Goal: Answer question/provide support: Share knowledge or assist other users

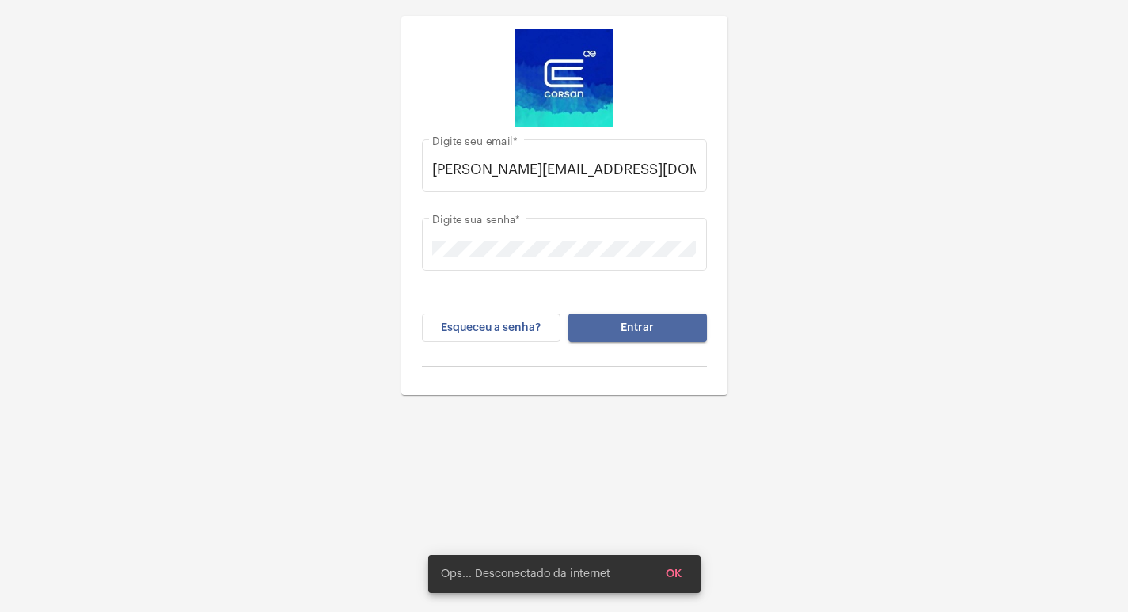
click at [695, 330] on button "Entrar" at bounding box center [637, 327] width 139 height 28
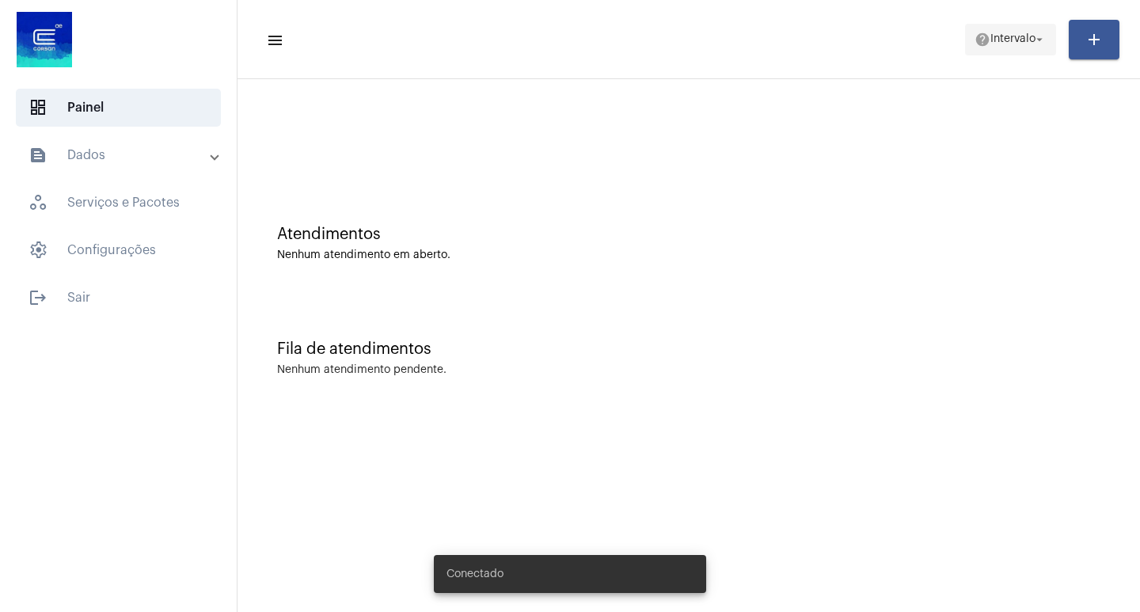
click at [1009, 34] on span "Intervalo" at bounding box center [1012, 39] width 45 height 11
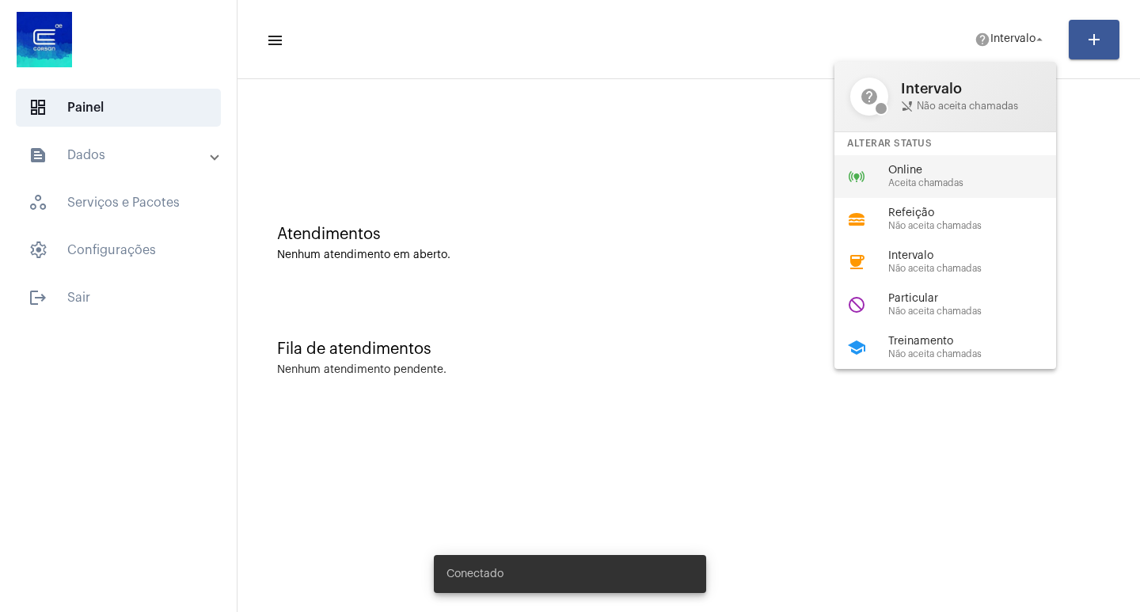
click at [909, 184] on span "Aceita chamadas" at bounding box center [978, 183] width 180 height 10
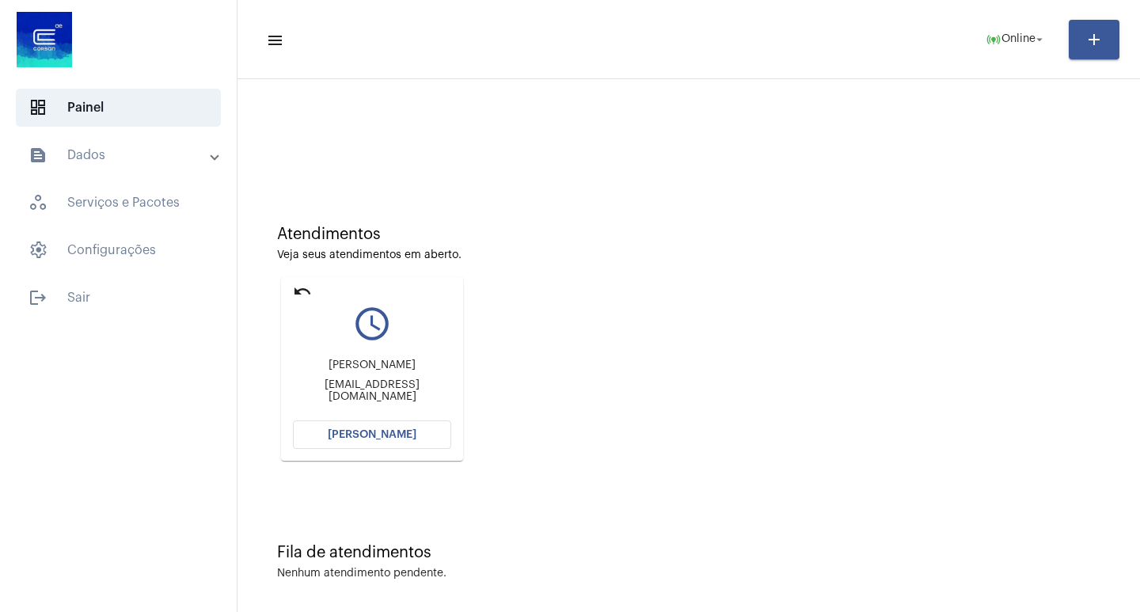
click at [385, 442] on button "[PERSON_NAME]" at bounding box center [372, 434] width 158 height 28
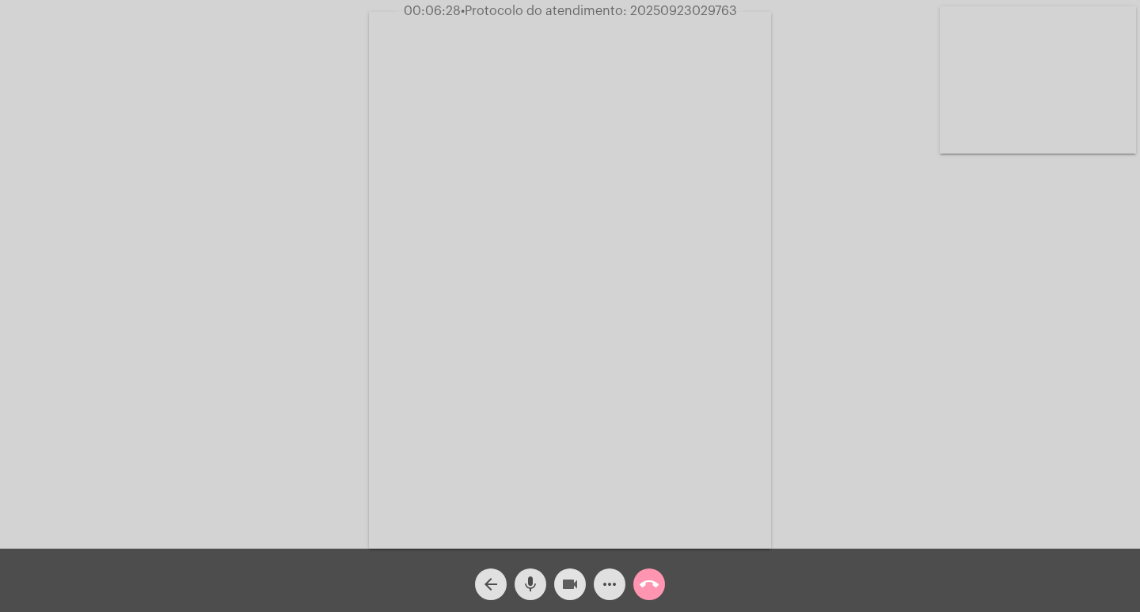
click at [565, 589] on mat-icon "videocam" at bounding box center [569, 584] width 19 height 19
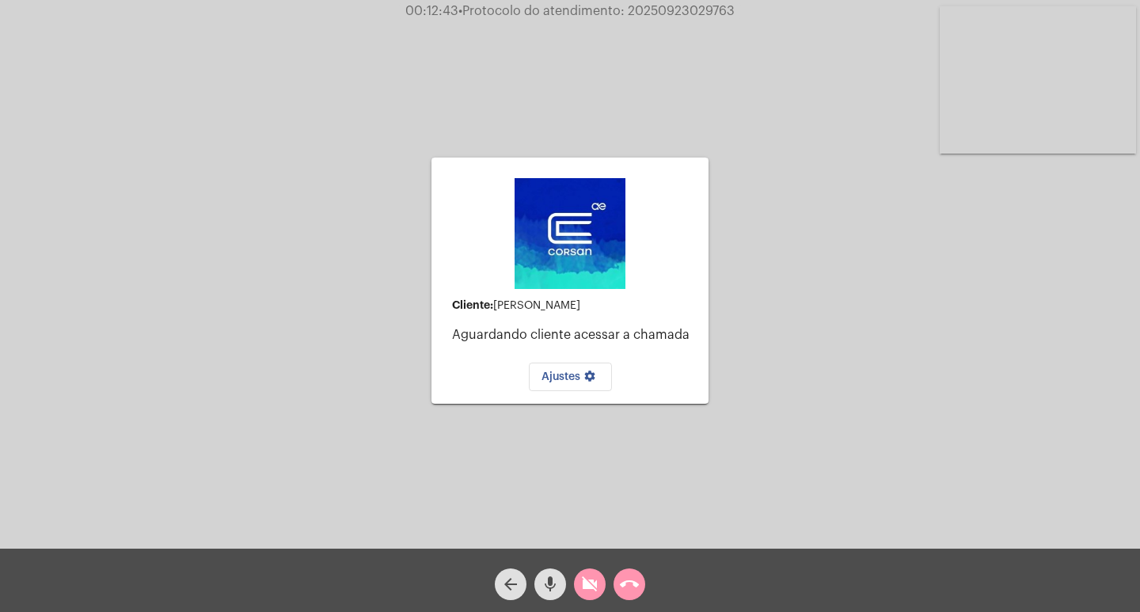
click at [595, 587] on mat-icon "videocam_off" at bounding box center [589, 584] width 19 height 19
click at [591, 589] on mat-icon "videocam" at bounding box center [589, 584] width 19 height 19
click at [591, 589] on mat-icon "videocam_off" at bounding box center [589, 584] width 19 height 19
click at [640, 579] on button "call_end" at bounding box center [629, 584] width 32 height 32
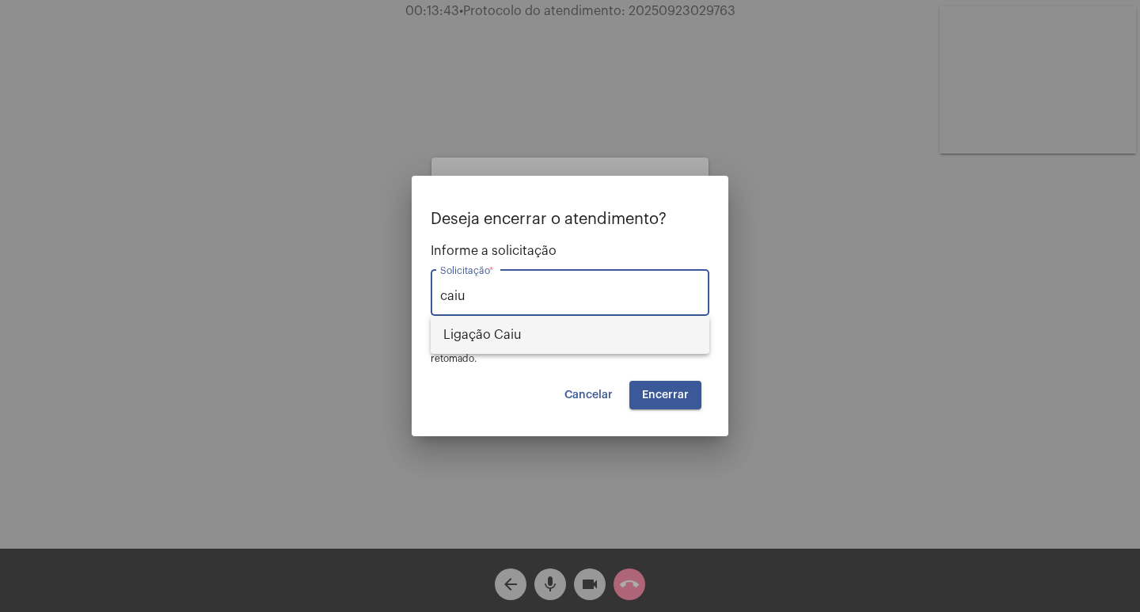
click at [579, 338] on span "Ligação Caiu" at bounding box center [569, 335] width 253 height 38
type input "Ligação Caiu"
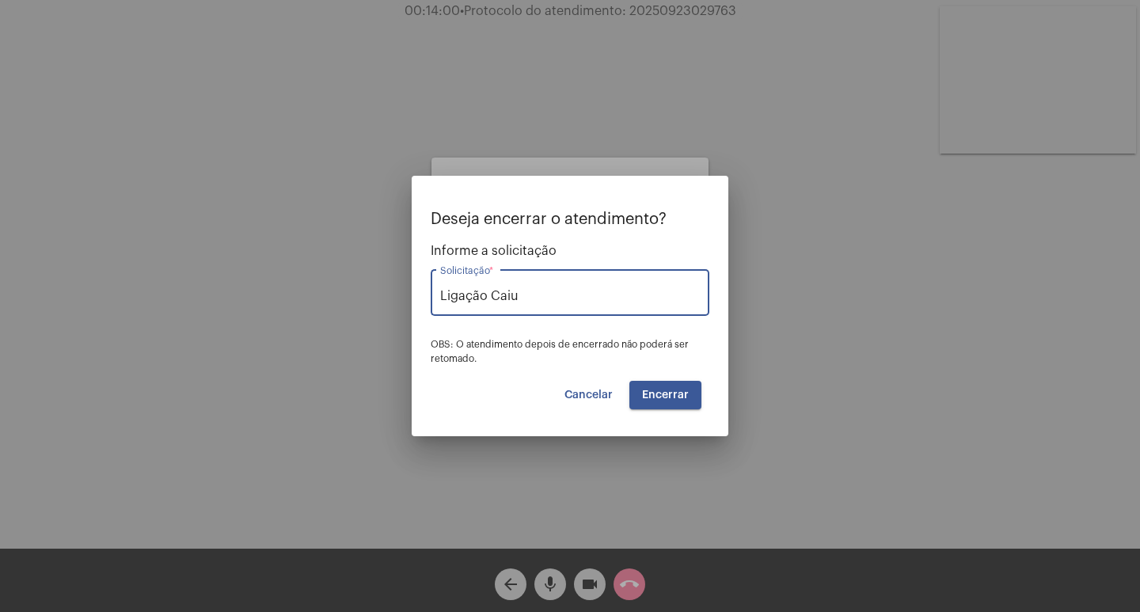
click at [686, 401] on button "Encerrar" at bounding box center [665, 395] width 72 height 28
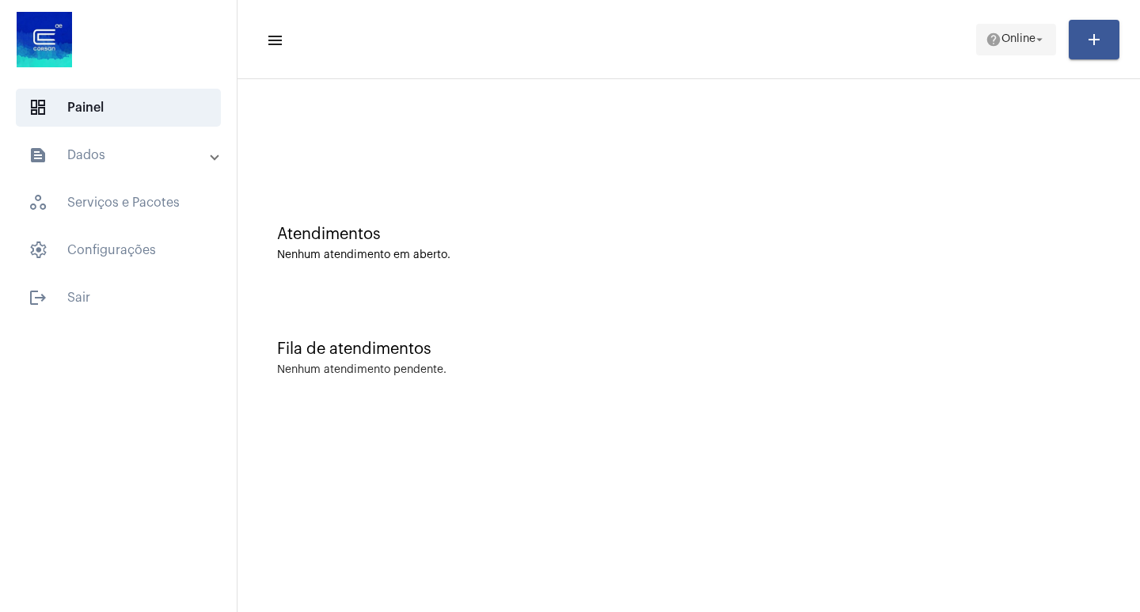
drag, startPoint x: 988, startPoint y: 23, endPoint x: 998, endPoint y: 37, distance: 17.6
click at [990, 26] on button "help Online arrow_drop_down" at bounding box center [1016, 40] width 80 height 32
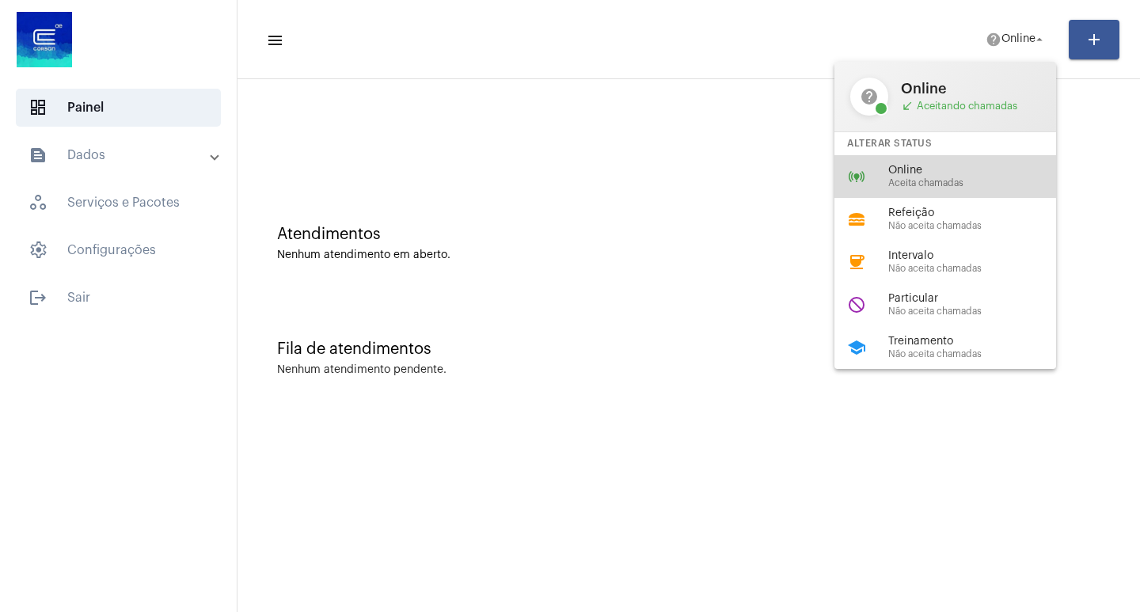
click at [961, 163] on div "online_prediction Online Aceita chamadas" at bounding box center [957, 176] width 247 height 43
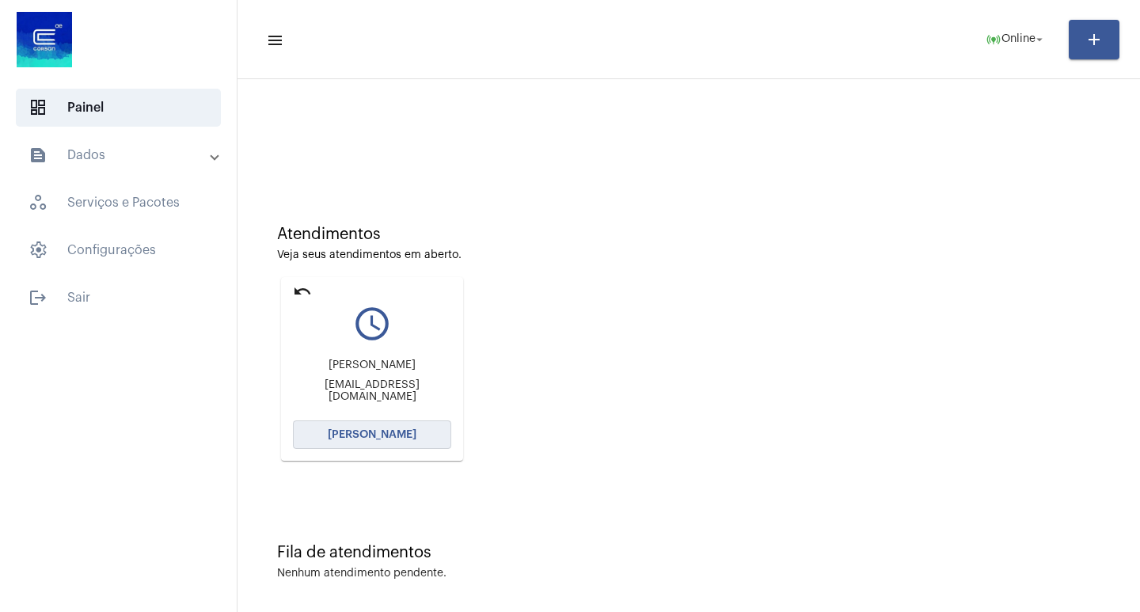
click at [342, 431] on span "[PERSON_NAME]" at bounding box center [372, 434] width 89 height 11
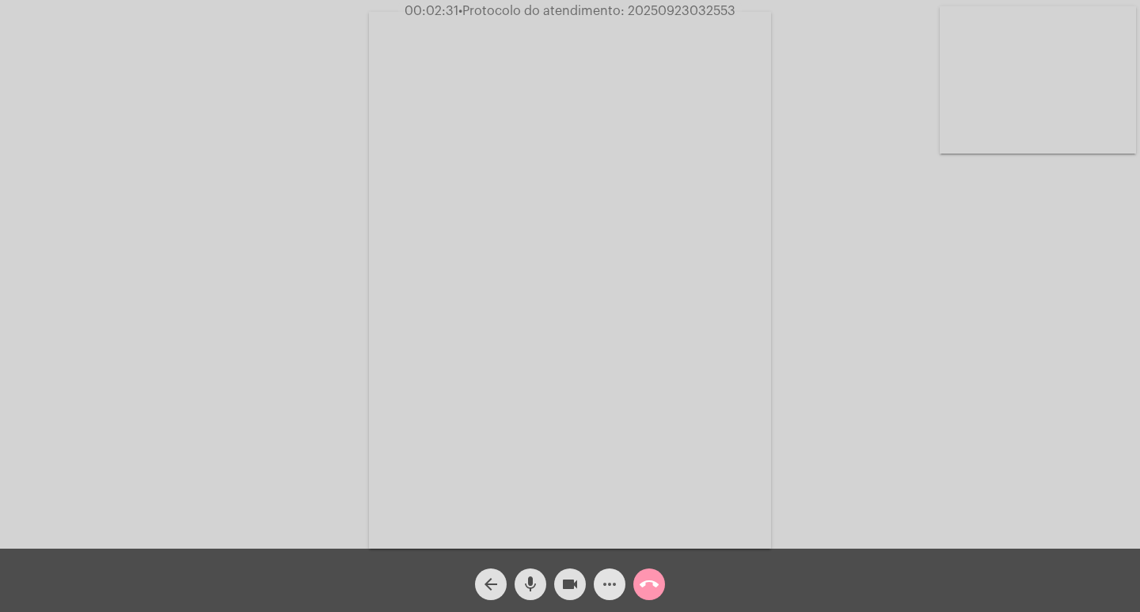
click at [615, 579] on mat-icon "more_horiz" at bounding box center [609, 584] width 19 height 19
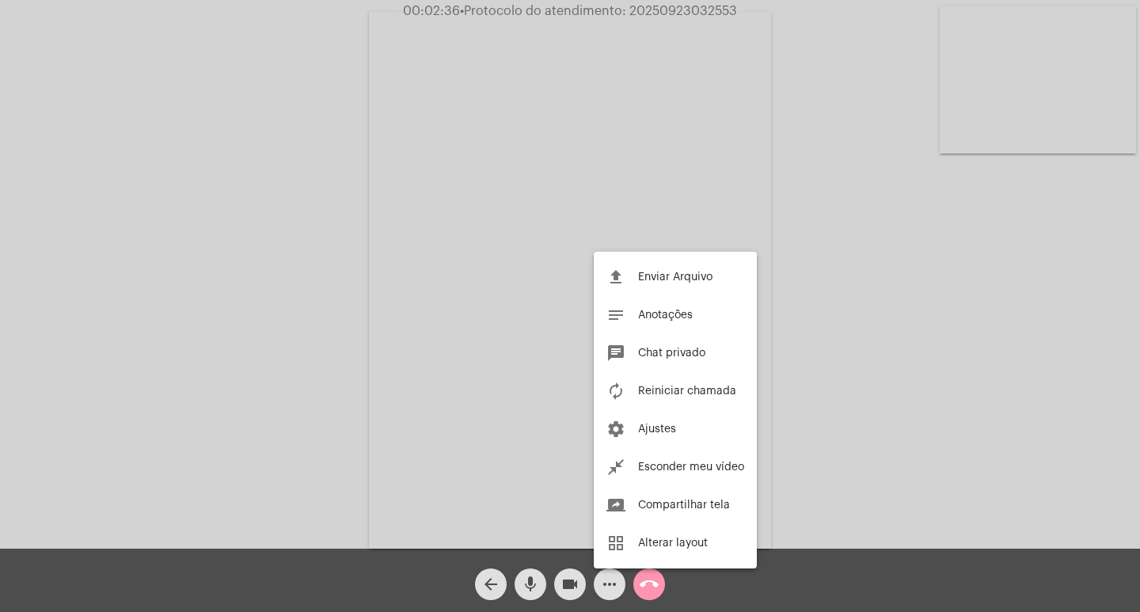
click at [295, 197] on div at bounding box center [570, 306] width 1140 height 612
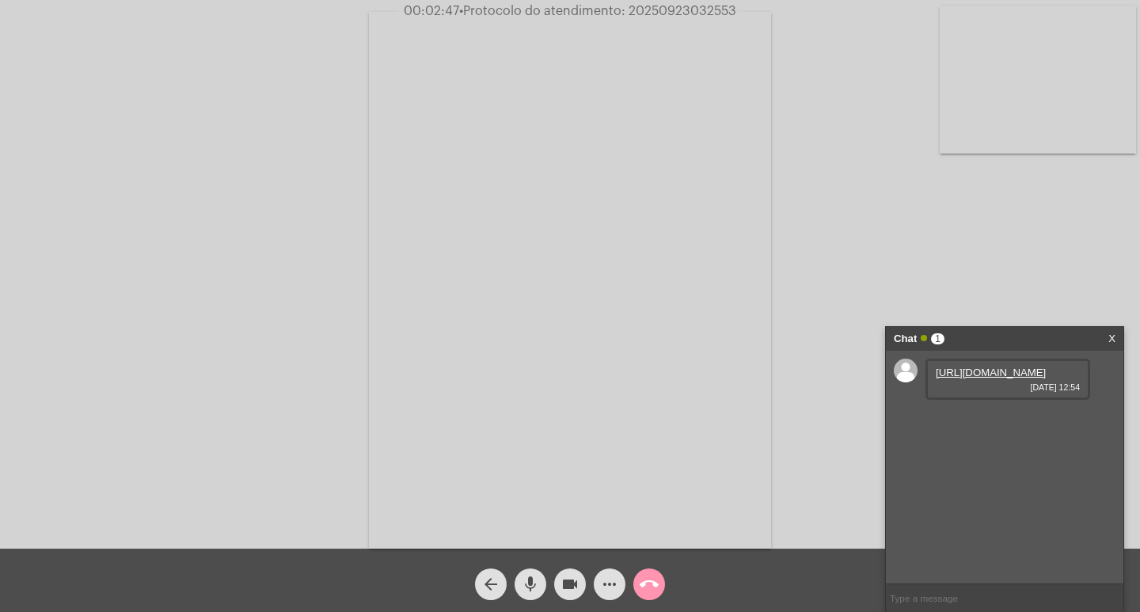
click at [962, 376] on link "https://neft-transfer-bucket.s3.amazonaws.com/temp-d0f9888a-a3de-dd31-ae05-3548…" at bounding box center [991, 373] width 110 height 12
click at [969, 424] on link "https://neft-transfer-bucket.s3.amazonaws.com/temp-e2f01a45-6fae-45e3-e5df-2d15…" at bounding box center [991, 418] width 110 height 12
click at [980, 469] on link "https://neft-transfer-bucket.s3.amazonaws.com/temp-692116e0-aba8-7ebc-1c7b-0616…" at bounding box center [991, 463] width 110 height 12
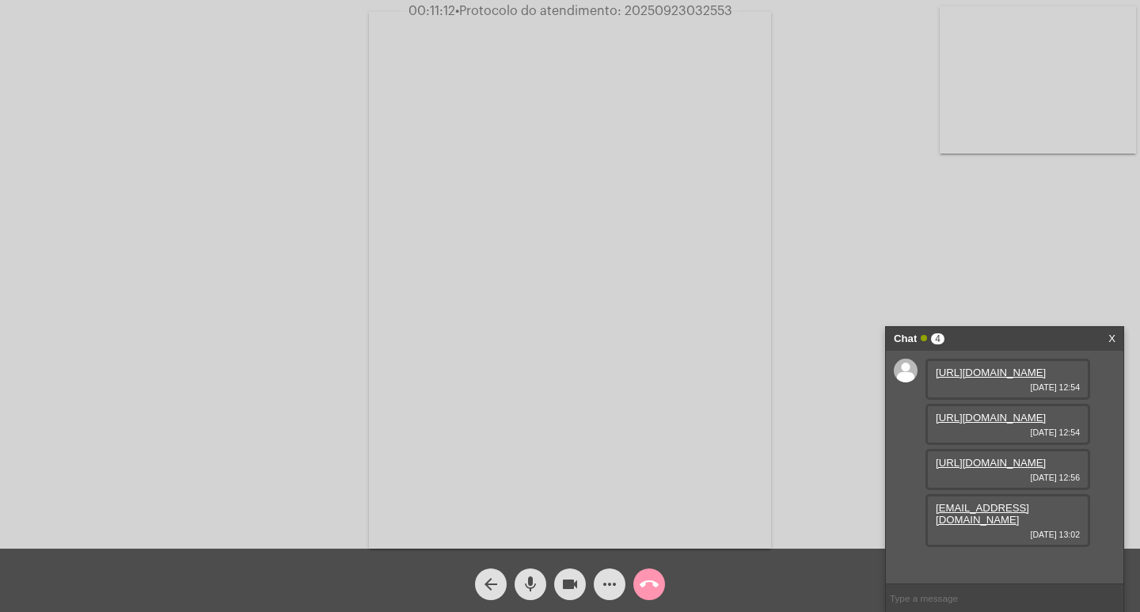
drag, startPoint x: 1073, startPoint y: 557, endPoint x: 934, endPoint y: 553, distance: 138.6
click at [934, 547] on div "bruno.granvilla@gmail.com 23/09/2025 13:02" at bounding box center [1007, 520] width 165 height 53
copy link "bruno.granvilla@gmail.com"
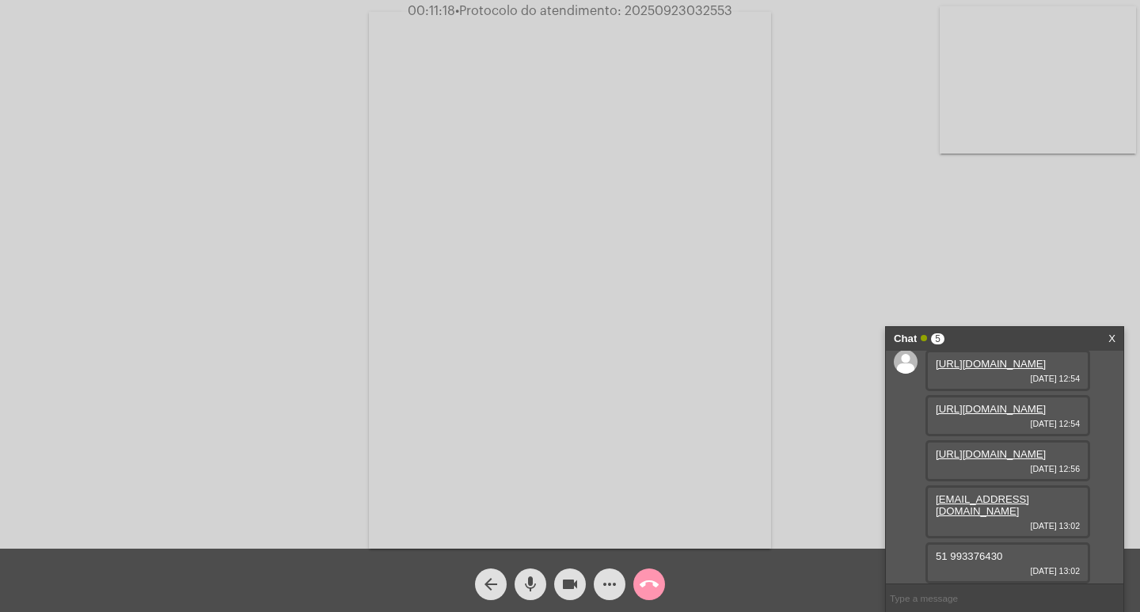
scroll to position [104, 0]
drag, startPoint x: 1008, startPoint y: 548, endPoint x: 928, endPoint y: 549, distance: 80.0
click at [928, 549] on div "51 993376430 23/09/2025 13:02" at bounding box center [1007, 562] width 165 height 41
copy span "51 993376430"
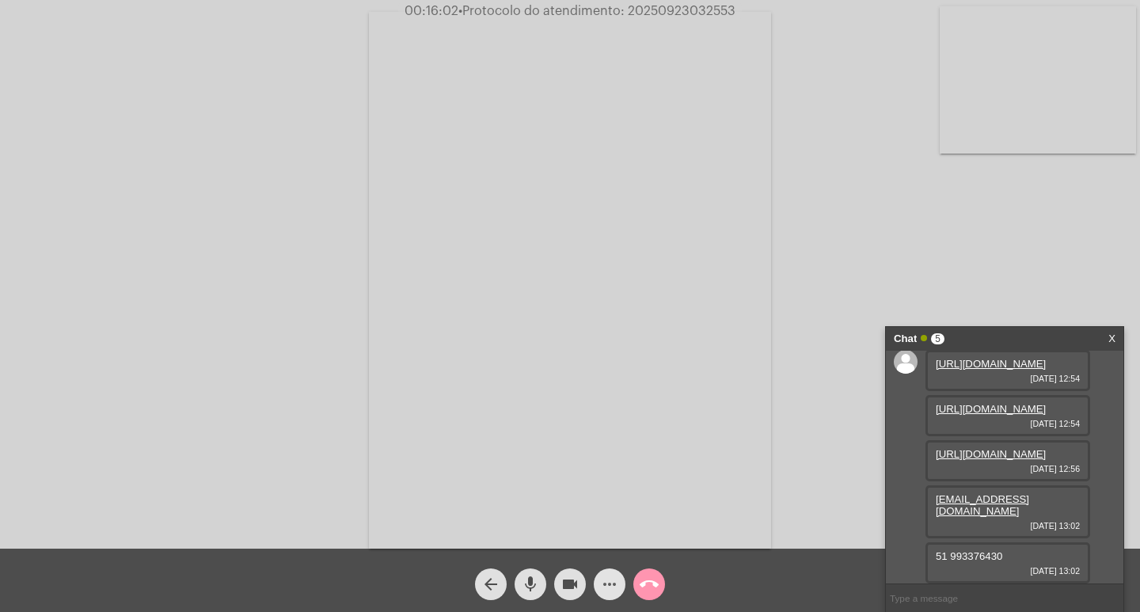
click at [608, 579] on mat-icon "more_horiz" at bounding box center [609, 584] width 19 height 19
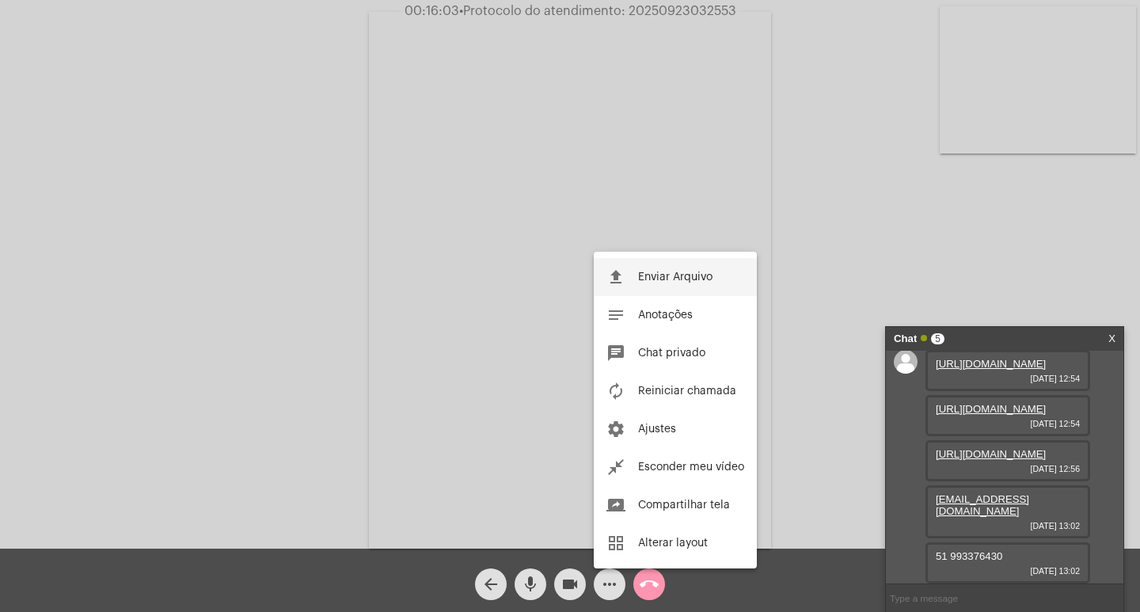
click at [655, 279] on span "Enviar Arquivo" at bounding box center [675, 277] width 74 height 11
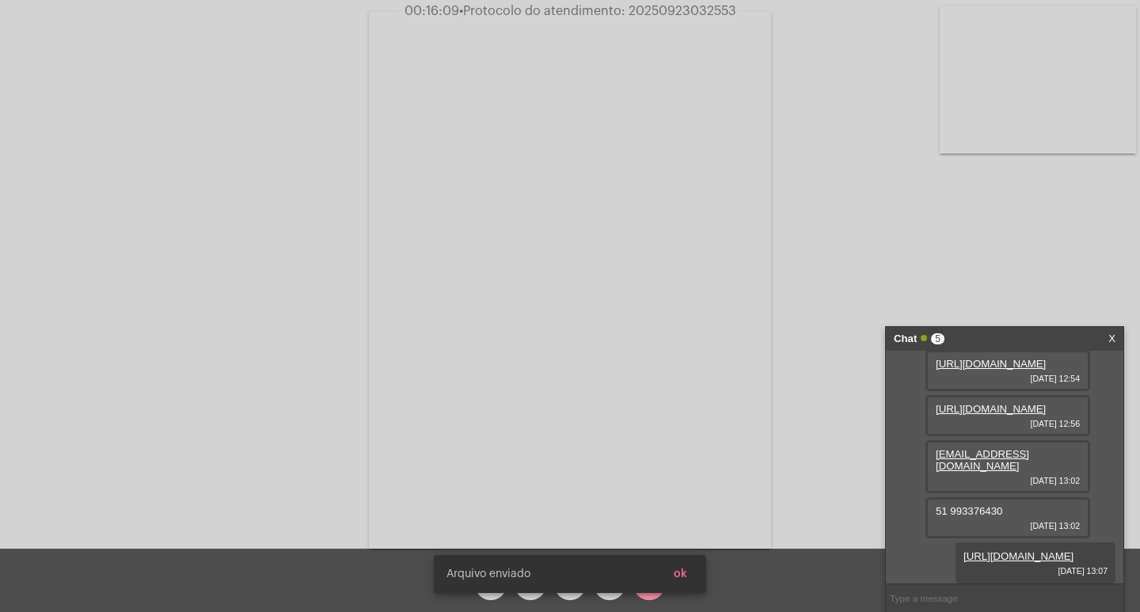
scroll to position [184, 0]
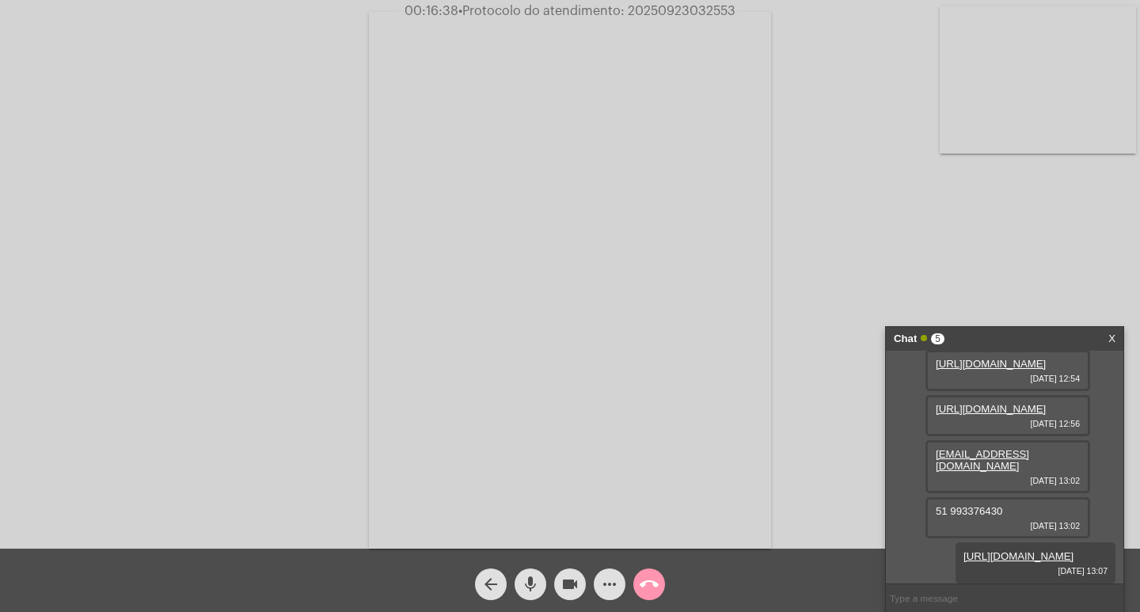
click at [669, 13] on span "• Protocolo do atendimento: 20250923032553" at bounding box center [596, 11] width 277 height 13
copy span "20250923032553"
click at [653, 585] on mat-icon "call_end" at bounding box center [649, 584] width 19 height 19
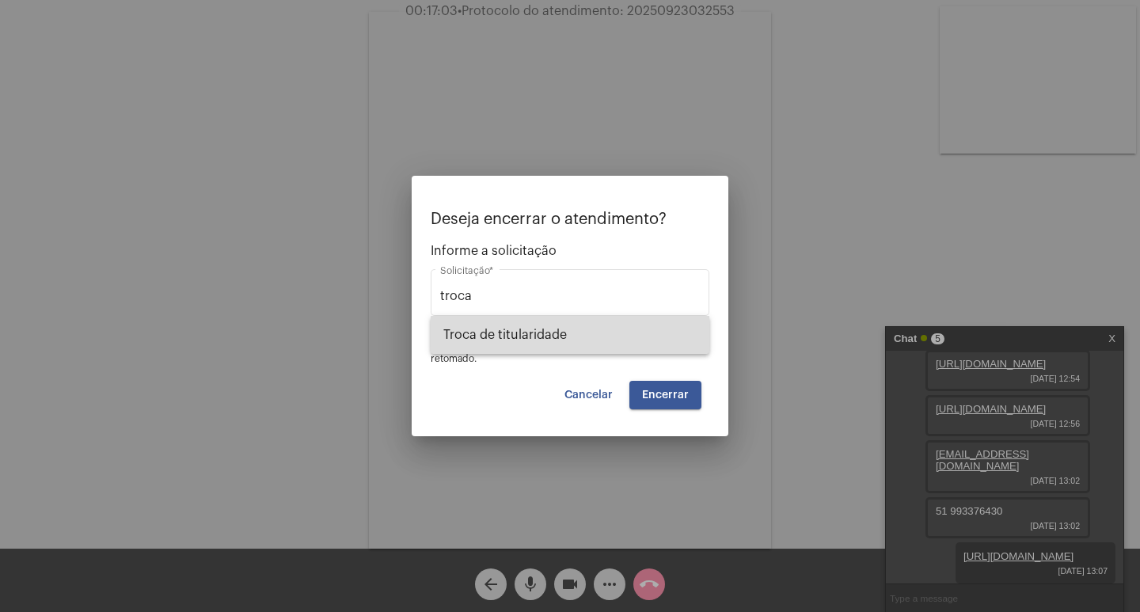
click at [615, 347] on span "Troca de titularidade" at bounding box center [569, 335] width 253 height 38
type input "Troca de titularidade"
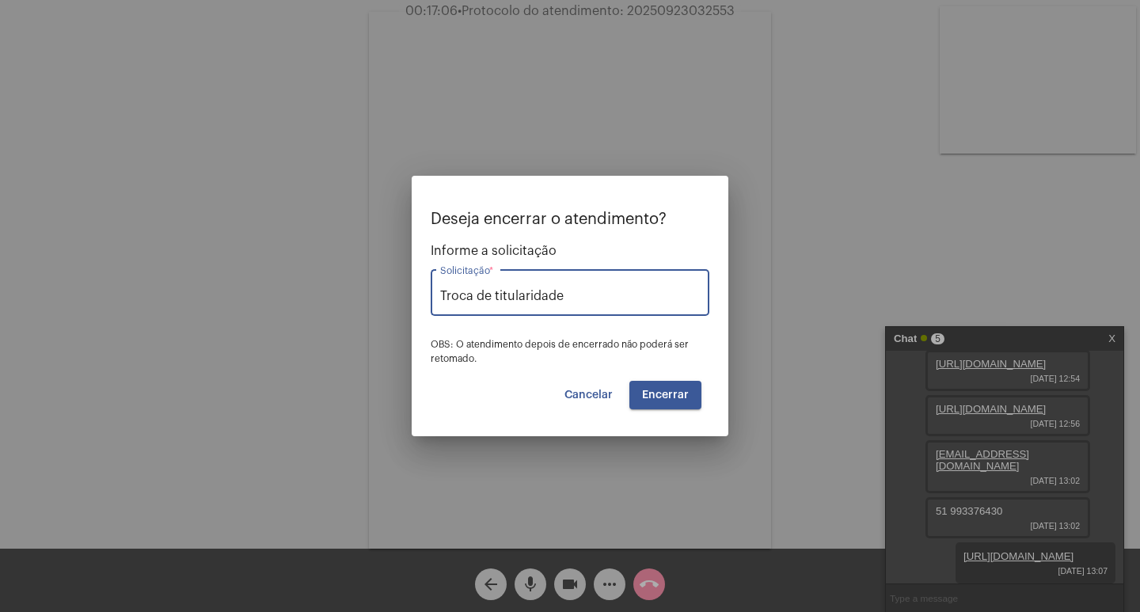
click at [660, 389] on span "Encerrar" at bounding box center [665, 394] width 47 height 11
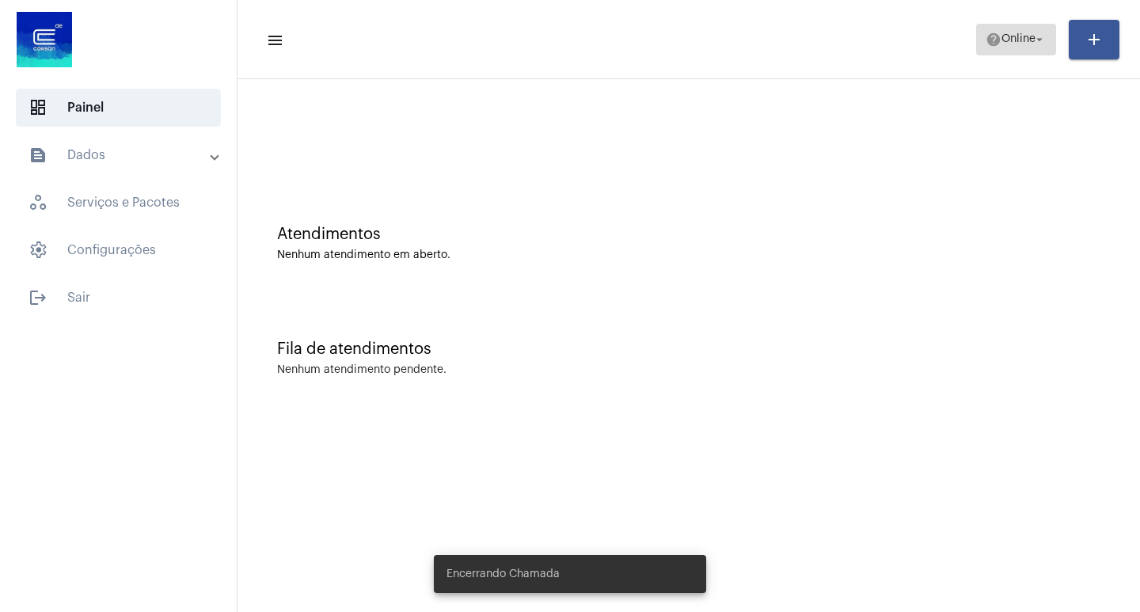
click at [1001, 44] on span "Online" at bounding box center [1018, 39] width 34 height 11
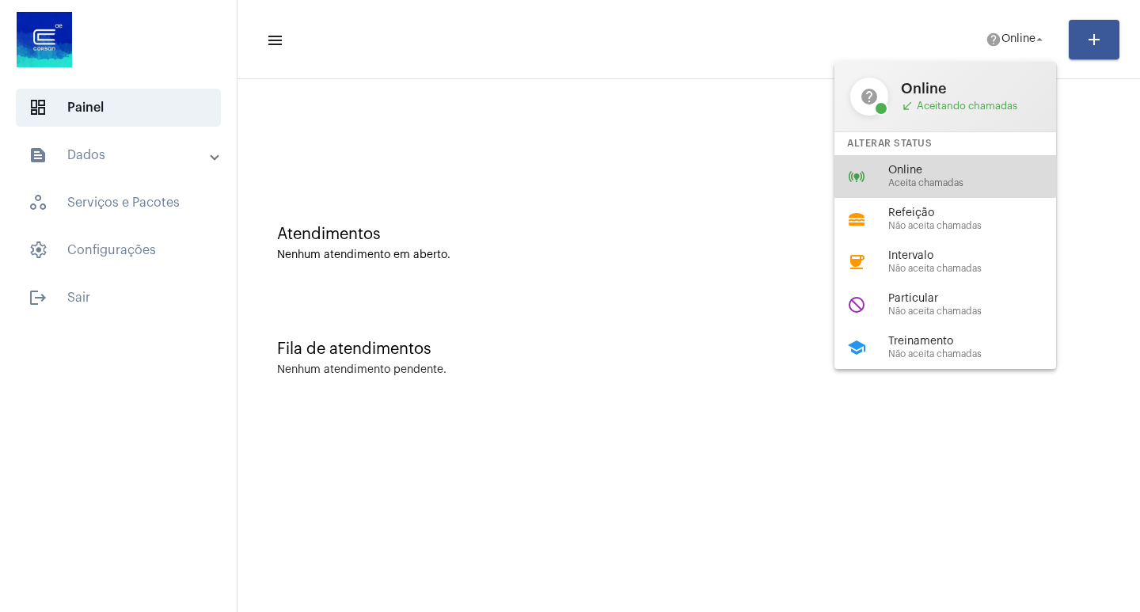
click at [883, 172] on div "online_prediction Online Aceita chamadas" at bounding box center [957, 176] width 247 height 43
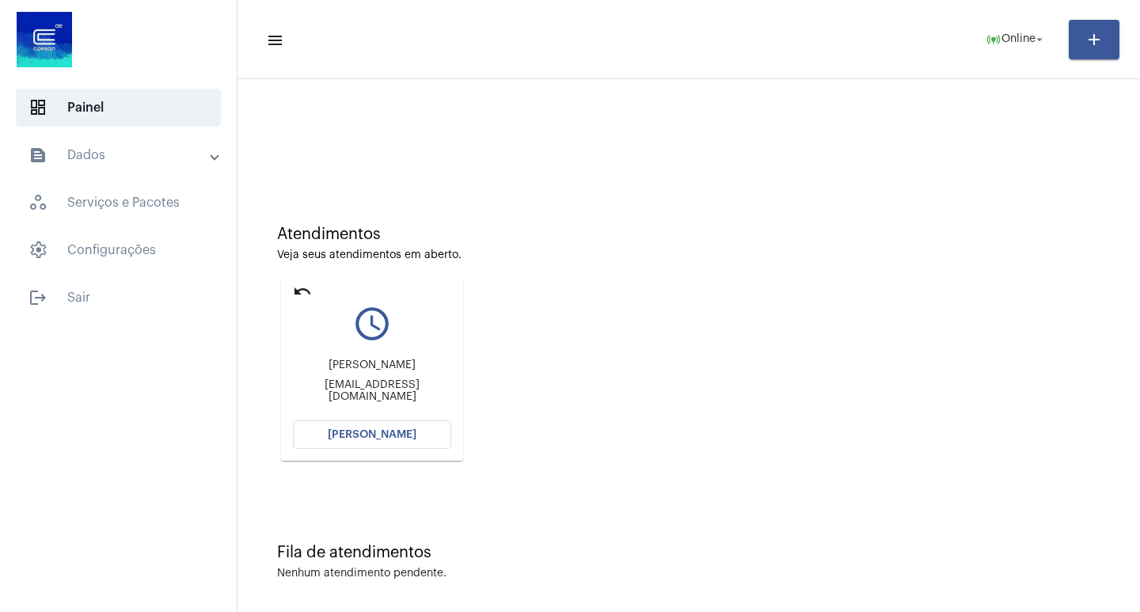
click at [351, 433] on span "[PERSON_NAME]" at bounding box center [372, 434] width 89 height 11
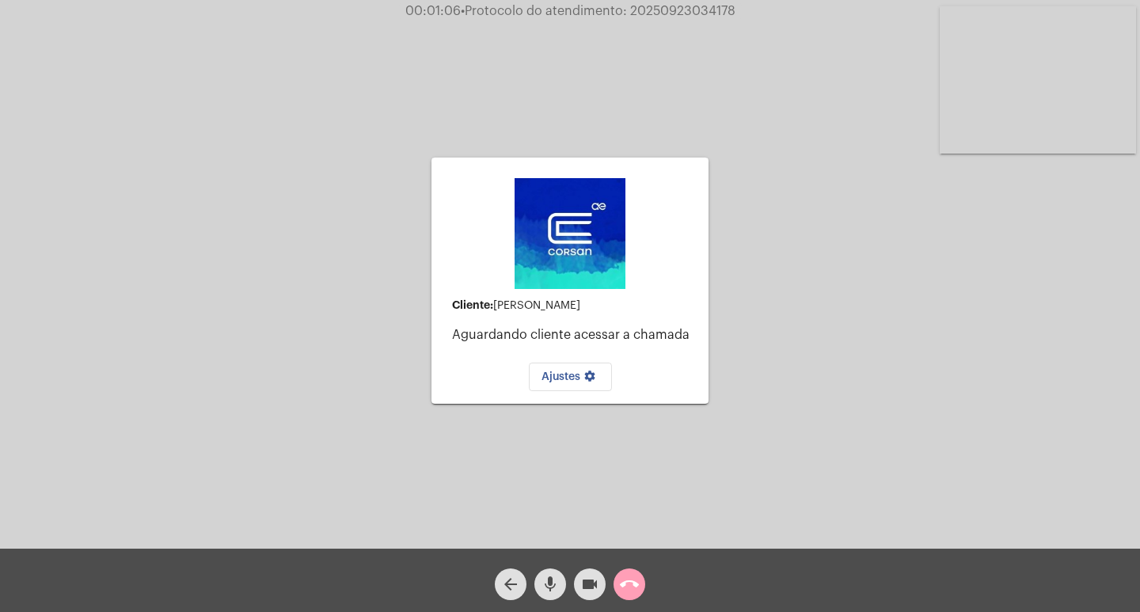
click at [624, 568] on span "call_end" at bounding box center [629, 584] width 19 height 32
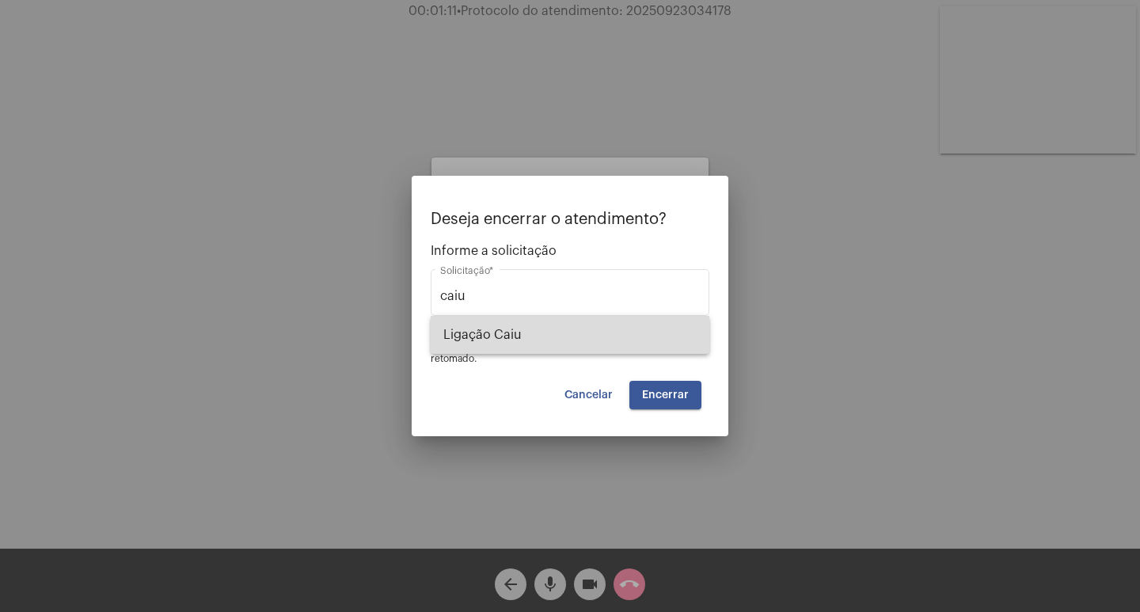
click at [529, 329] on span "Ligação Caiu" at bounding box center [569, 335] width 253 height 38
type input "Ligação Caiu"
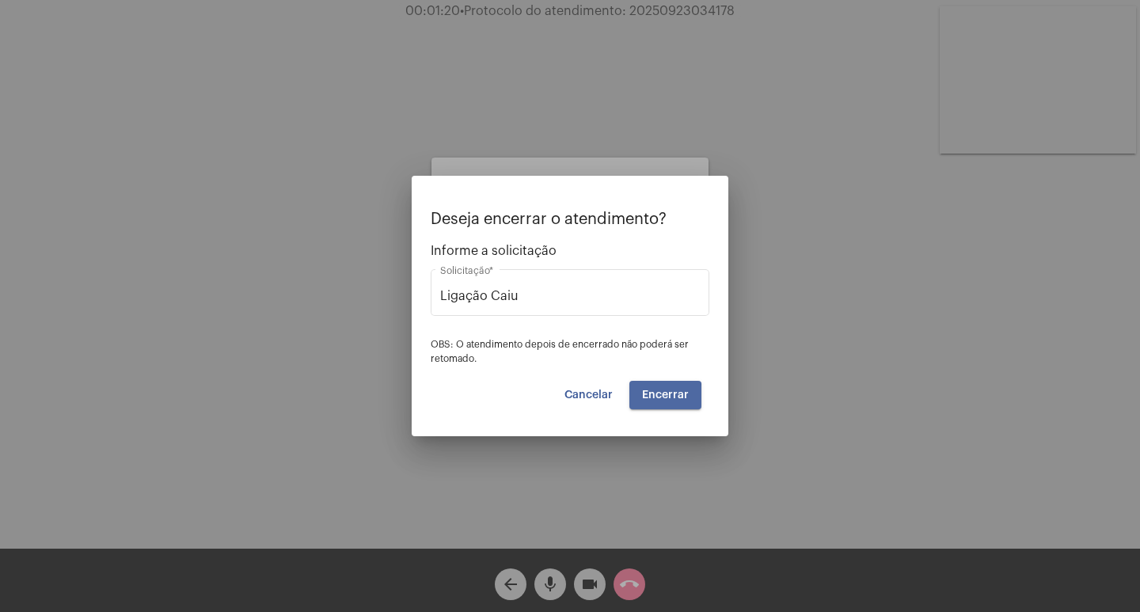
click at [638, 397] on button "Encerrar" at bounding box center [665, 395] width 72 height 28
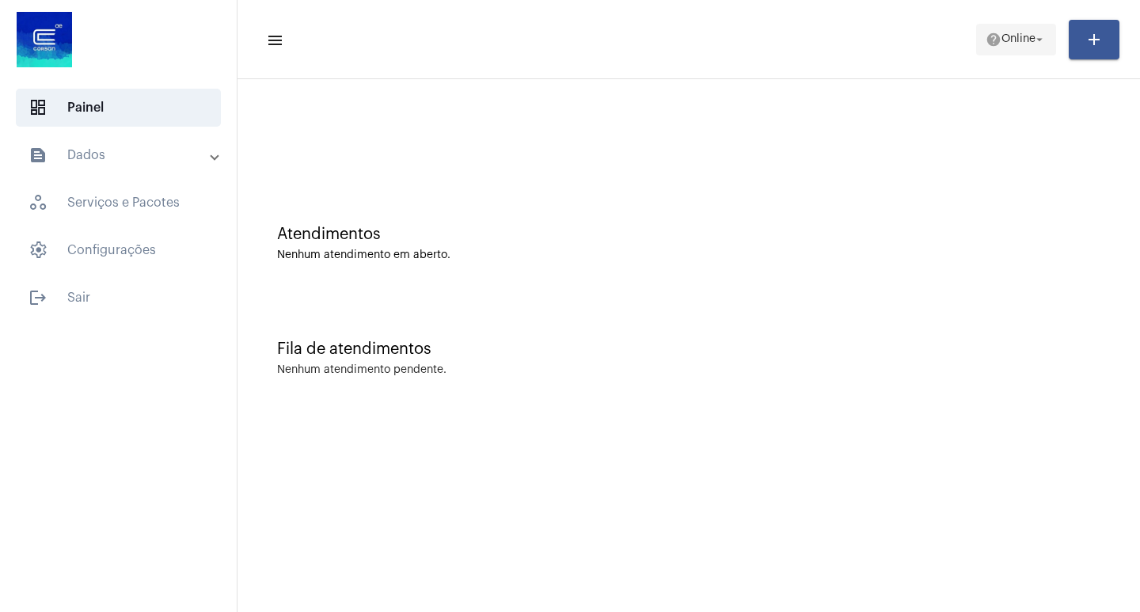
click at [1037, 44] on mat-icon "arrow_drop_down" at bounding box center [1039, 39] width 14 height 14
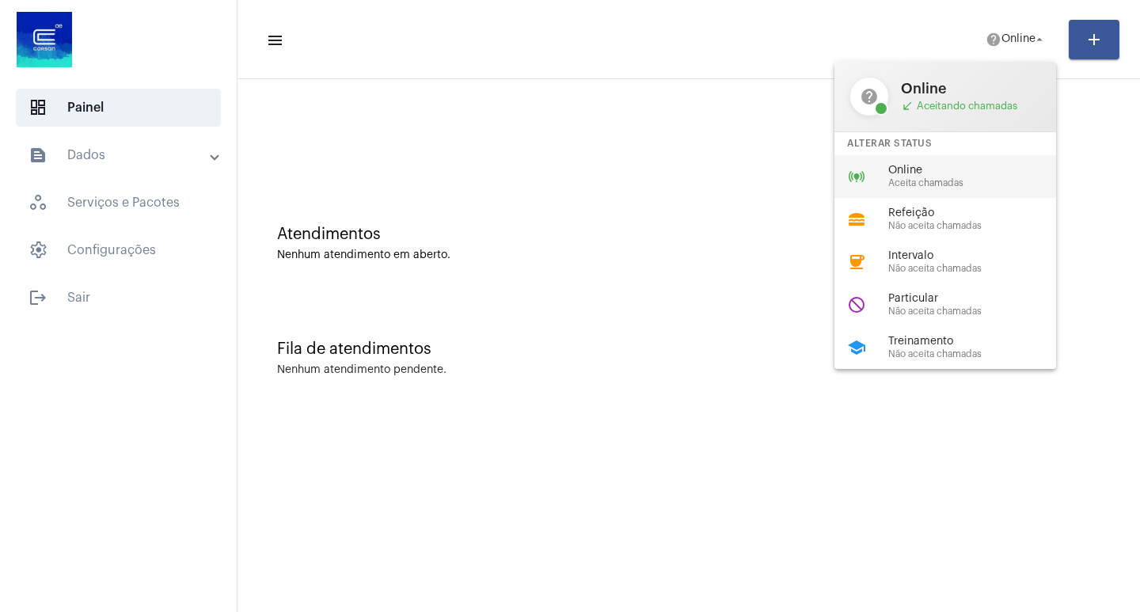
click at [942, 170] on span "Online" at bounding box center [978, 171] width 180 height 12
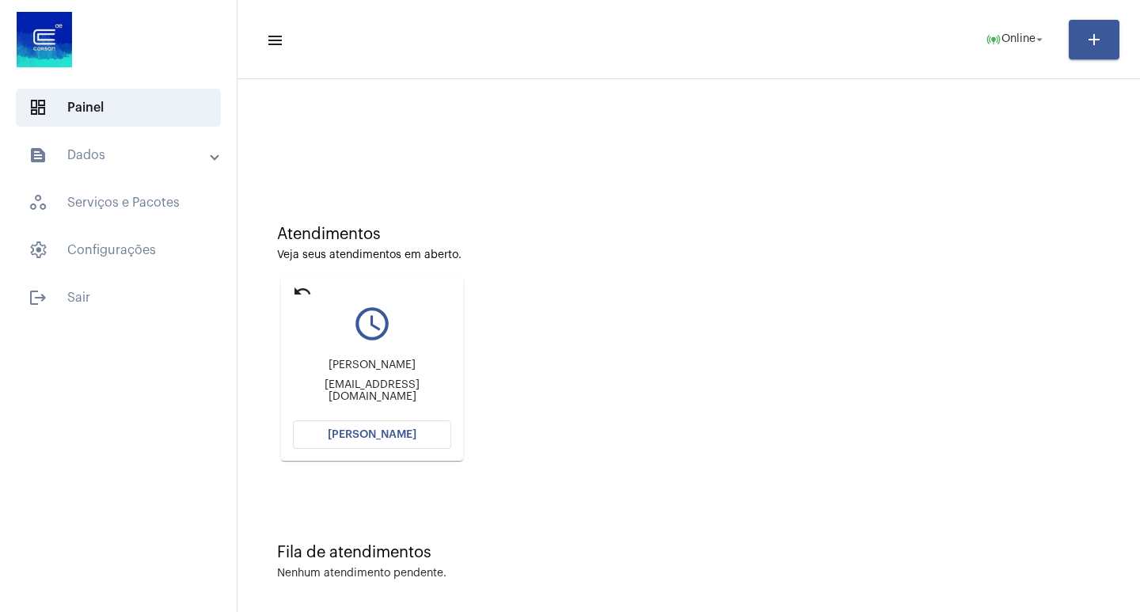
click at [424, 439] on button "[PERSON_NAME]" at bounding box center [372, 434] width 158 height 28
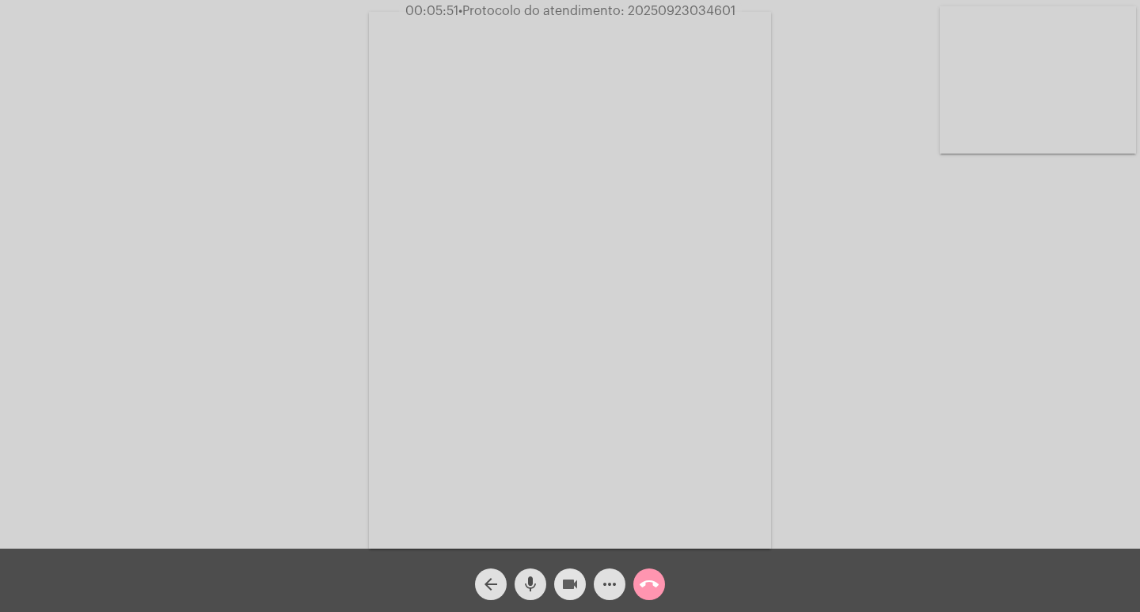
click at [573, 590] on mat-icon "videocam" at bounding box center [569, 584] width 19 height 19
click at [564, 576] on mat-icon "videocam_off" at bounding box center [569, 584] width 19 height 19
click at [579, 586] on mat-icon "videocam" at bounding box center [569, 584] width 19 height 19
click at [579, 587] on button "videocam_off" at bounding box center [570, 584] width 32 height 32
click at [672, 12] on span "• Protocolo do atendimento: 20250923034601" at bounding box center [596, 11] width 277 height 13
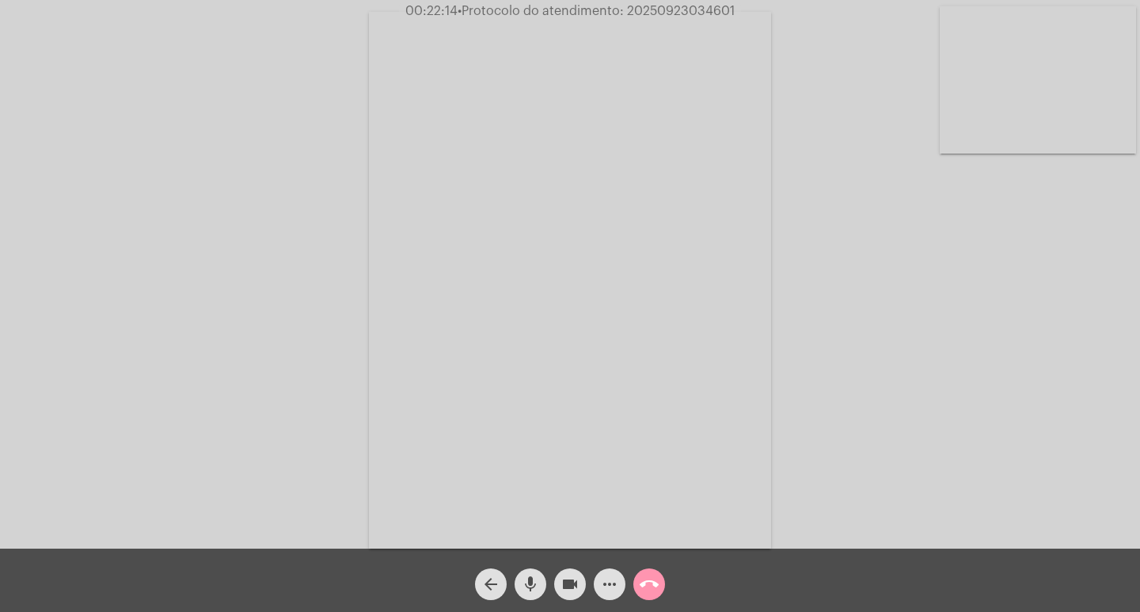
click at [672, 12] on span "• Protocolo do atendimento: 20250923034601" at bounding box center [596, 11] width 277 height 13
copy span "20250923034601"
click at [659, 580] on button "call_end" at bounding box center [649, 584] width 32 height 32
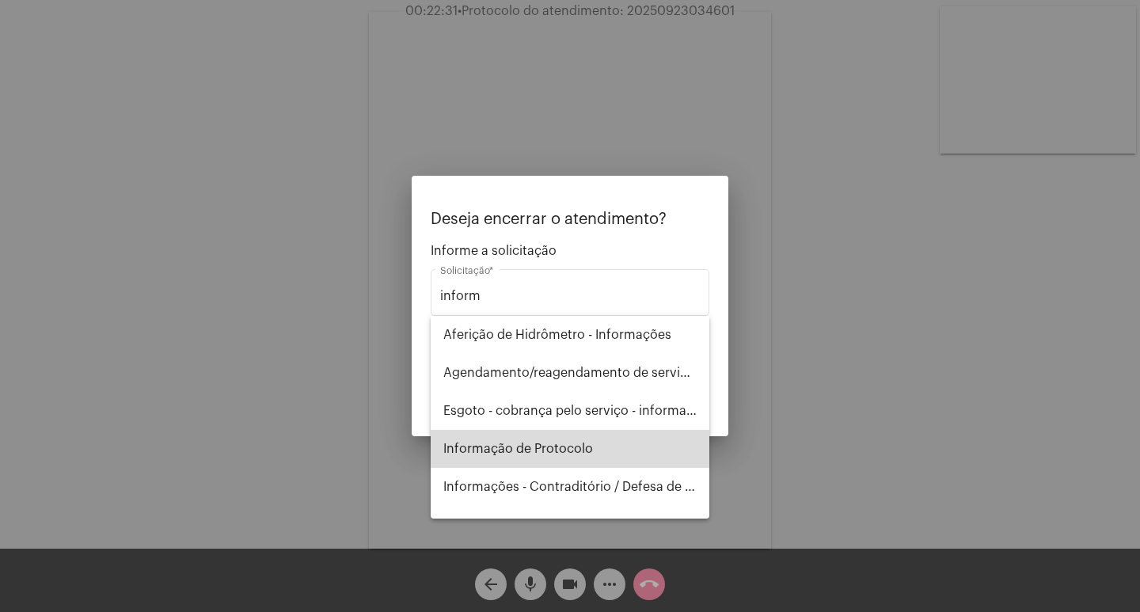
click at [579, 452] on span "Informação de Protocolo" at bounding box center [569, 449] width 253 height 38
type input "Informação de Protocolo"
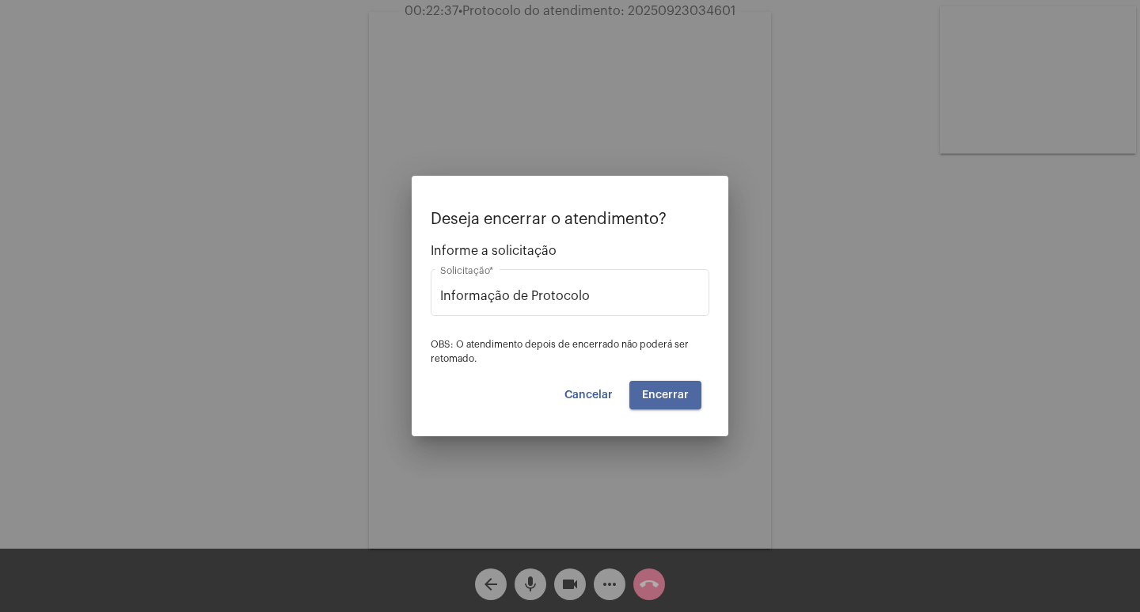
click at [669, 389] on span "Encerrar" at bounding box center [665, 394] width 47 height 11
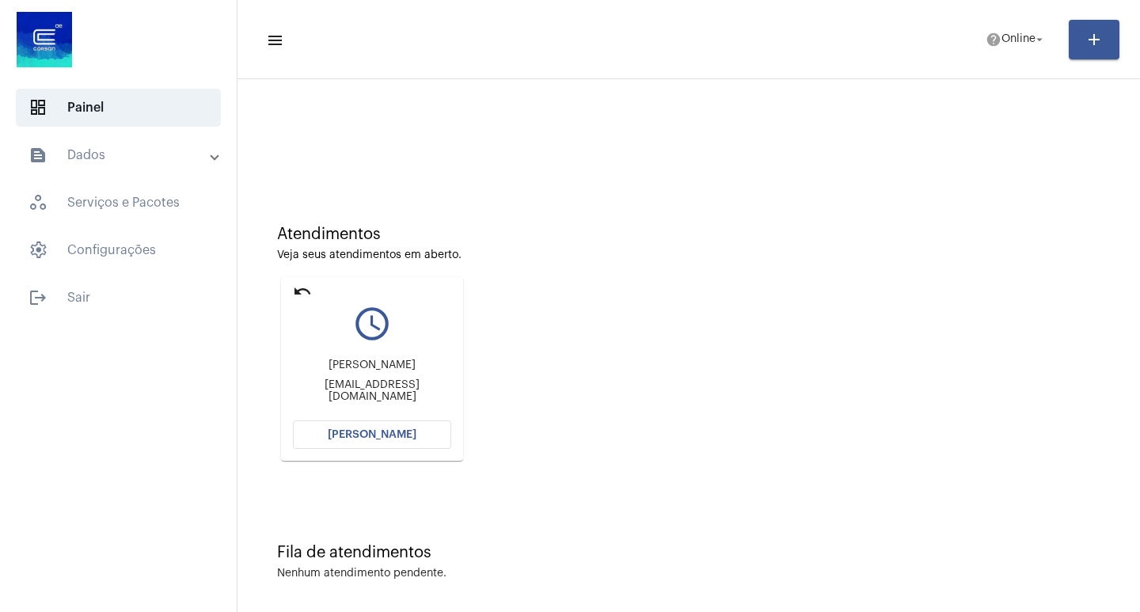
click at [421, 441] on button "[PERSON_NAME]" at bounding box center [372, 434] width 158 height 28
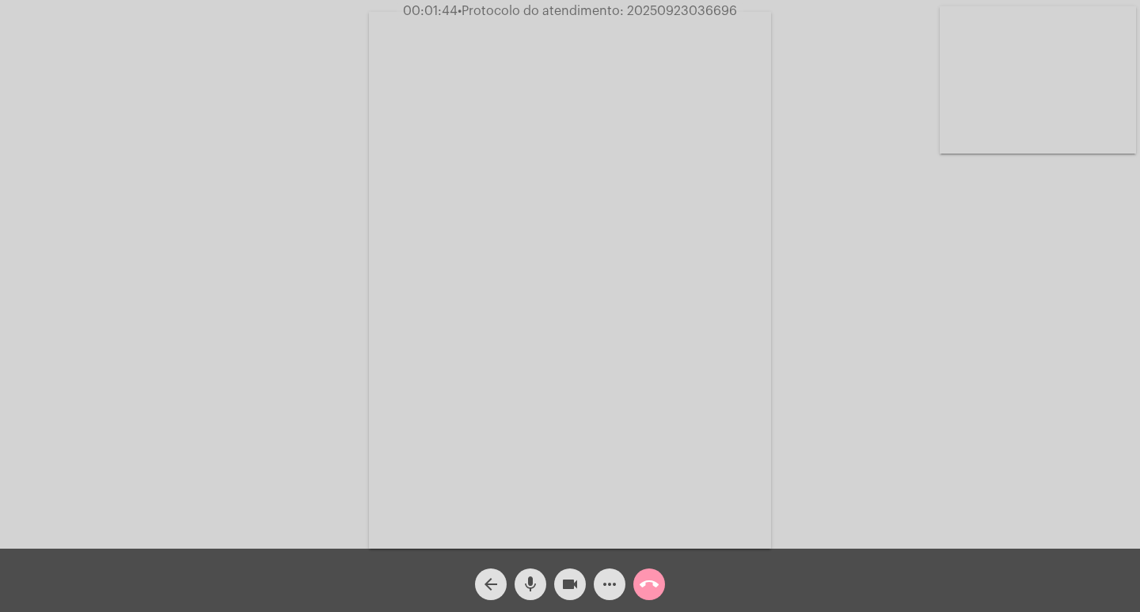
click at [606, 591] on mat-icon "more_horiz" at bounding box center [609, 584] width 19 height 19
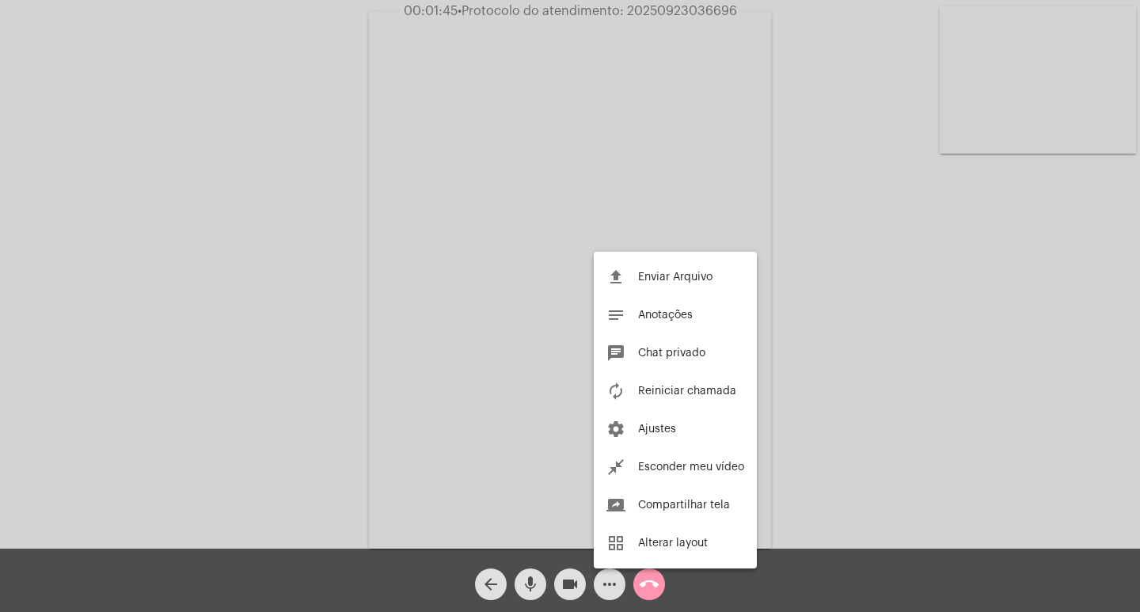
drag, startPoint x: 115, startPoint y: 352, endPoint x: 156, endPoint y: 236, distance: 123.4
click at [117, 335] on div at bounding box center [570, 306] width 1140 height 612
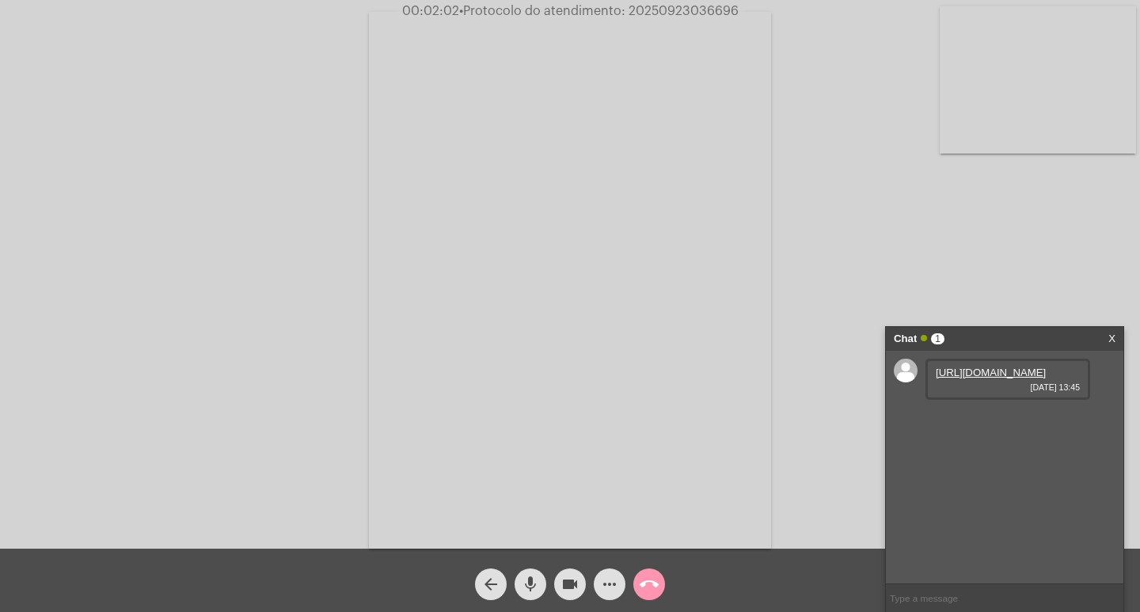
click at [1014, 369] on link "https://neft-transfer-bucket.s3.amazonaws.com/temp-7c3b4e46-7a37-93ac-8358-2f0d…" at bounding box center [991, 373] width 110 height 12
click at [0, 161] on div "Acessando Câmera e Microfone..." at bounding box center [570, 274] width 1140 height 549
click at [991, 424] on link "https://neft-transfer-bucket.s3.amazonaws.com/temp-cdeef7d7-9d98-4136-fc56-576e…" at bounding box center [991, 418] width 110 height 12
click at [58, 135] on div "Acessando Câmera e Microfone..." at bounding box center [570, 278] width 1137 height 549
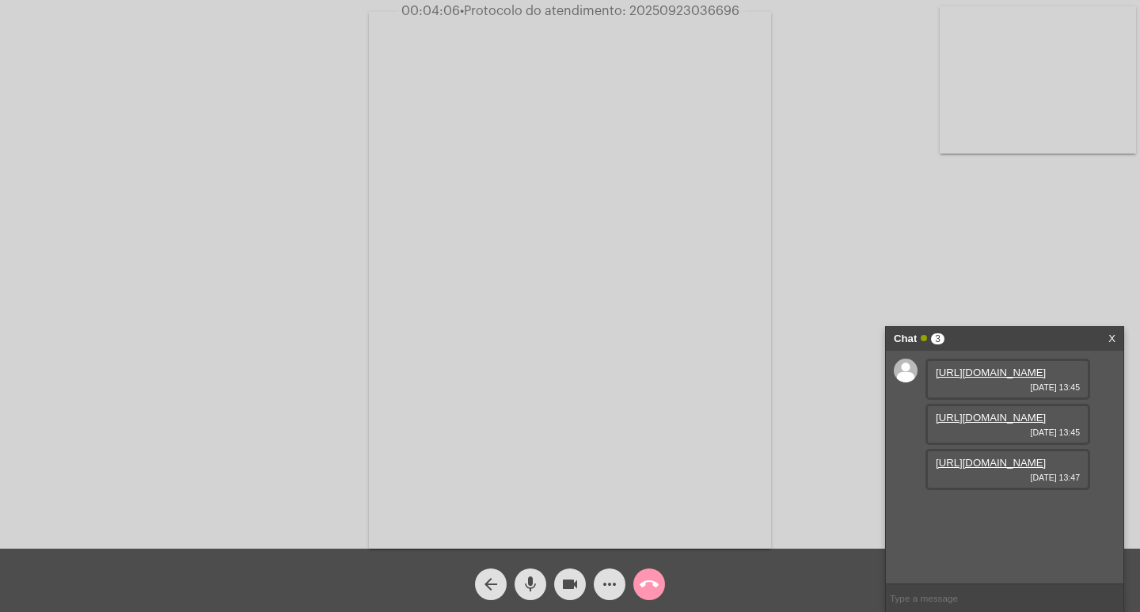
click at [973, 469] on link "https://neft-transfer-bucket.s3.amazonaws.com/temp-493f74e8-9810-4fb6-ee86-b1ae…" at bounding box center [991, 463] width 110 height 12
click at [602, 26] on video at bounding box center [570, 280] width 402 height 537
click at [131, 203] on video at bounding box center [265, 278] width 402 height 537
click at [567, 589] on mat-icon "videocam" at bounding box center [569, 584] width 19 height 19
click at [560, 579] on mat-icon "videocam_off" at bounding box center [569, 584] width 19 height 19
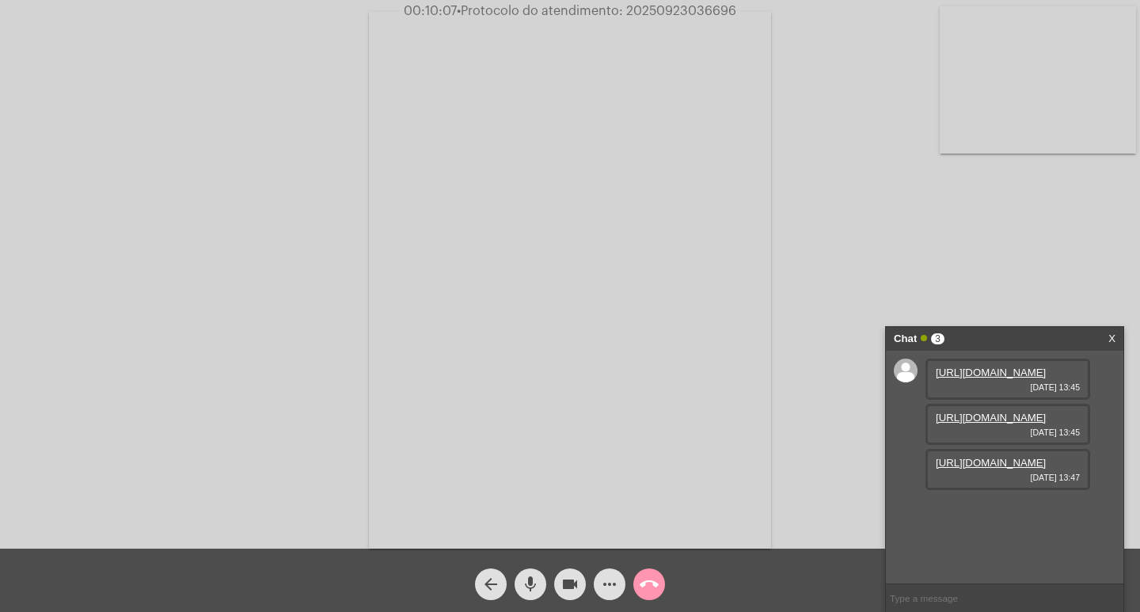
click at [647, 14] on span "• Protocolo do atendimento: 20250923036696" at bounding box center [596, 11] width 279 height 13
copy span "20250923036696"
click at [645, 588] on mat-icon "call_end" at bounding box center [649, 584] width 19 height 19
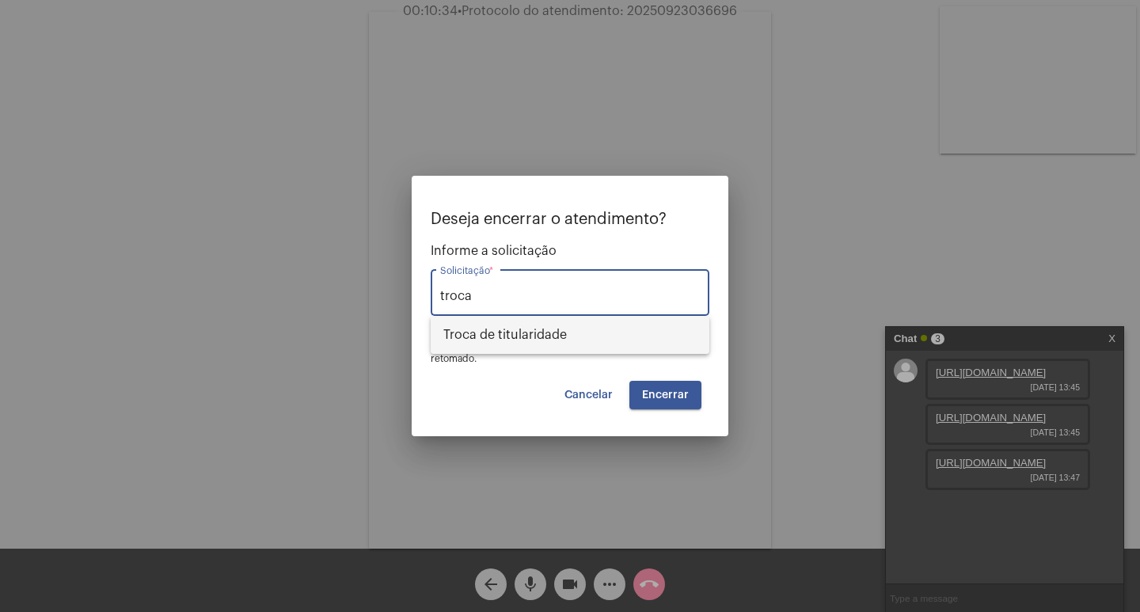
click at [500, 348] on span "Troca de titularidade" at bounding box center [569, 335] width 253 height 38
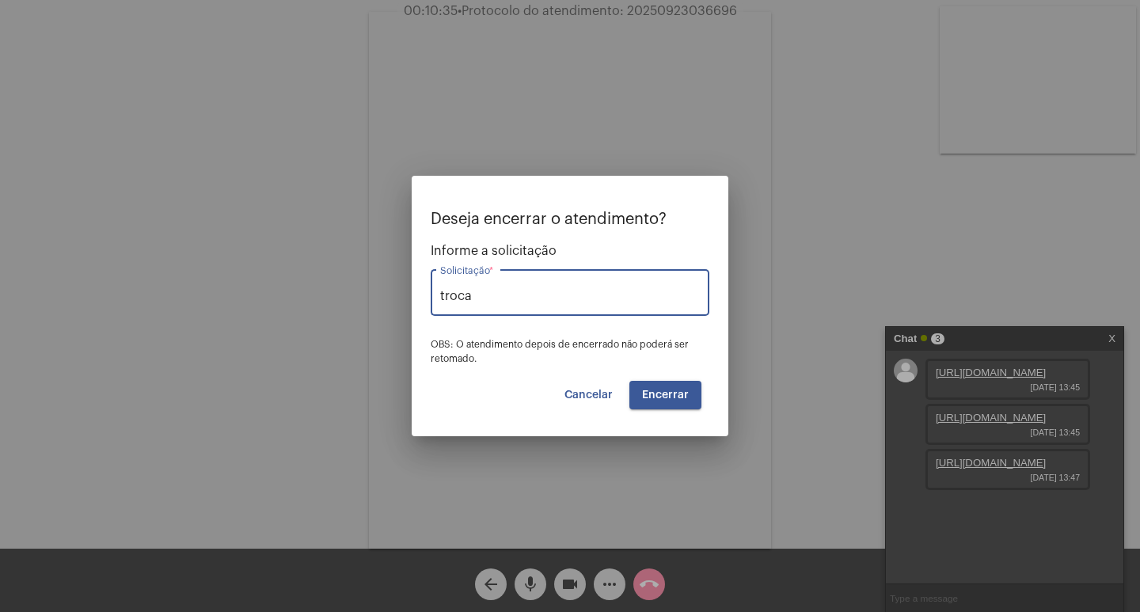
type input "Troca de titularidade"
click at [682, 401] on button "Encerrar" at bounding box center [665, 395] width 72 height 28
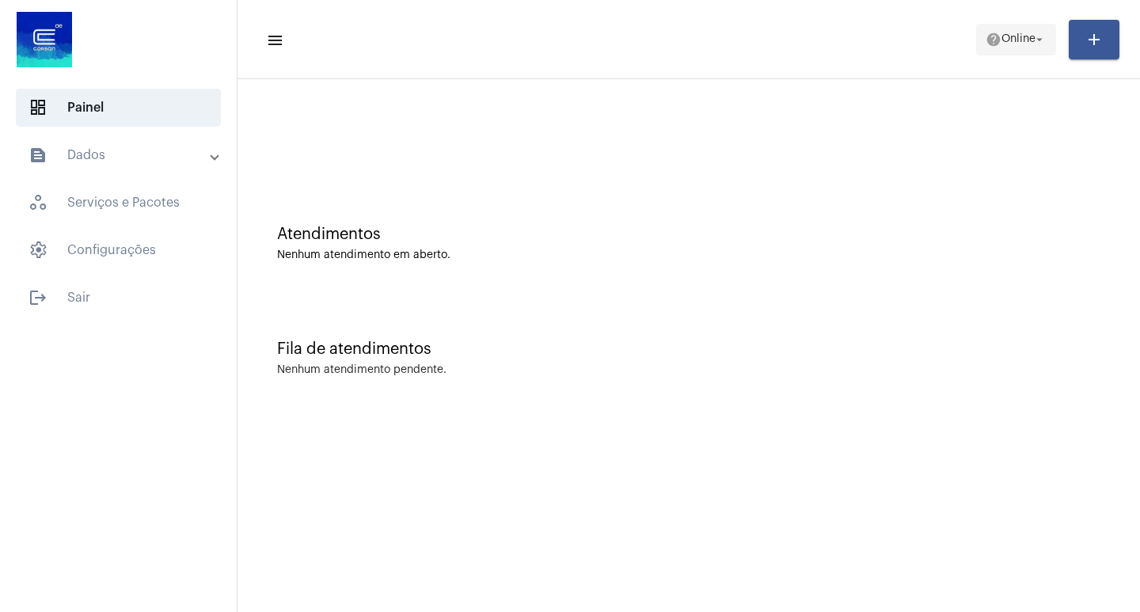
click at [1014, 45] on span "help Online arrow_drop_down" at bounding box center [1016, 39] width 61 height 28
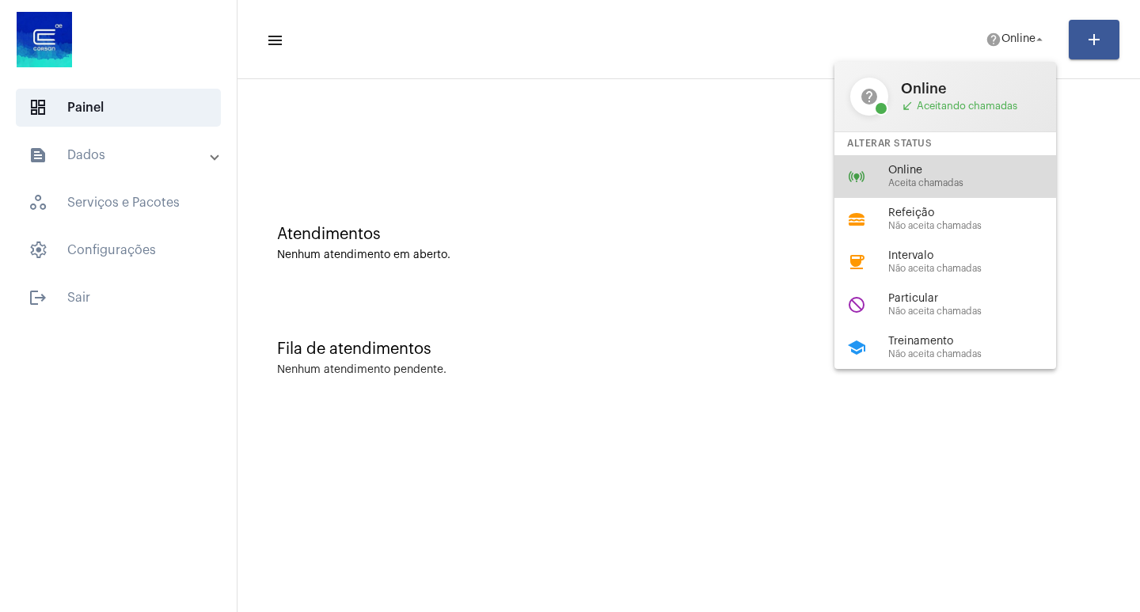
click at [937, 175] on span "Online" at bounding box center [978, 171] width 180 height 12
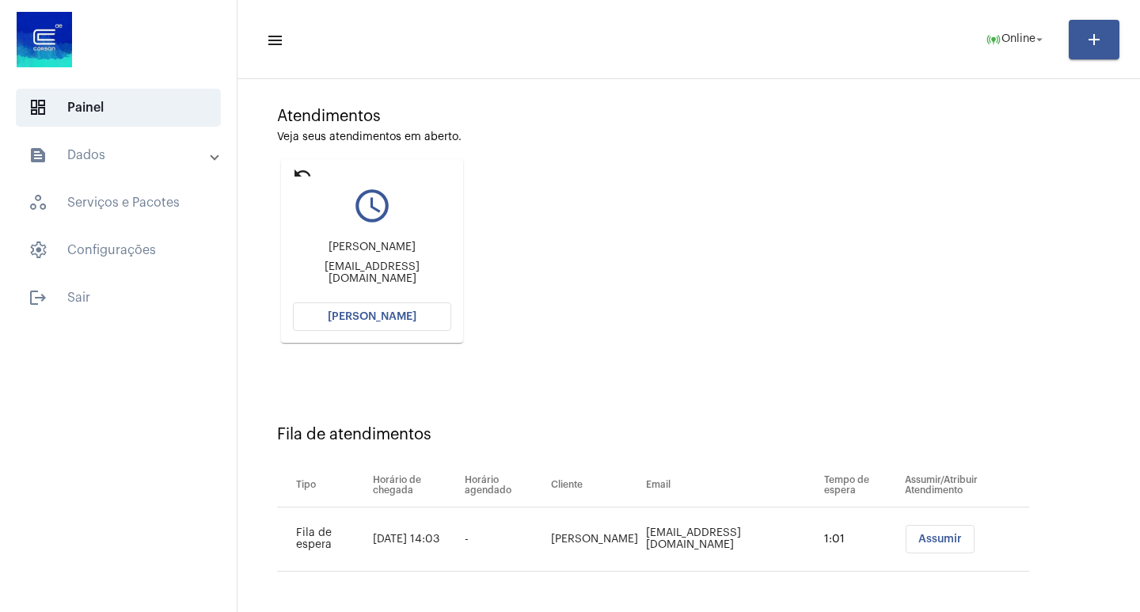
scroll to position [120, 0]
click at [371, 316] on span "[PERSON_NAME]" at bounding box center [372, 314] width 89 height 11
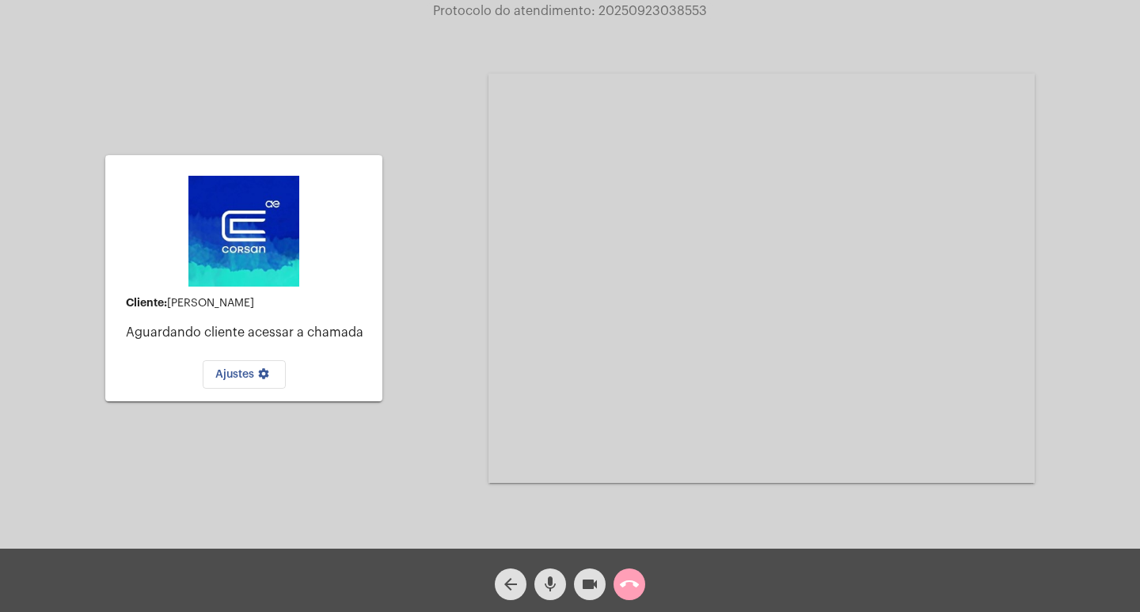
click at [627, 572] on span "call_end" at bounding box center [629, 584] width 19 height 32
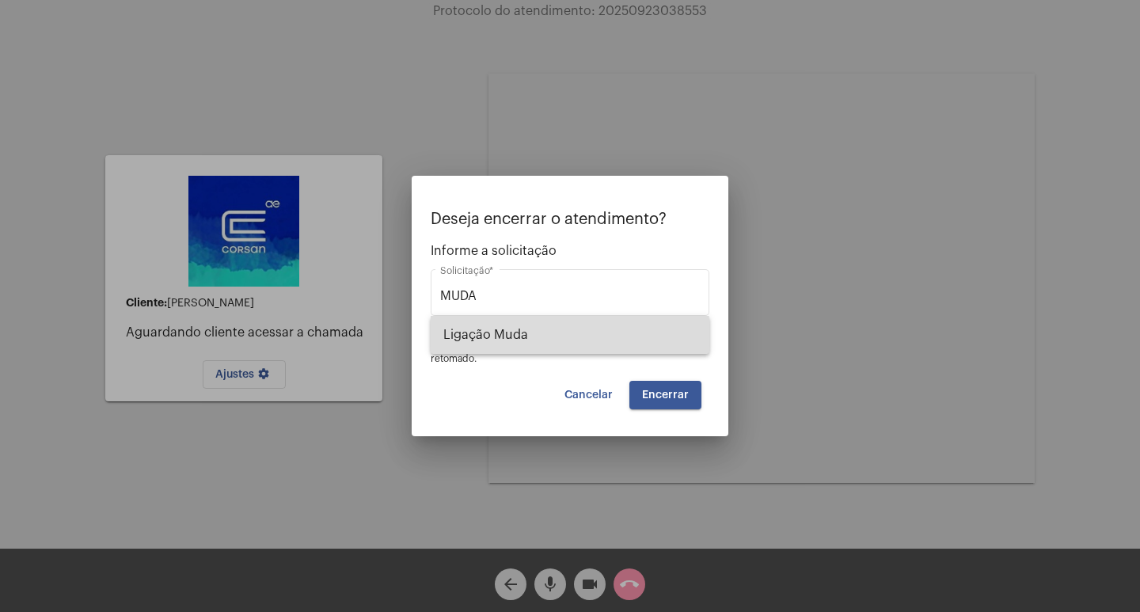
click at [526, 343] on span "Ligação Muda" at bounding box center [569, 335] width 253 height 38
type input "Ligação Muda"
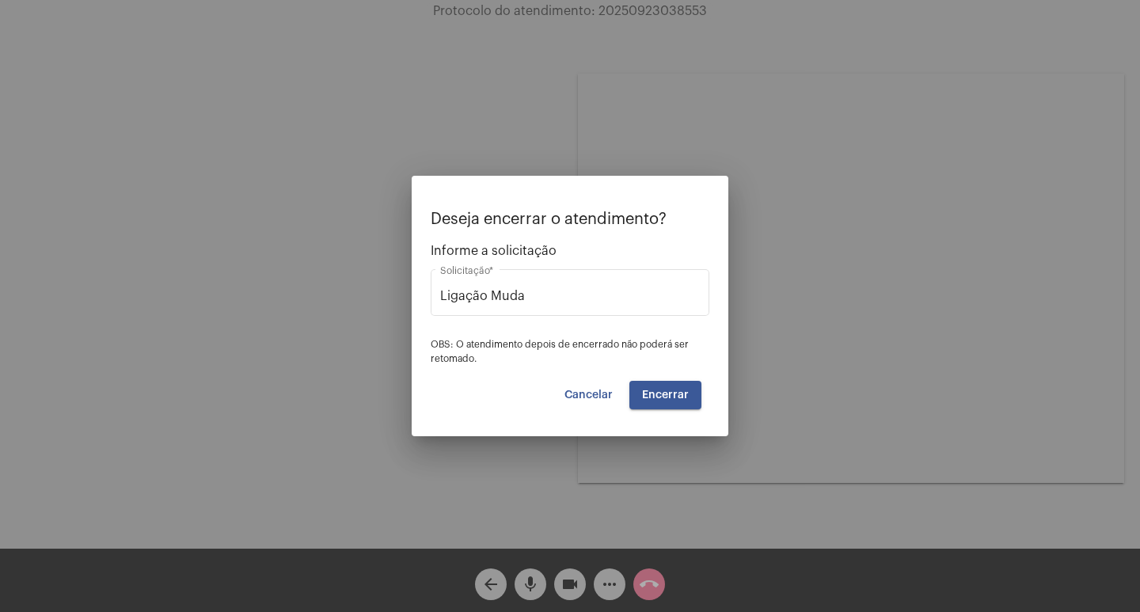
drag, startPoint x: 547, startPoint y: 385, endPoint x: 560, endPoint y: 386, distance: 12.7
click at [550, 385] on div "Cancelar Encerrar" at bounding box center [570, 395] width 263 height 28
click at [568, 390] on span "Cancelar" at bounding box center [588, 394] width 48 height 11
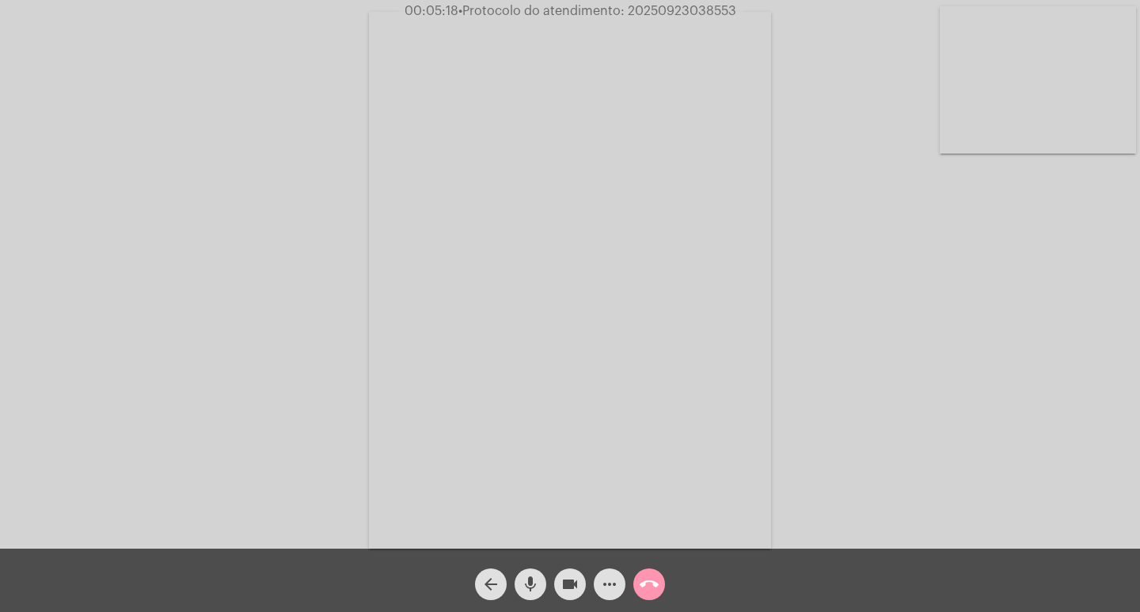
click at [607, 576] on mat-icon "more_horiz" at bounding box center [609, 584] width 19 height 19
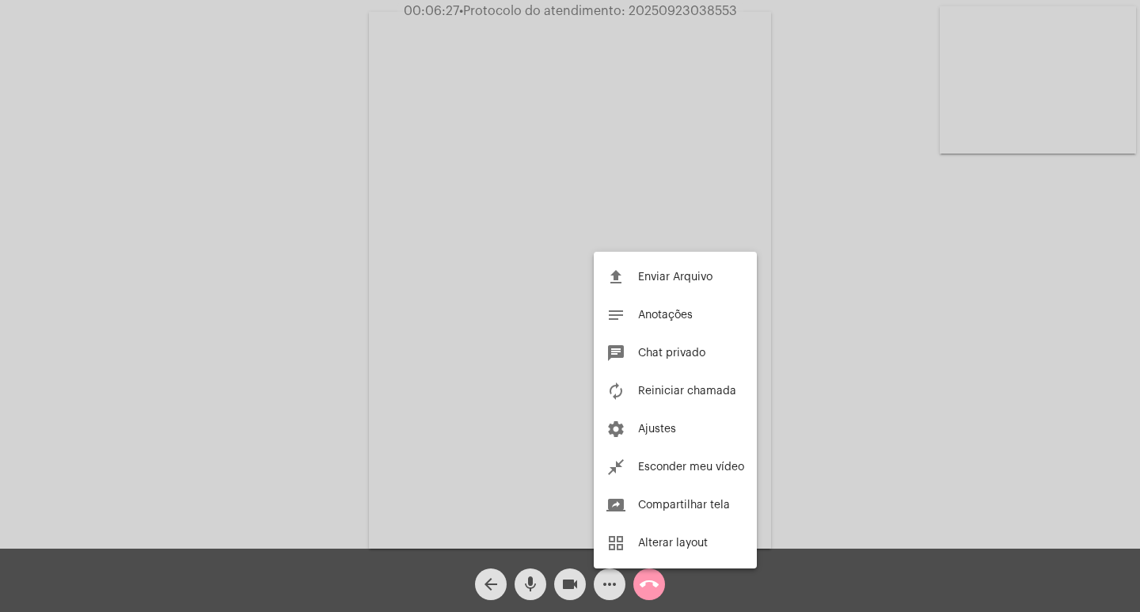
click at [288, 256] on div at bounding box center [570, 306] width 1140 height 612
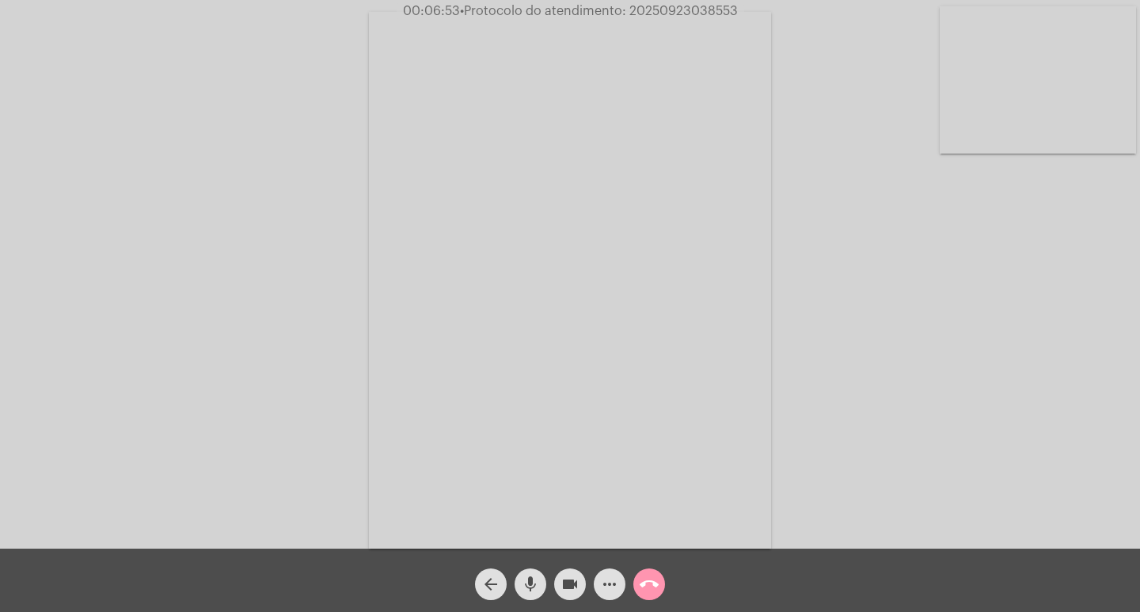
click at [180, 367] on div "Acessando Câmera e Microfone..." at bounding box center [570, 278] width 1137 height 549
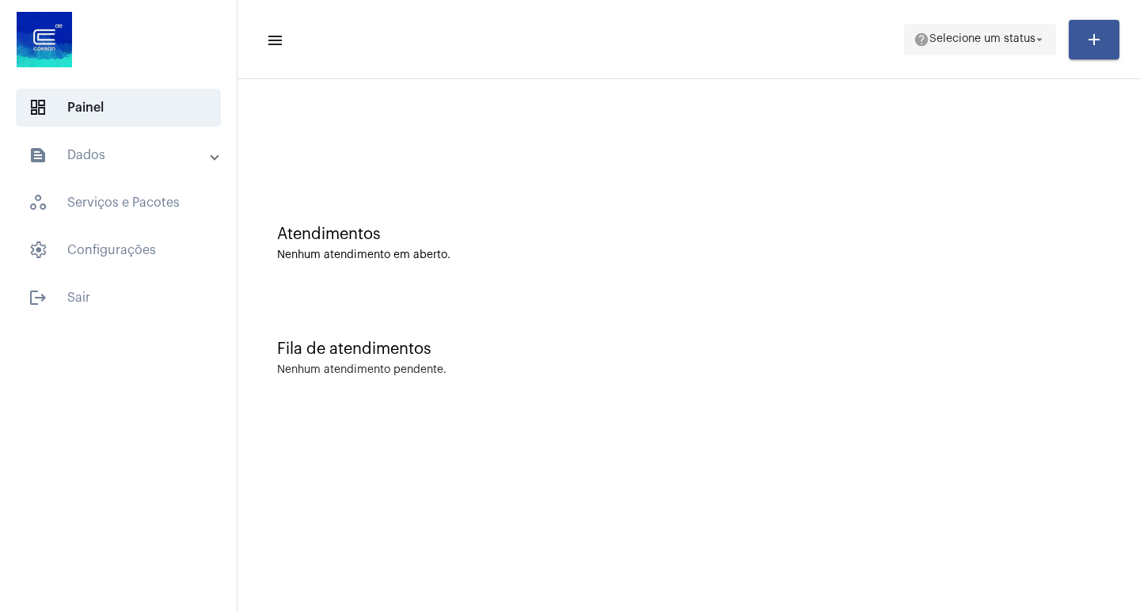
click at [914, 25] on span "help Selecione um status arrow_drop_down" at bounding box center [980, 39] width 133 height 28
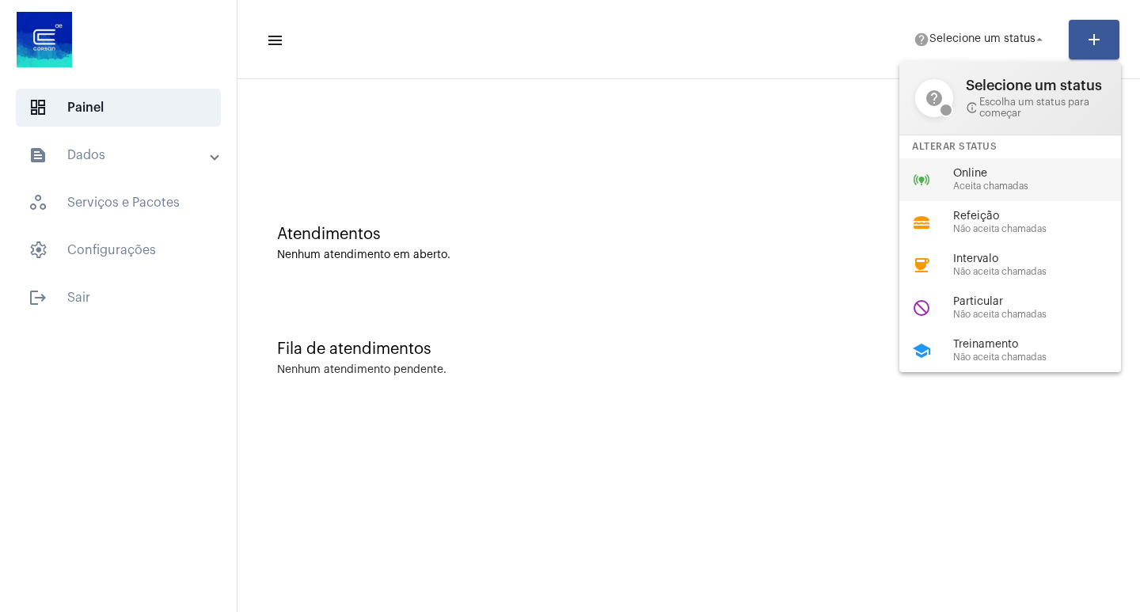
click at [911, 175] on div "online_prediction Online Aceita chamadas" at bounding box center [1022, 179] width 247 height 43
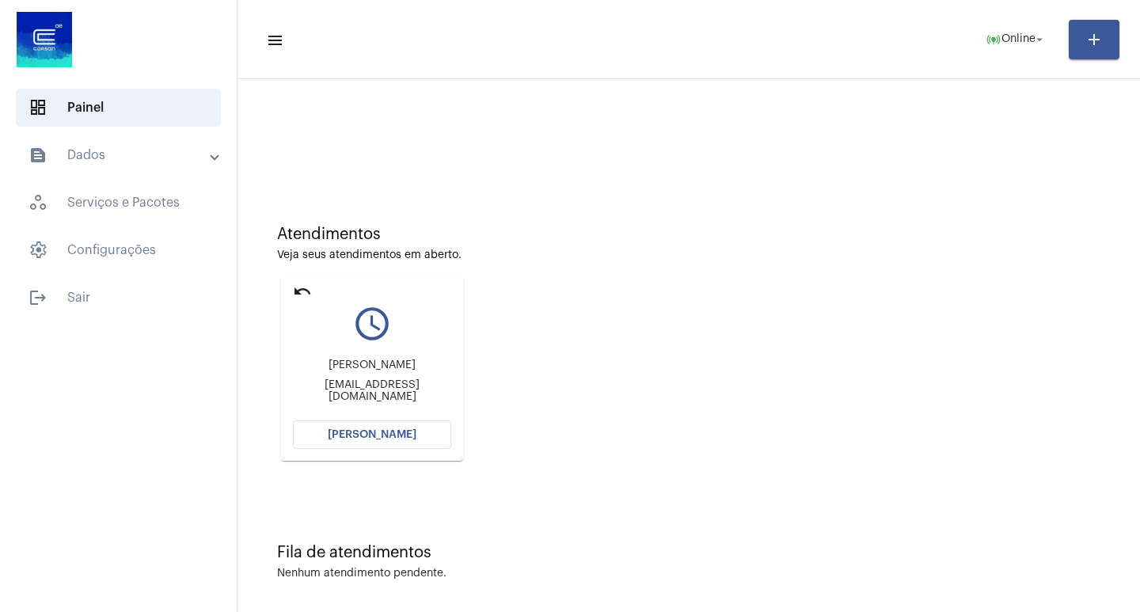
click at [416, 436] on button "[PERSON_NAME]" at bounding box center [372, 434] width 158 height 28
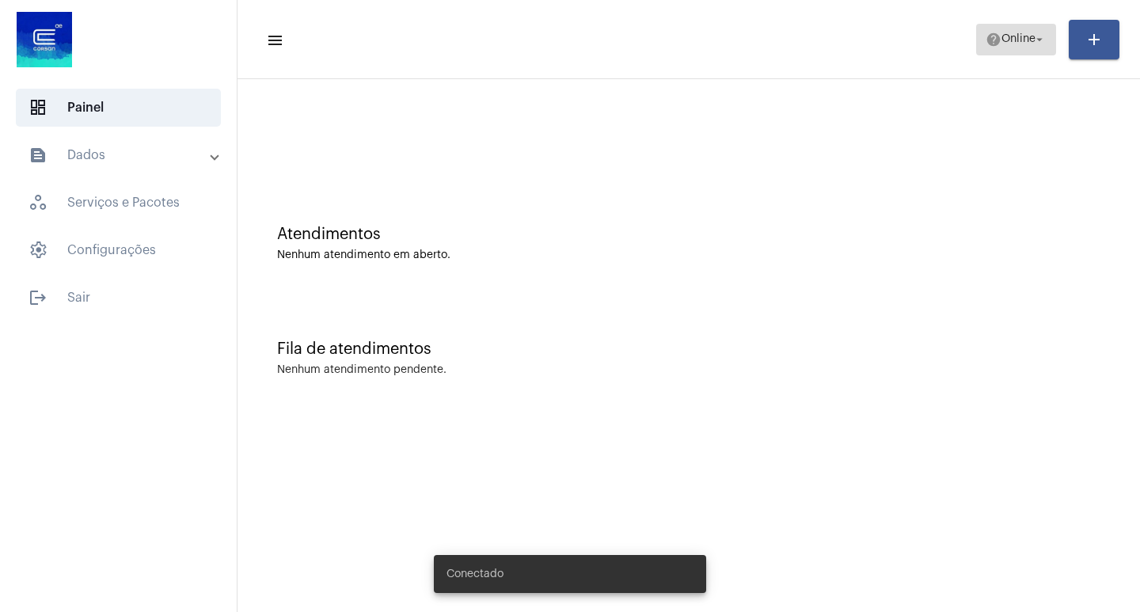
click at [1006, 46] on span "help Online arrow_drop_down" at bounding box center [1016, 39] width 61 height 28
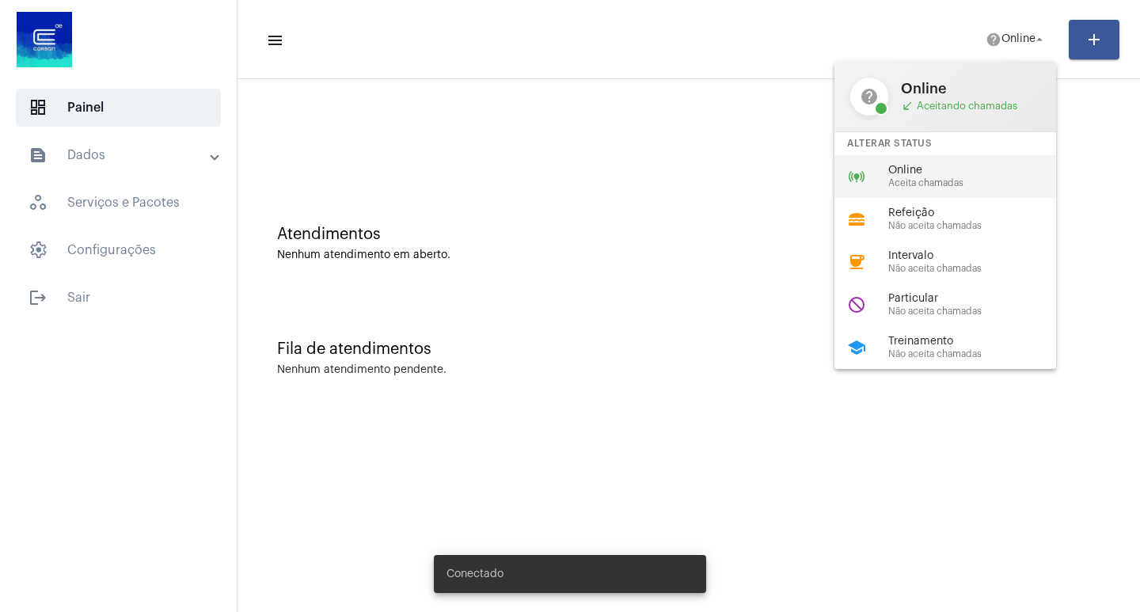
click at [958, 184] on span "Aceita chamadas" at bounding box center [978, 183] width 180 height 10
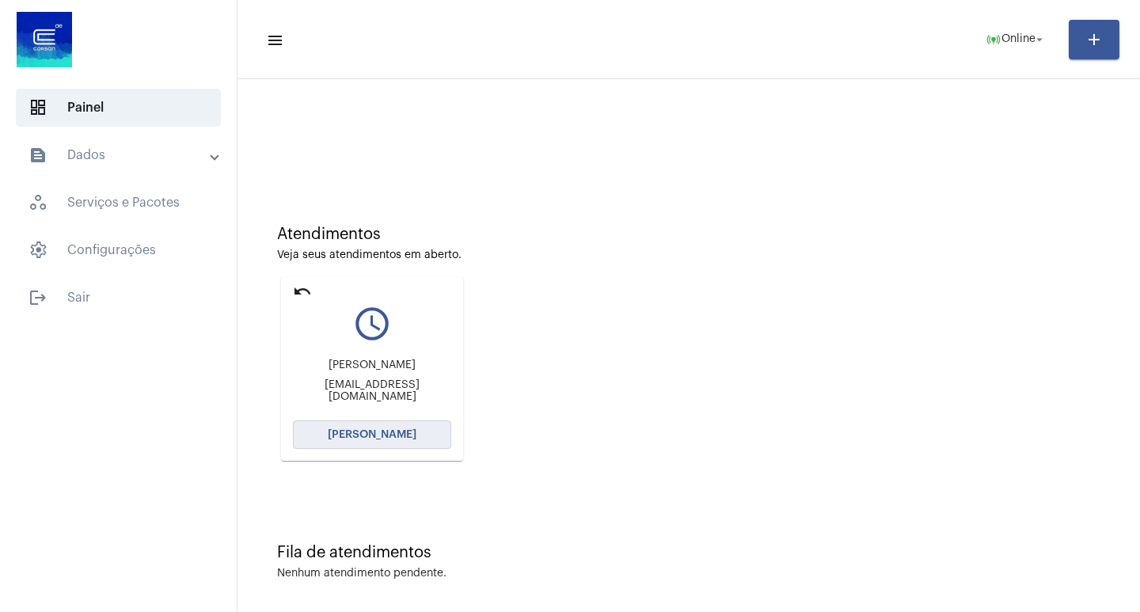
click at [382, 431] on span "[PERSON_NAME]" at bounding box center [372, 434] width 89 height 11
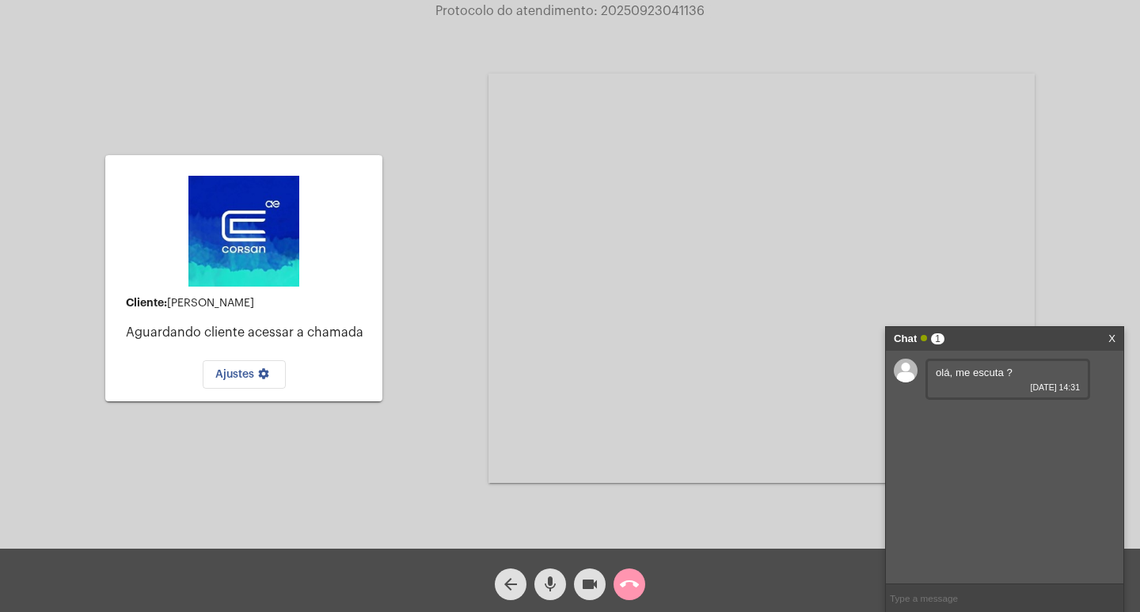
click at [957, 607] on input "text" at bounding box center [1004, 598] width 237 height 28
type input "ola, ainda não lhe escuto nem o vejo"
type input "s"
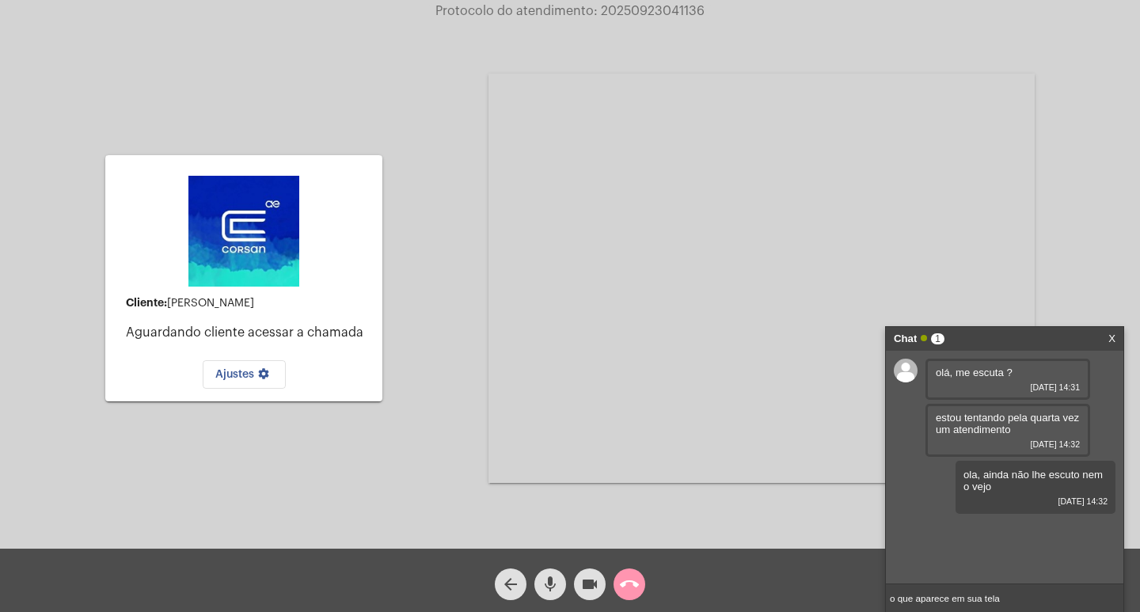
type input "o que aparece em sua tela?"
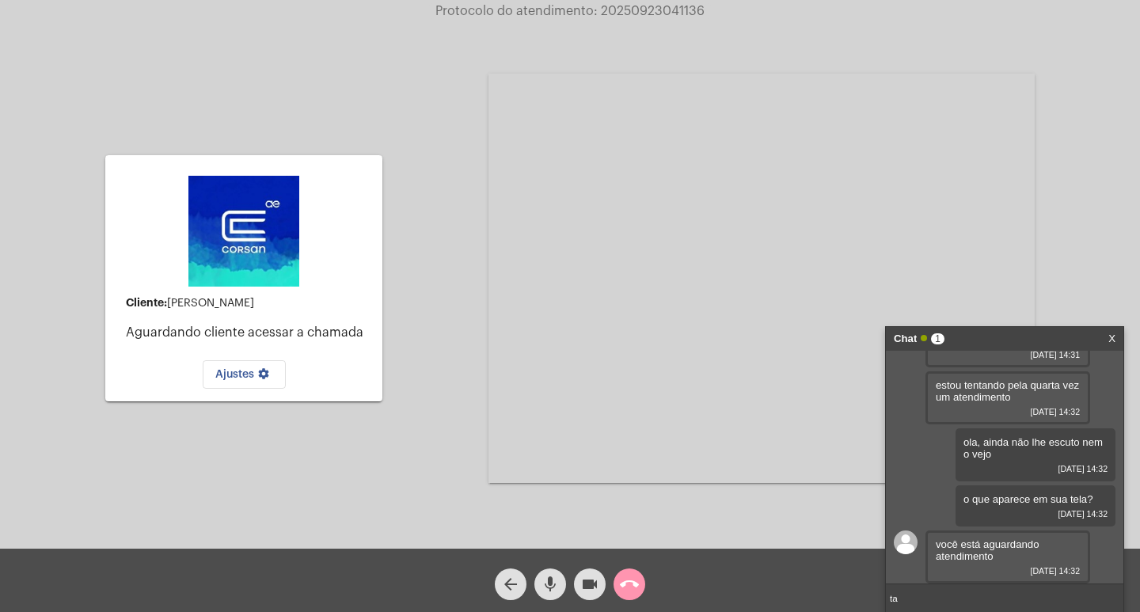
type input "t"
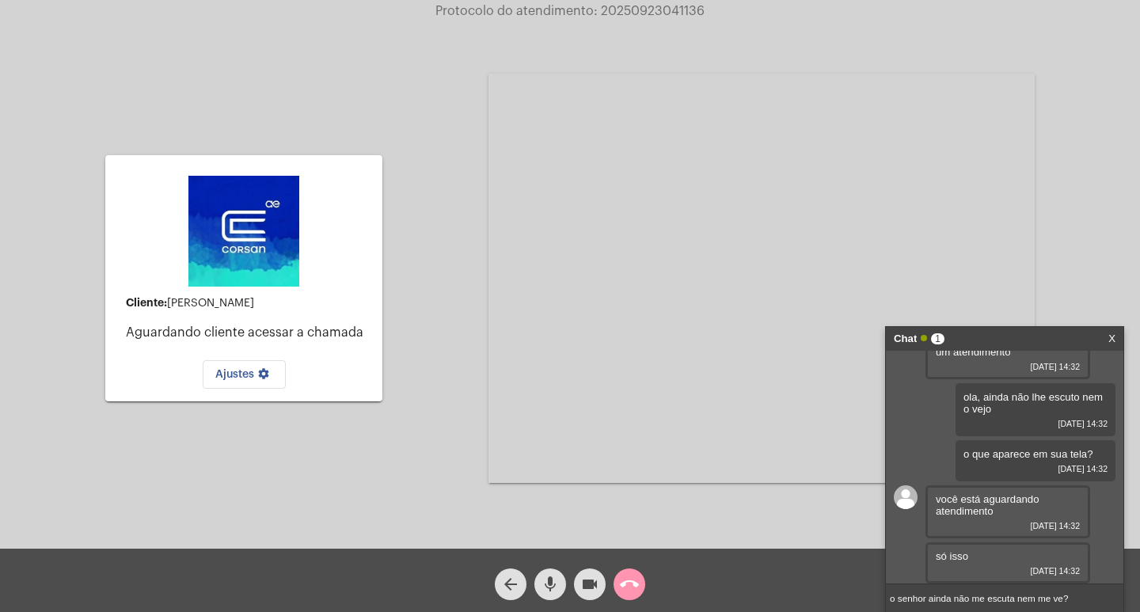
type input "o senhor ainda não me escuta nem me ve?"
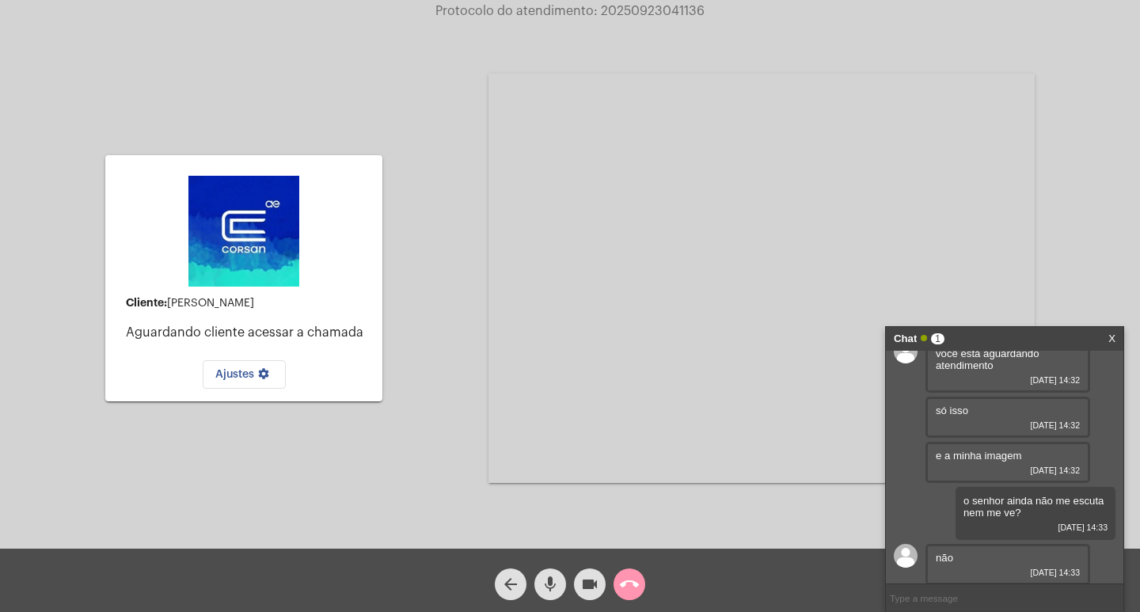
scroll to position [225, 0]
type input "t"
type input "é algum problema em seu dispositivo"
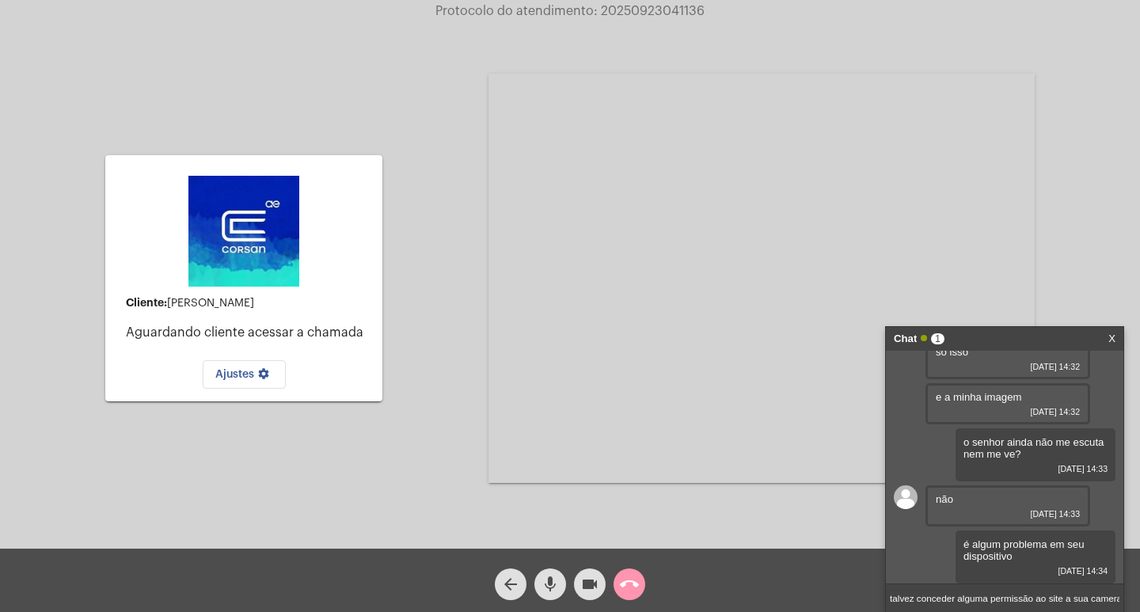
scroll to position [0, 2]
type input "talvez conceder alguma permissão ao site a sua camera e microfone"
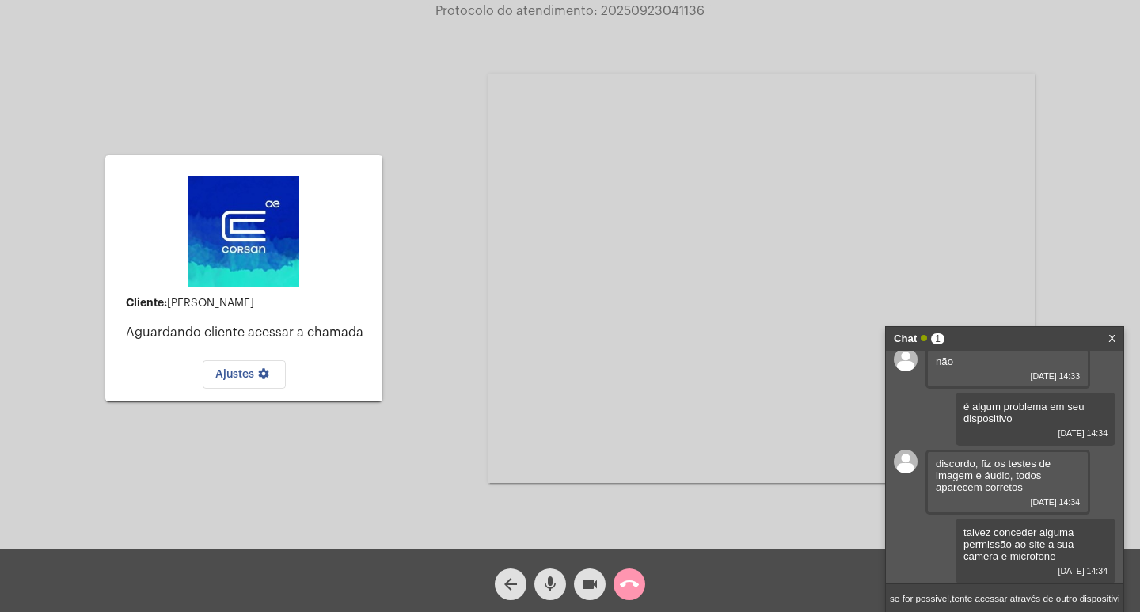
type input "se for possivel,tente acessar através de outro dispositivi"
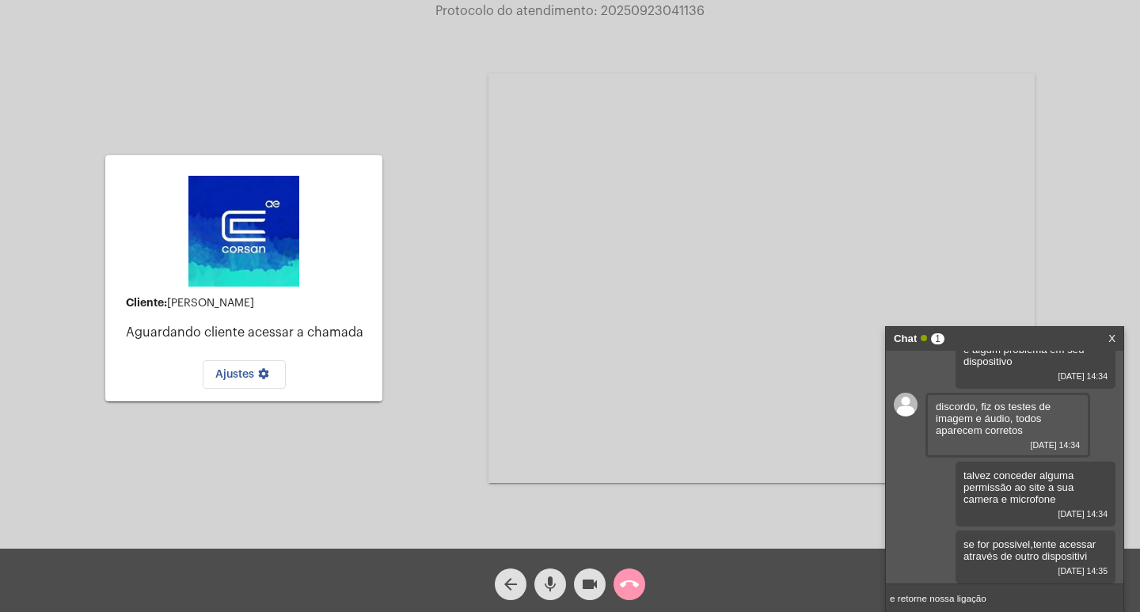
type input "e retorne nossa ligação"
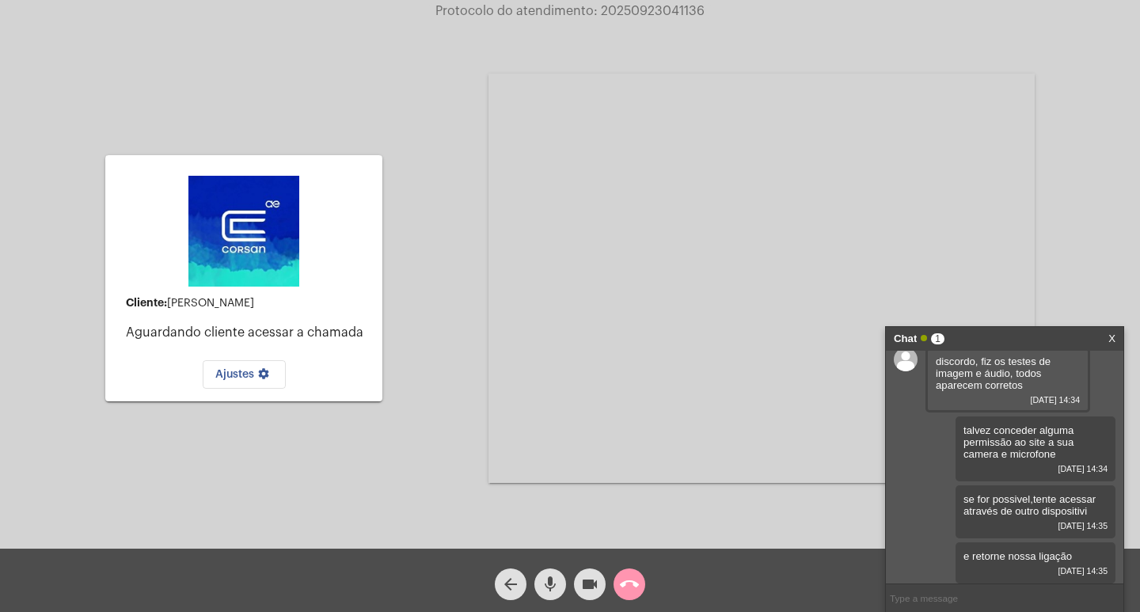
click at [644, 591] on div "call_end" at bounding box center [630, 580] width 40 height 40
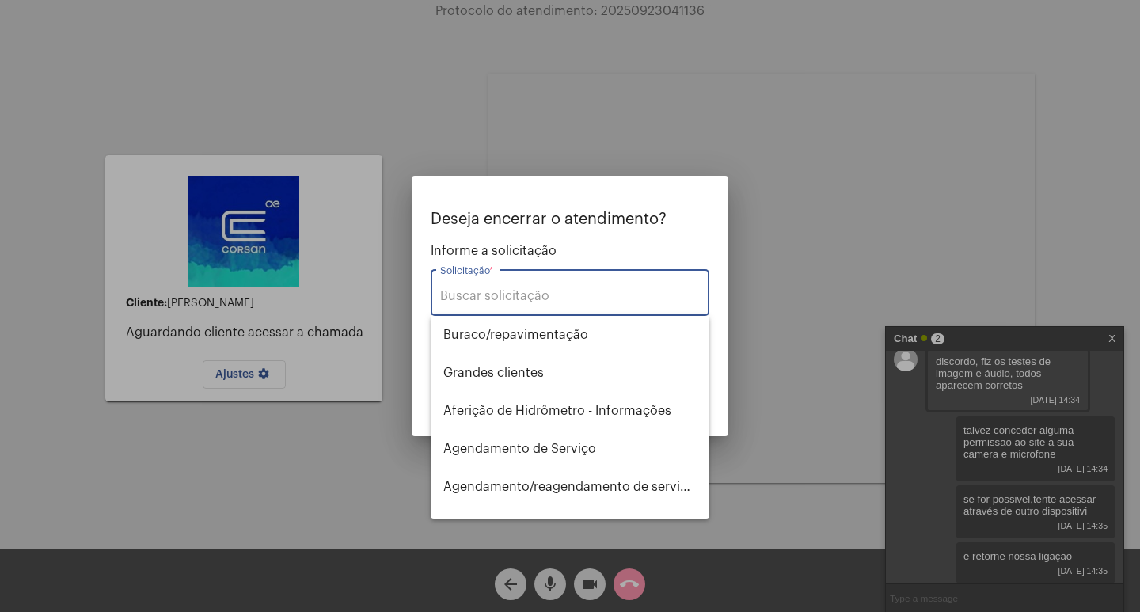
click at [784, 329] on div at bounding box center [570, 306] width 1140 height 612
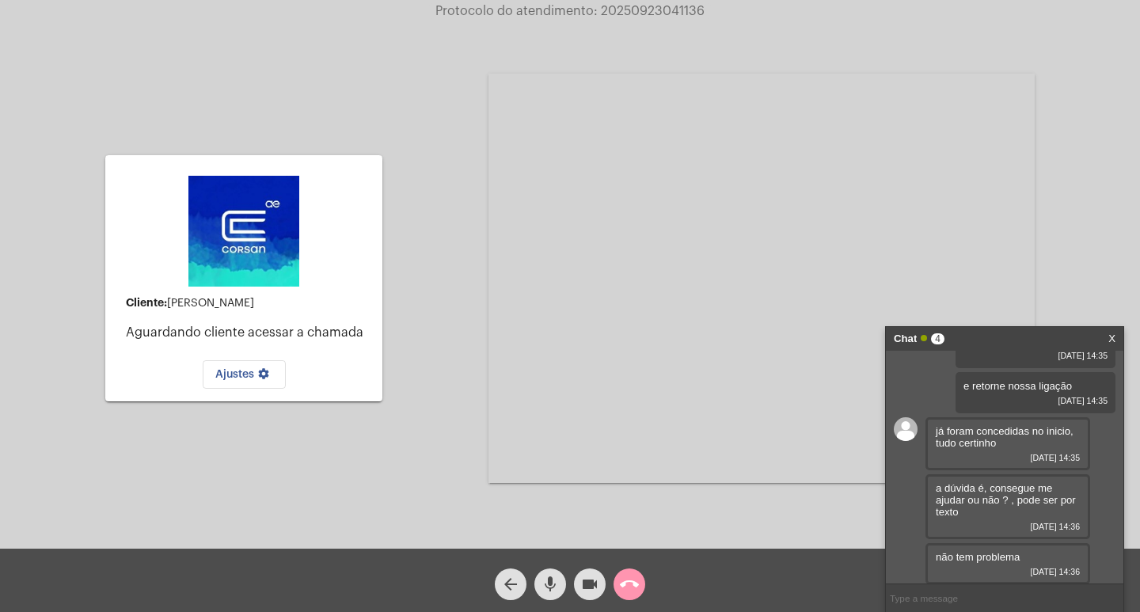
scroll to position [693, 0]
click at [990, 593] on input "text" at bounding box center [1004, 598] width 237 height 28
type input "na videochamda só temos a autorização de atendelo através do video"
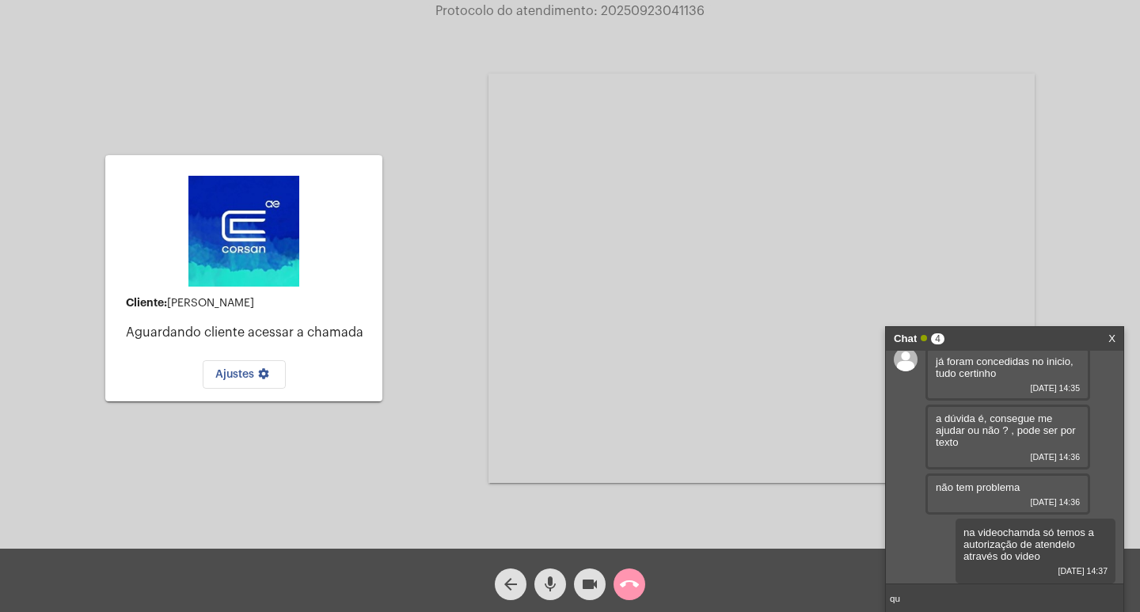
type input "q"
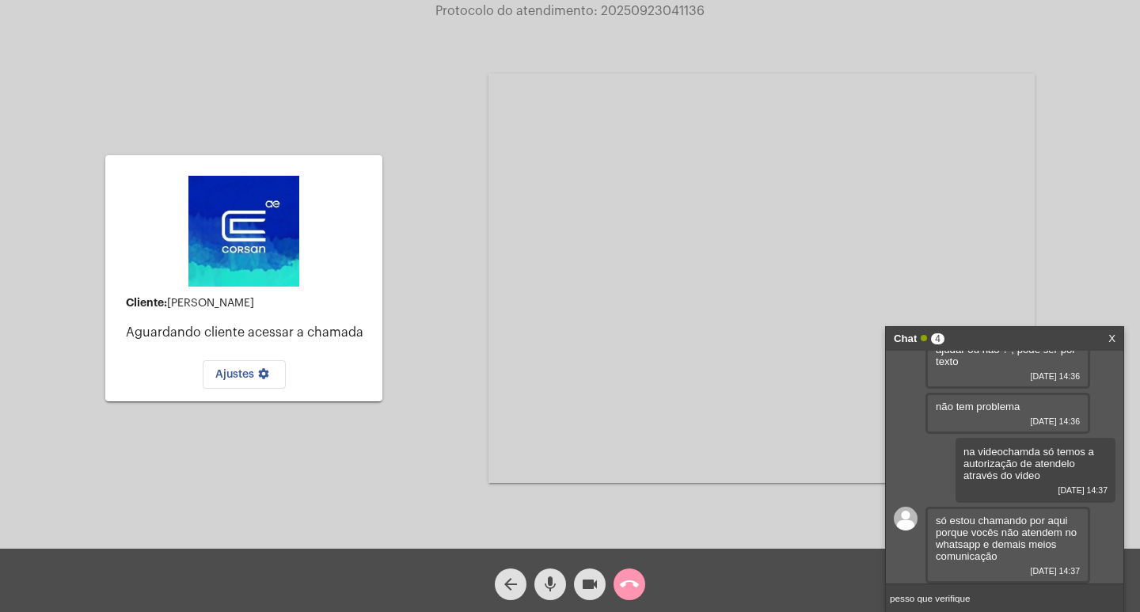
scroll to position [911, 0]
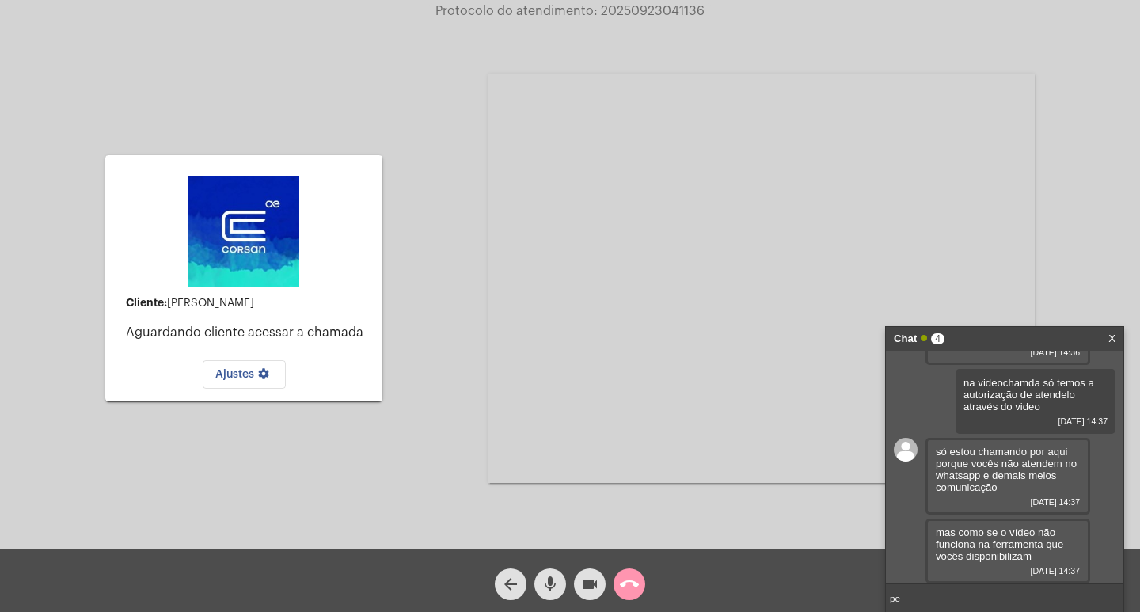
type input "p"
type input "pesso que tente novamente retornar o atendimento por aqui mas por outro disposi…"
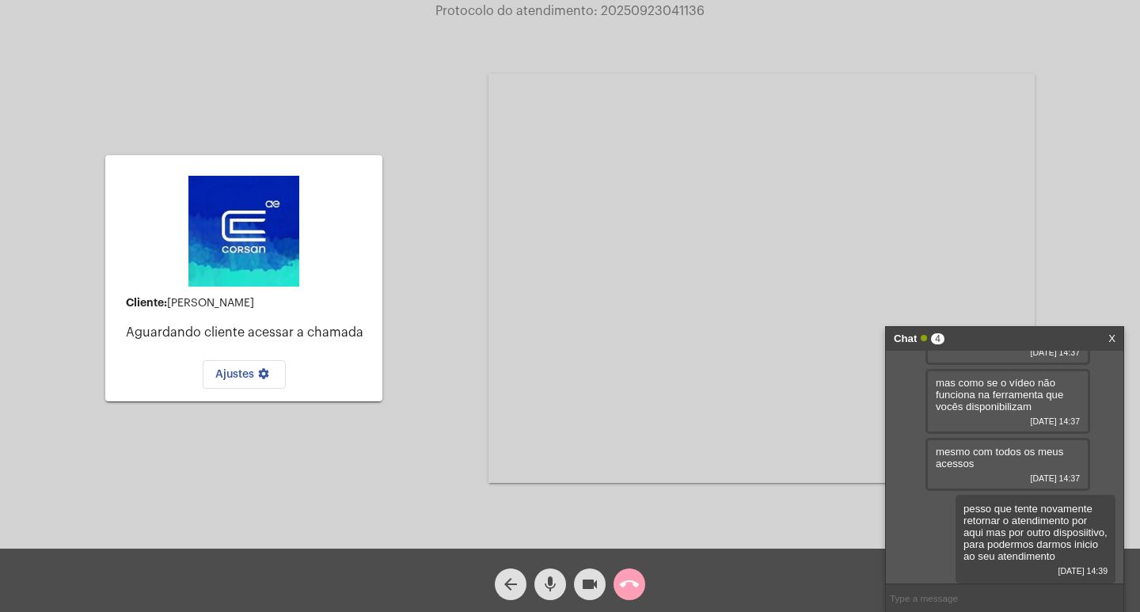
click at [643, 586] on button "call_end" at bounding box center [629, 584] width 32 height 32
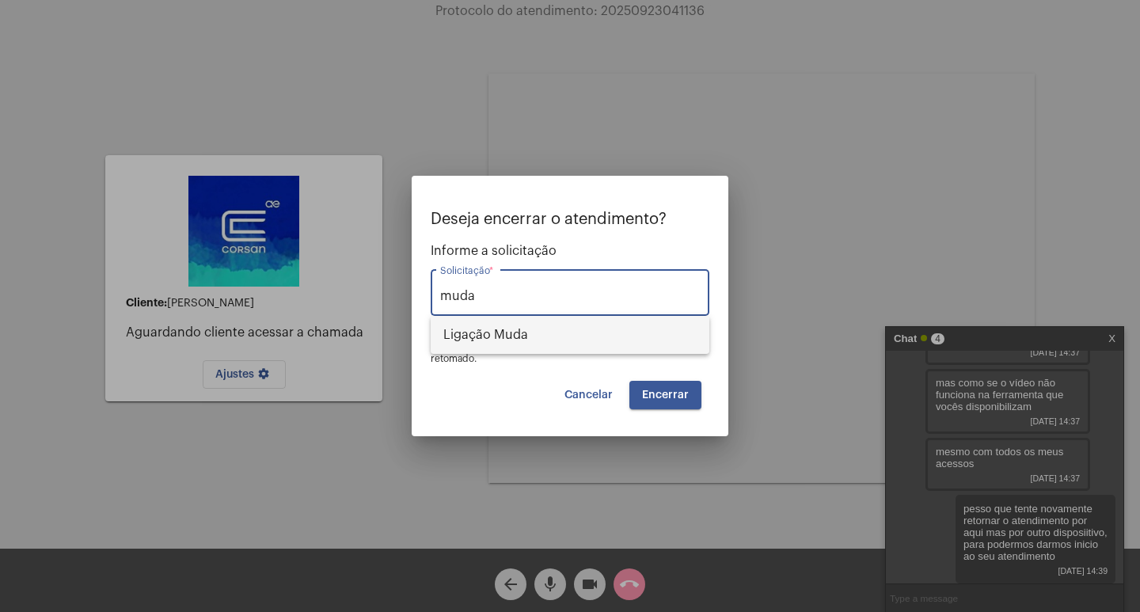
click at [590, 336] on span "Ligação Muda" at bounding box center [569, 335] width 253 height 38
type input "Ligação Muda"
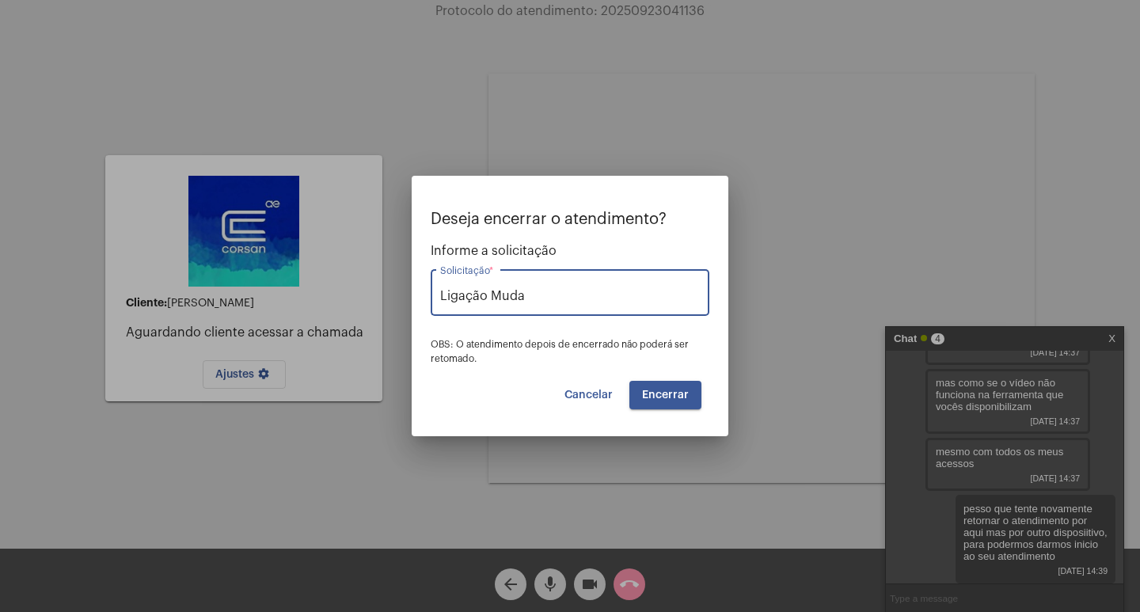
click at [659, 394] on span "Encerrar" at bounding box center [665, 394] width 47 height 11
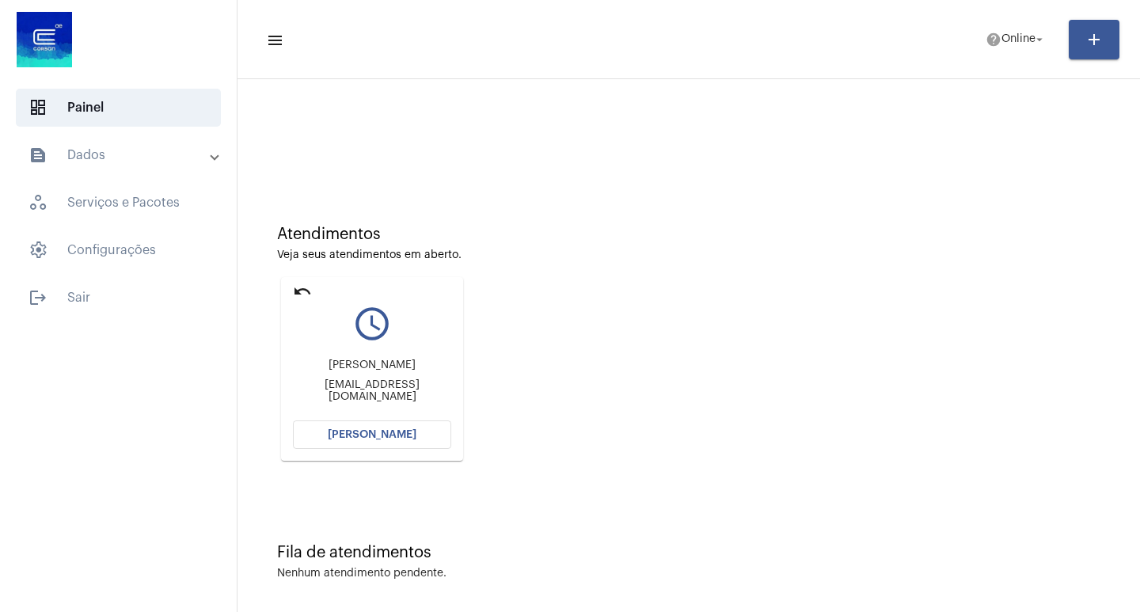
click at [391, 438] on span "[PERSON_NAME]" at bounding box center [372, 434] width 89 height 11
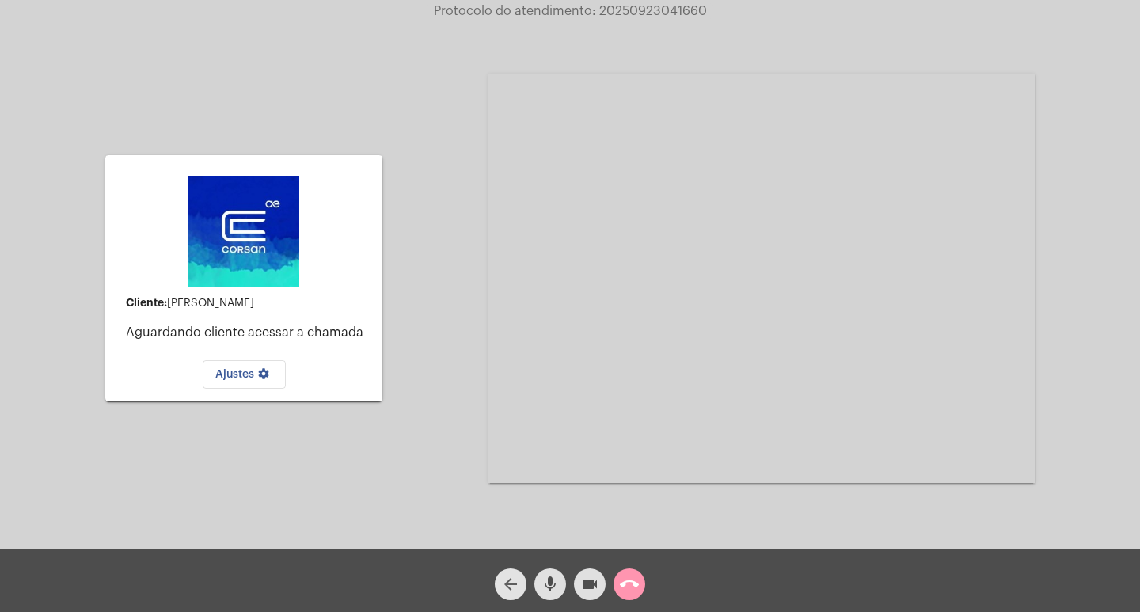
click at [514, 595] on span "arrow_back" at bounding box center [510, 584] width 19 height 32
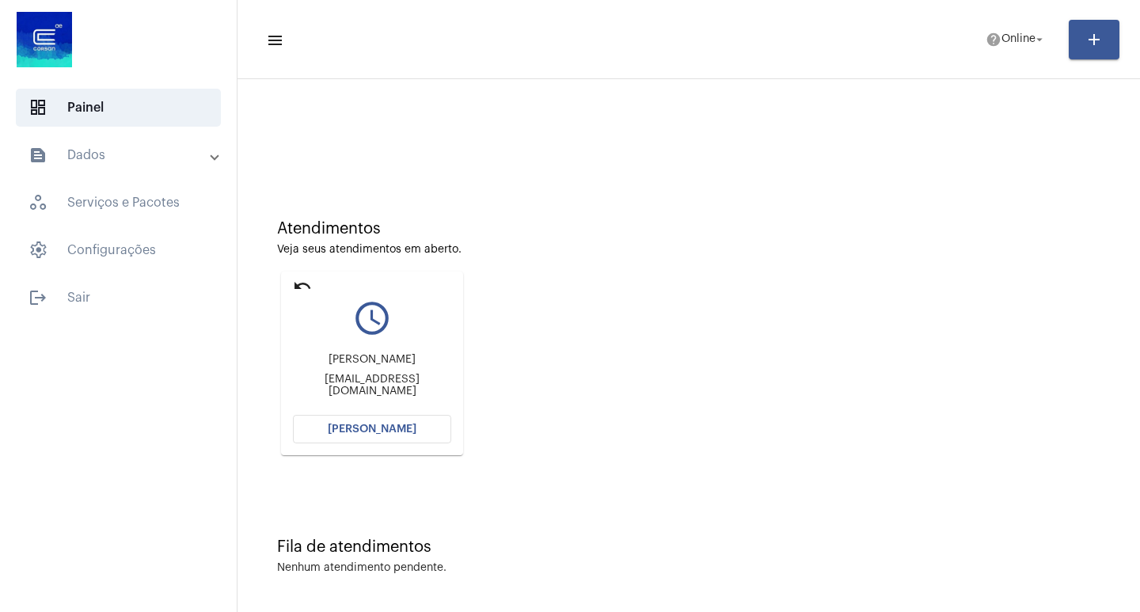
scroll to position [7, 0]
click at [377, 435] on button "[PERSON_NAME]" at bounding box center [372, 427] width 158 height 28
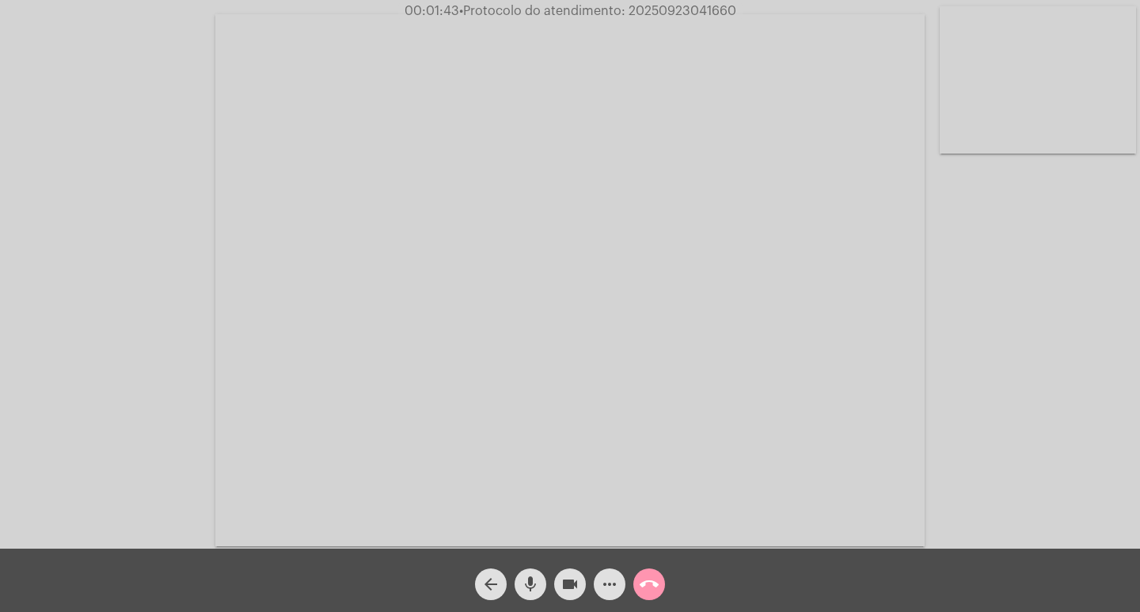
click at [616, 585] on mat-icon "more_horiz" at bounding box center [609, 584] width 19 height 19
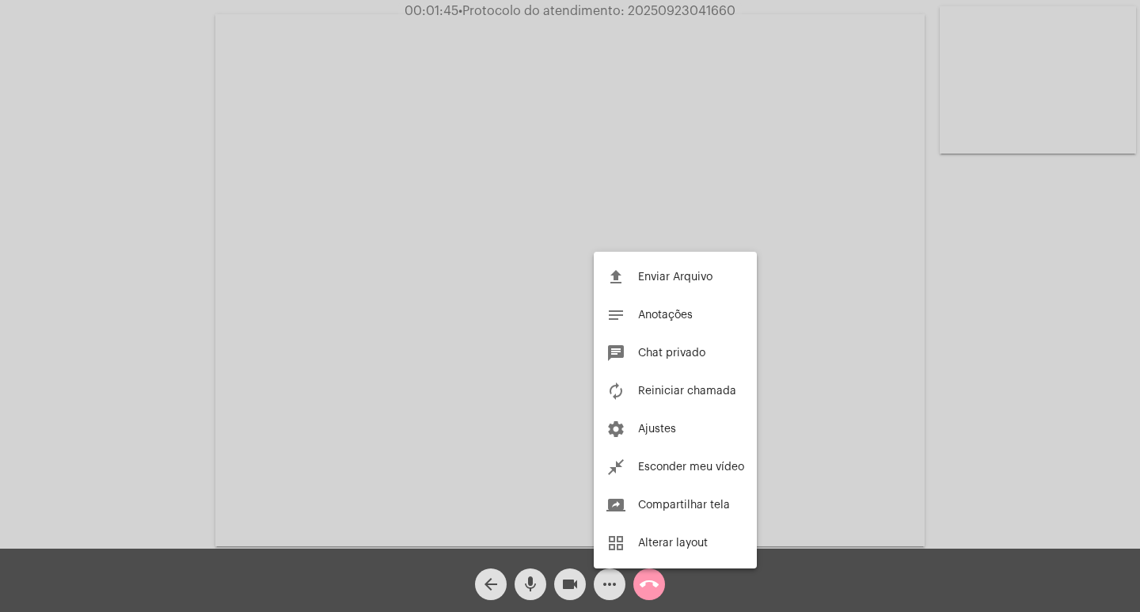
click at [184, 316] on div at bounding box center [570, 306] width 1140 height 612
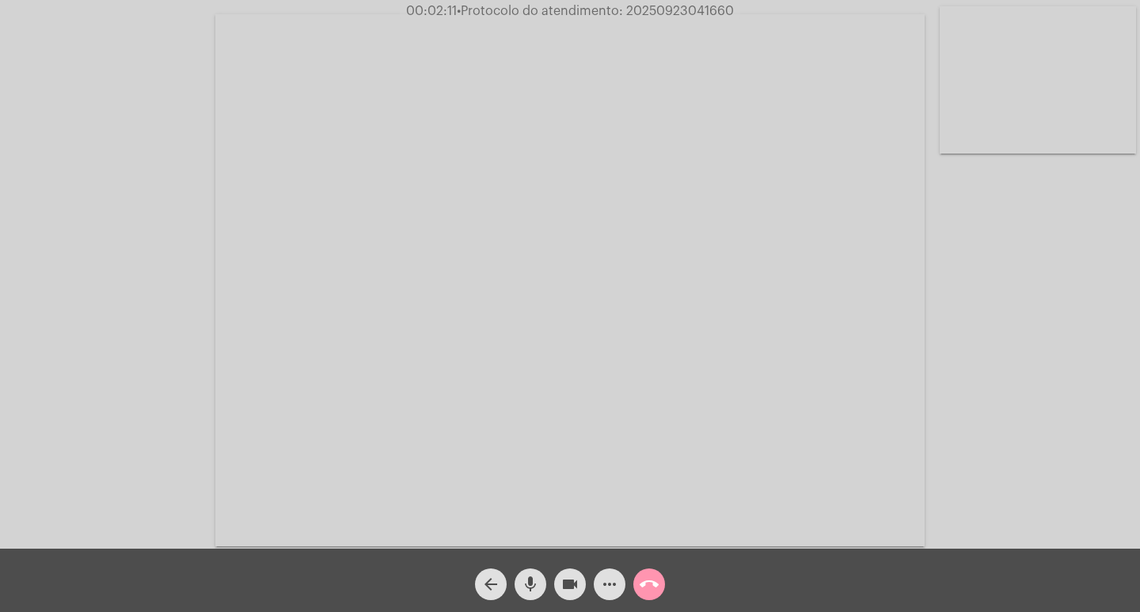
click at [612, 591] on mat-icon "more_horiz" at bounding box center [609, 584] width 19 height 19
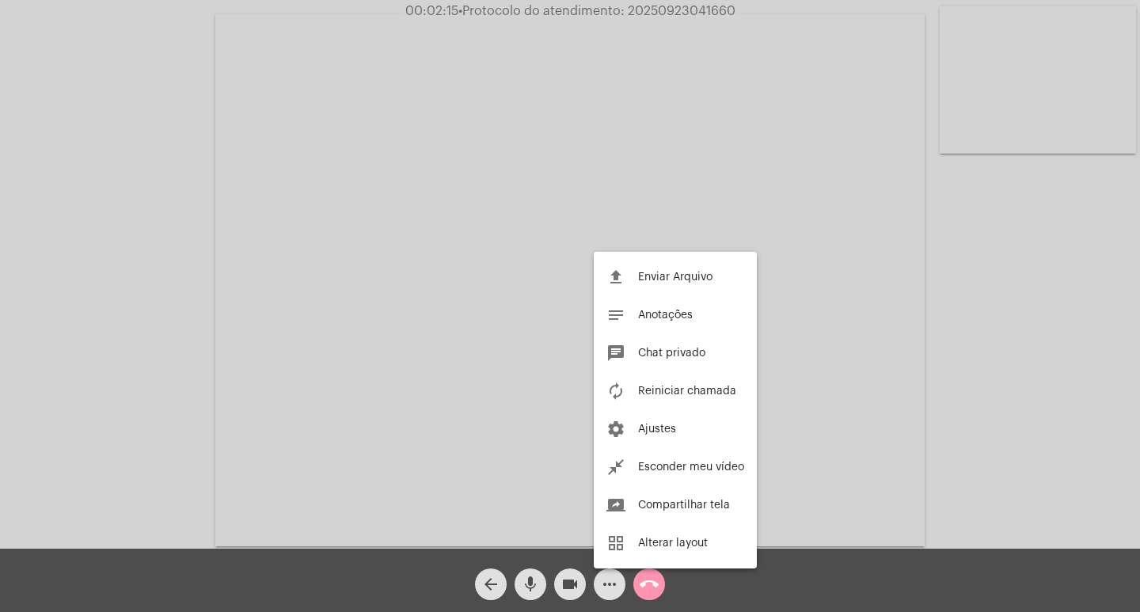
click at [56, 321] on div at bounding box center [570, 306] width 1140 height 612
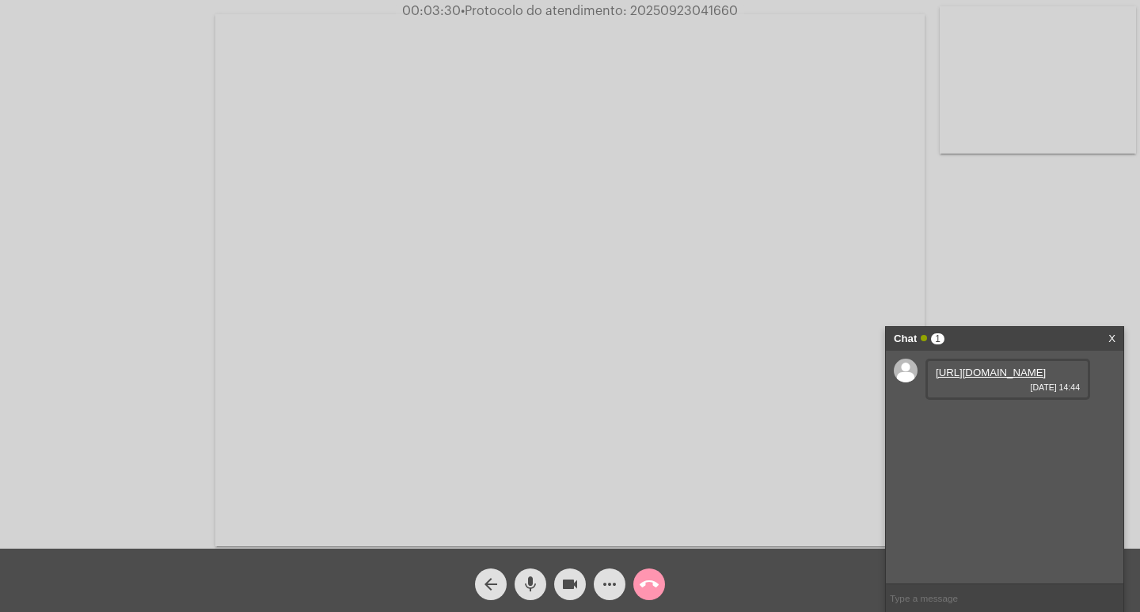
click at [988, 378] on link "https://neft-transfer-bucket.s3.amazonaws.com/temp-7371608c-08ed-3fdb-251f-6747…" at bounding box center [991, 373] width 110 height 12
click at [965, 424] on link "https://neft-transfer-bucket.s3.amazonaws.com/temp-49d905e7-76bd-5df0-6121-6b38…" at bounding box center [991, 418] width 110 height 12
click at [73, 180] on div "Acessando Câmera e Microfone..." at bounding box center [570, 278] width 1137 height 549
drag, startPoint x: 1055, startPoint y: 530, endPoint x: 922, endPoint y: 538, distance: 133.2
click at [922, 538] on div "https://neft-transfer-bucket.s3.amazonaws.com/temp-7371608c-08ed-3fdb-251f-6747…" at bounding box center [1004, 467] width 237 height 233
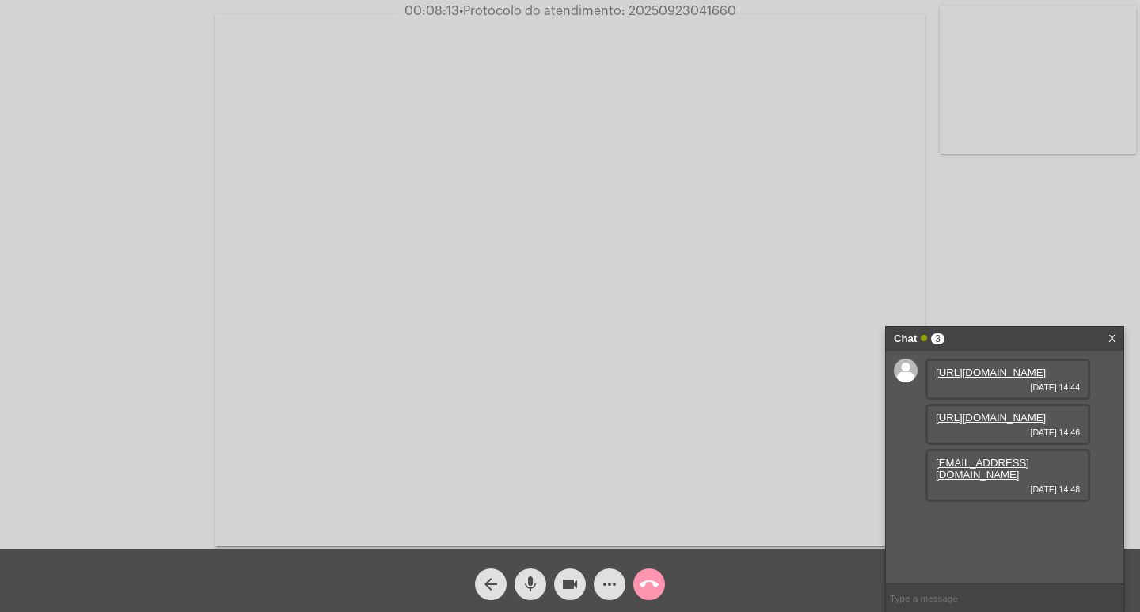
copy link "aldagalvan@gmail.com"
click at [986, 526] on span "51998562933" at bounding box center [968, 520] width 64 height 12
copy span "51998562933"
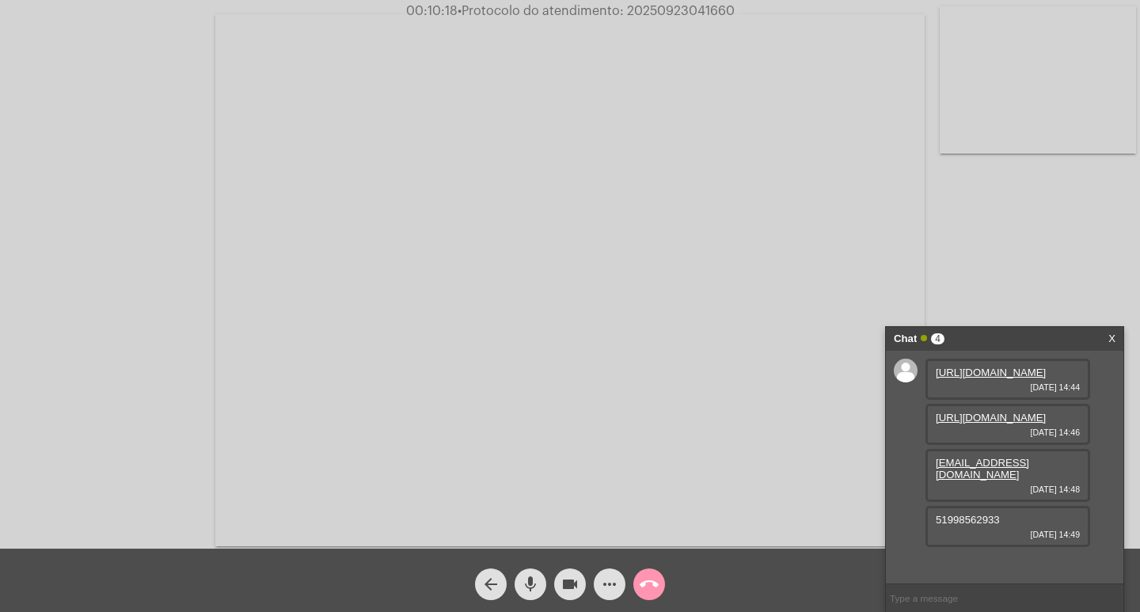
click at [1028, 598] on input "text" at bounding box center [1004, 598] width 237 height 28
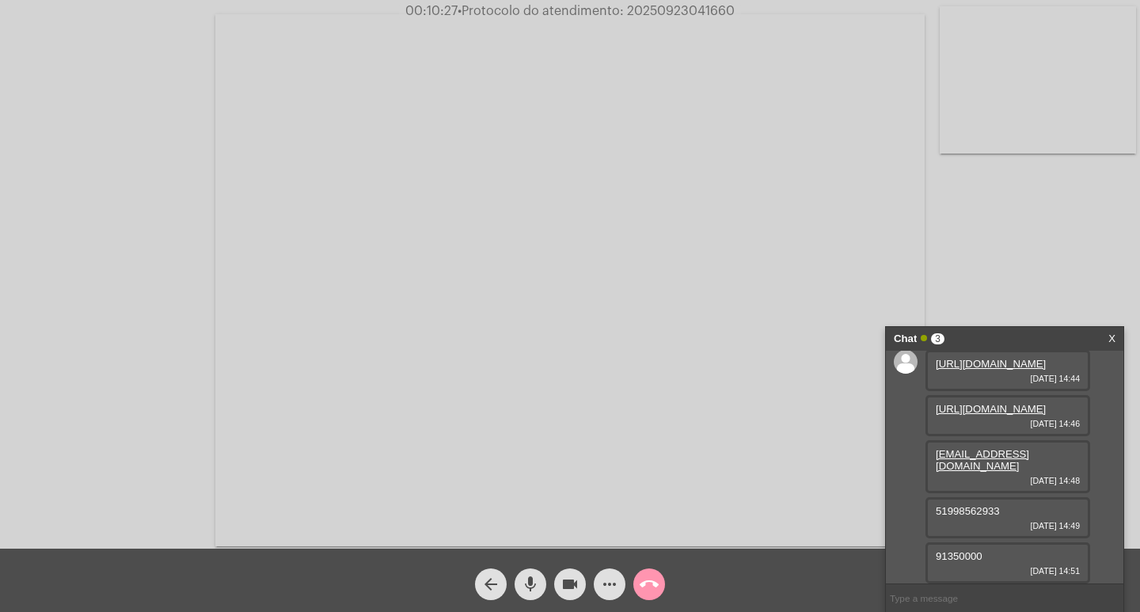
scroll to position [68, 0]
click at [957, 557] on span "91350000" at bounding box center [959, 556] width 47 height 12
copy span "91350000"
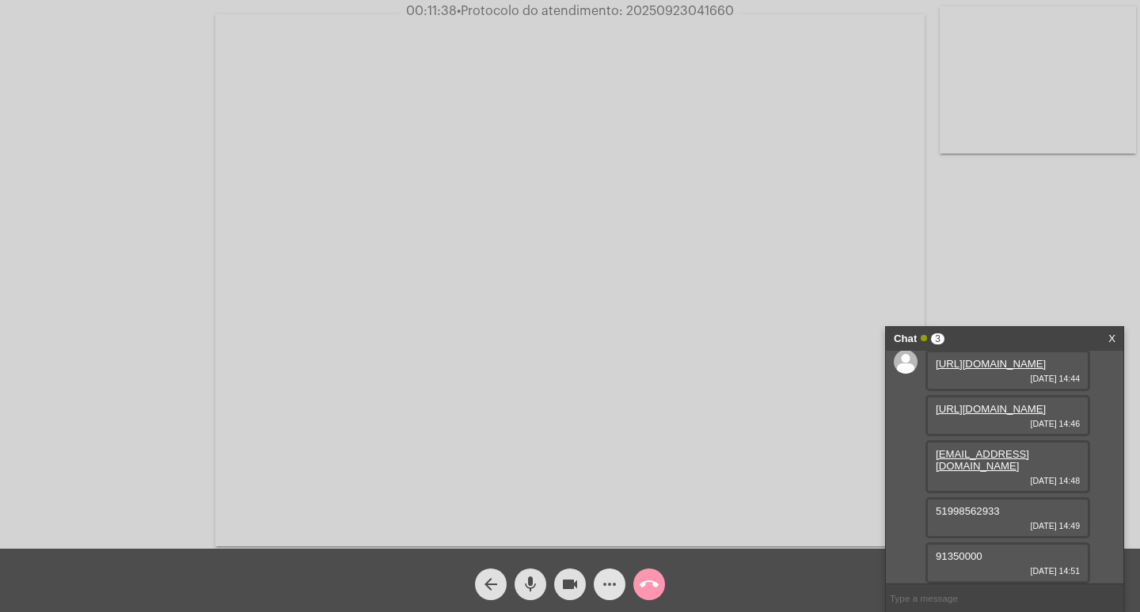
click at [610, 576] on mat-icon "more_horiz" at bounding box center [609, 584] width 19 height 19
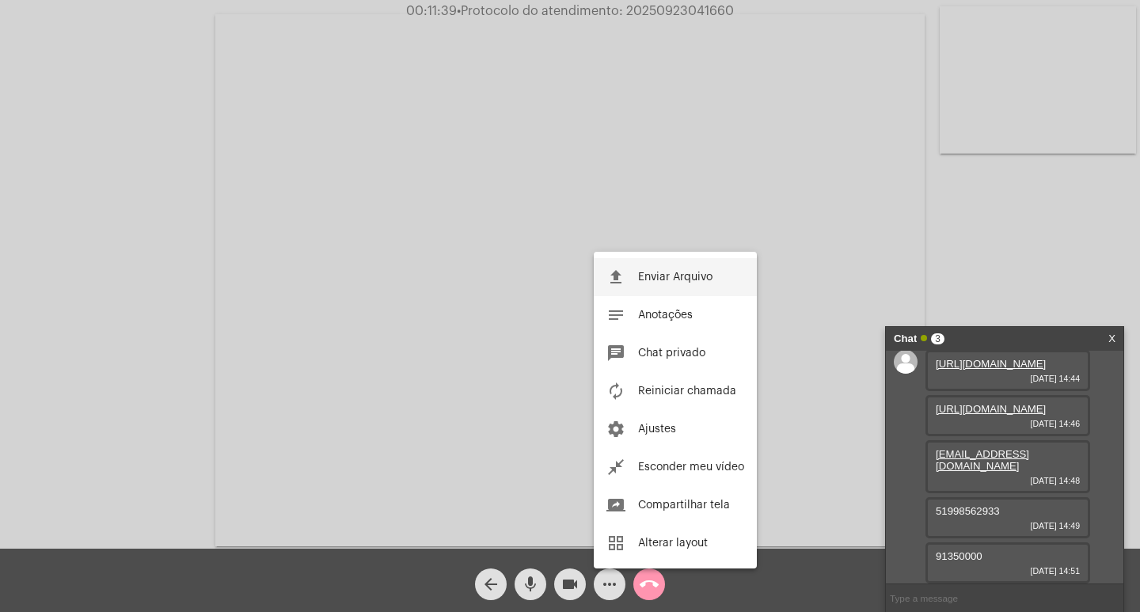
click at [648, 284] on button "file_upload Enviar Arquivo" at bounding box center [675, 277] width 163 height 38
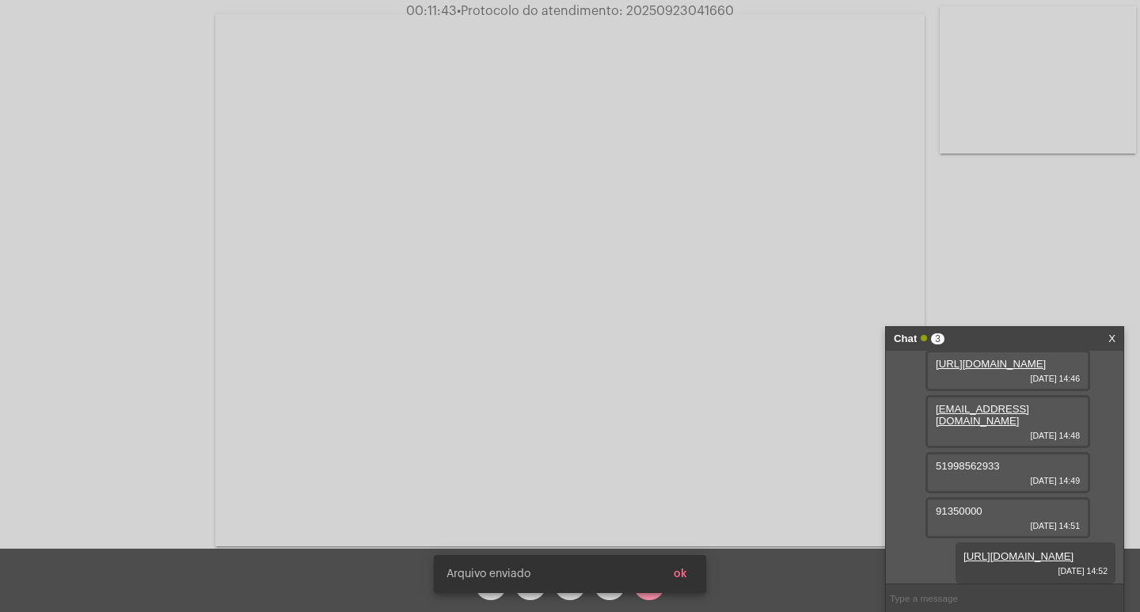
scroll to position [149, 0]
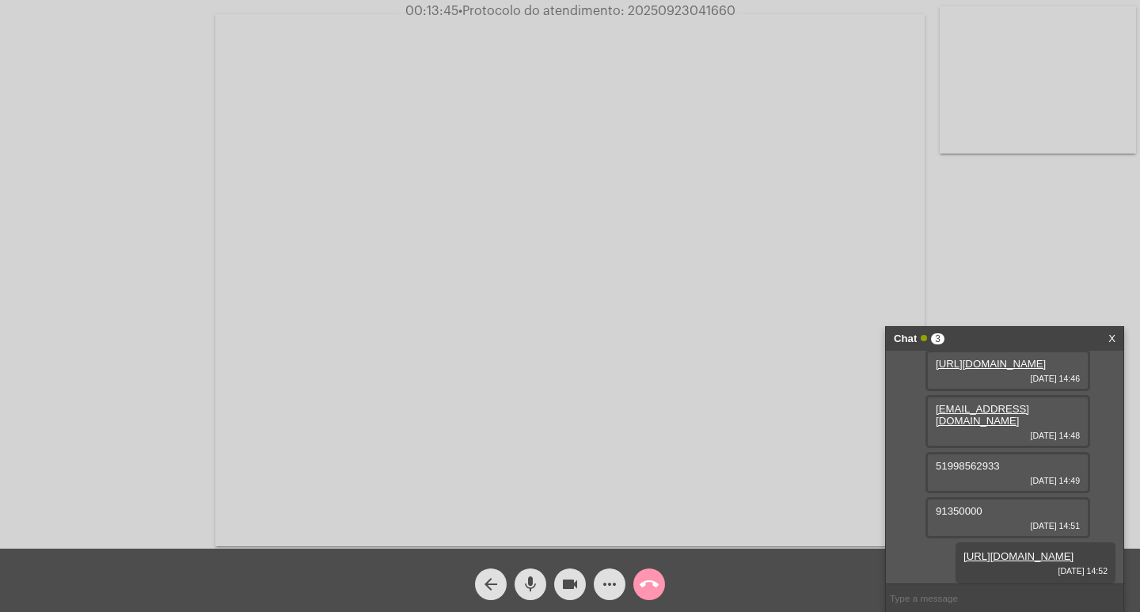
click at [661, 11] on span "• Protocolo do atendimento: 20250923041660" at bounding box center [596, 11] width 277 height 13
copy span "20250923041660"
click at [649, 596] on span "call_end" at bounding box center [649, 584] width 19 height 32
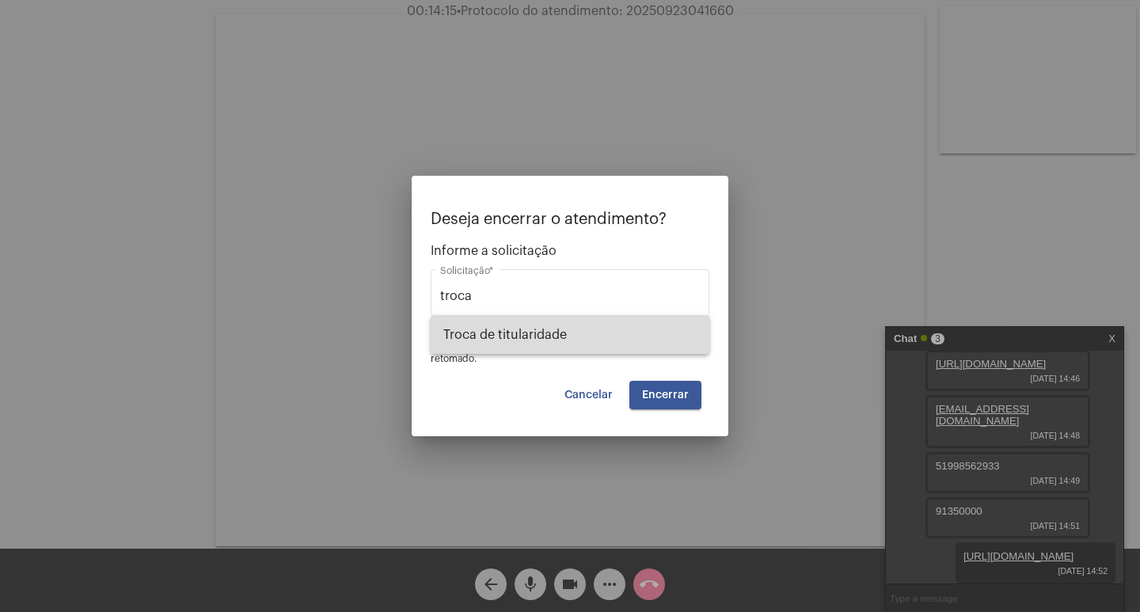
click at [572, 340] on span "Troca de titularidade" at bounding box center [569, 335] width 253 height 38
type input "Troca de titularidade"
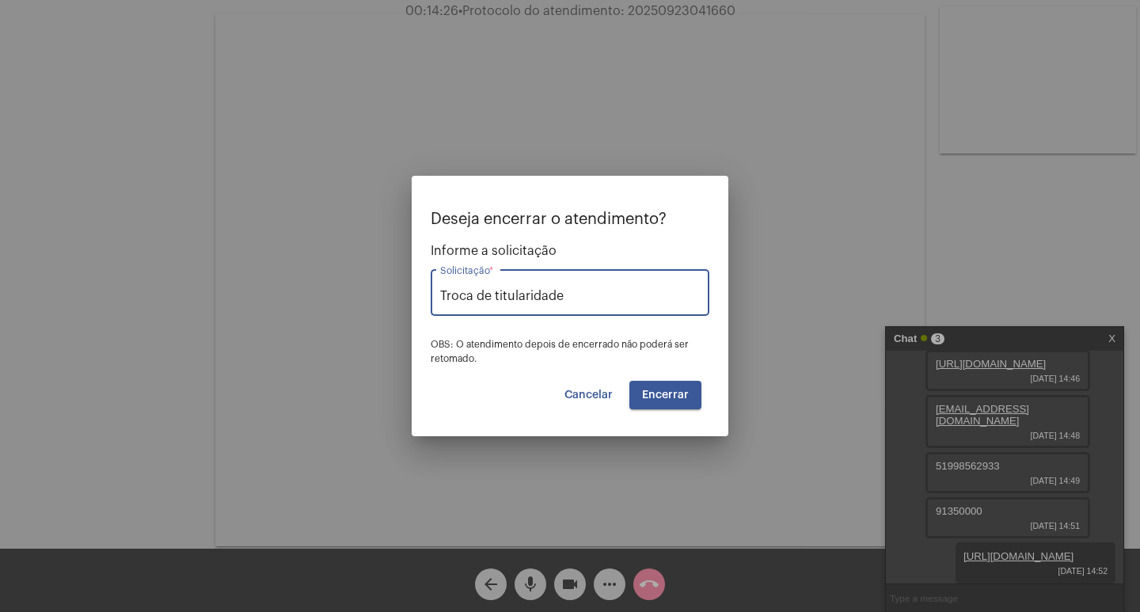
click at [644, 390] on span "Encerrar" at bounding box center [665, 394] width 47 height 11
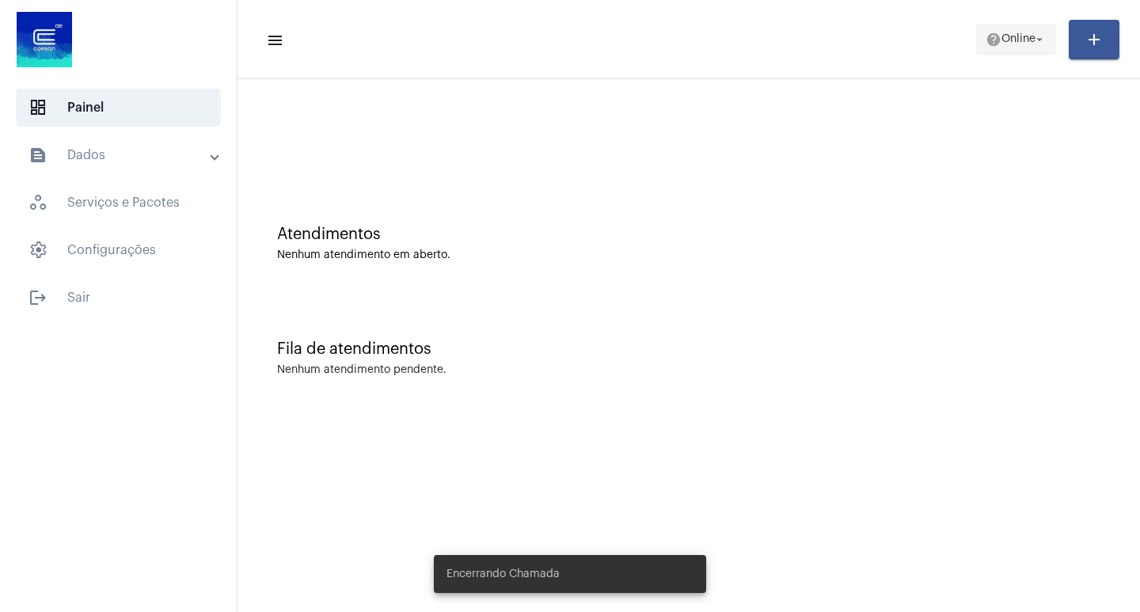
click at [1036, 36] on mat-icon "arrow_drop_down" at bounding box center [1039, 39] width 14 height 14
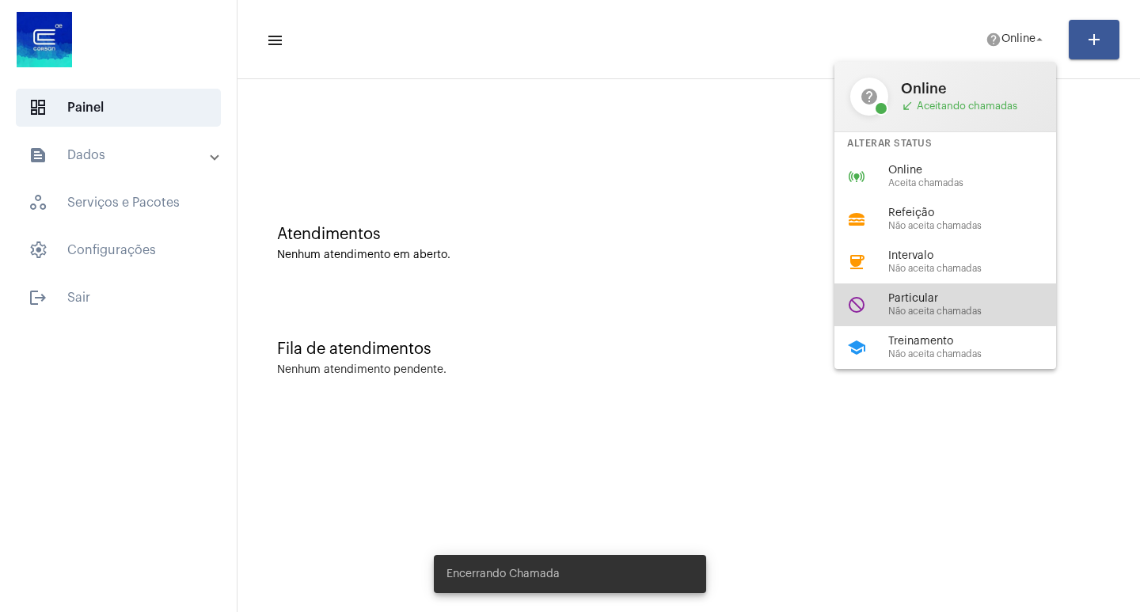
click at [920, 299] on span "Particular" at bounding box center [978, 299] width 180 height 12
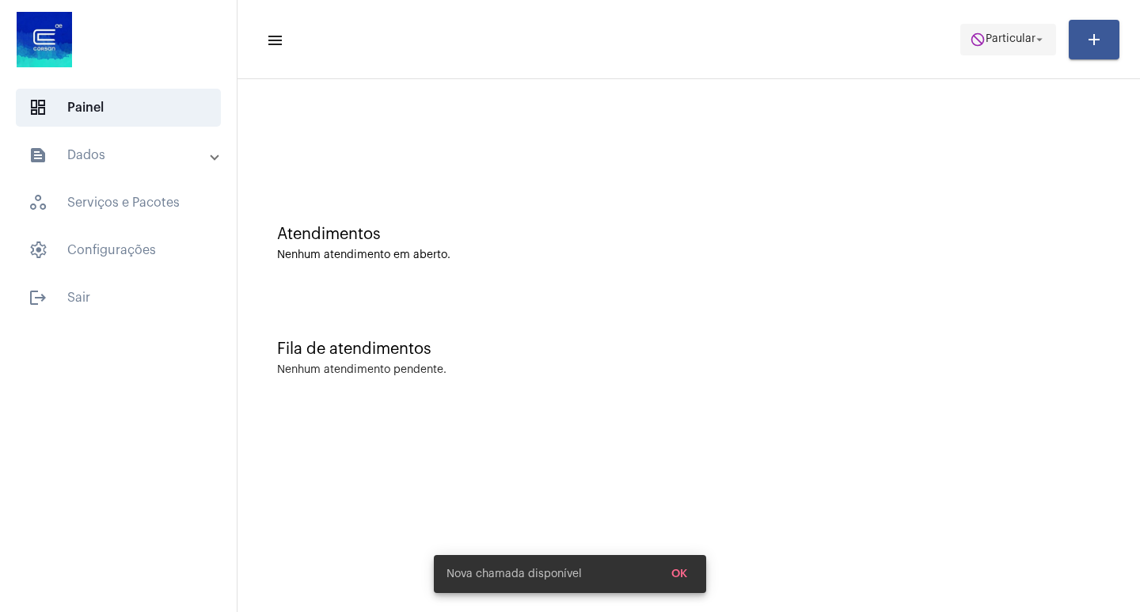
click at [1008, 51] on span "do_not_disturb Particular arrow_drop_down" at bounding box center [1008, 39] width 77 height 28
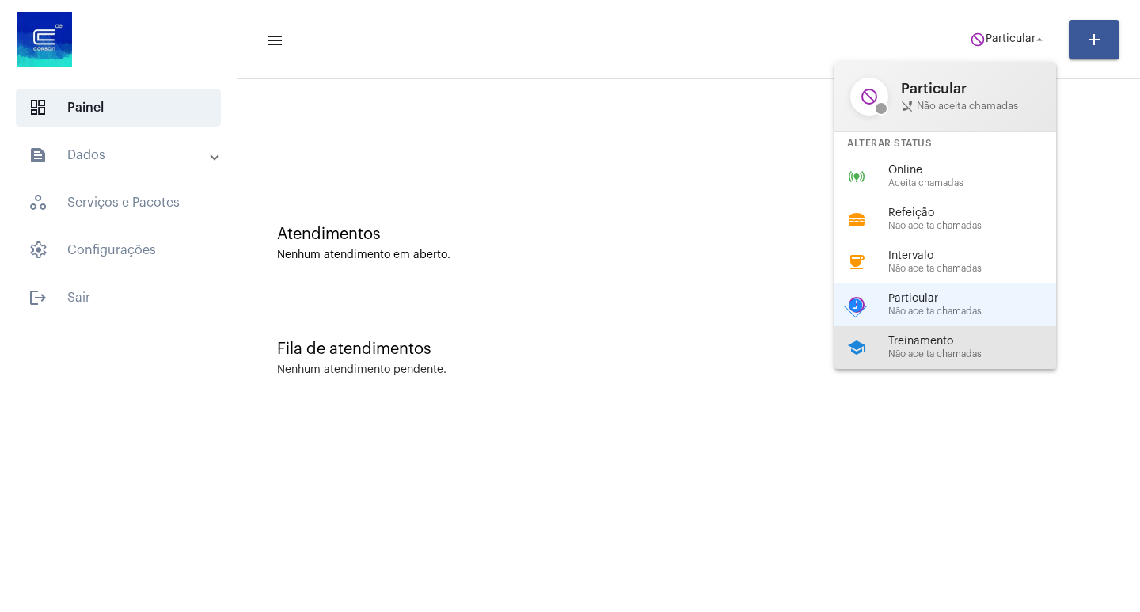
click at [923, 352] on span "Não aceita chamadas" at bounding box center [978, 354] width 180 height 10
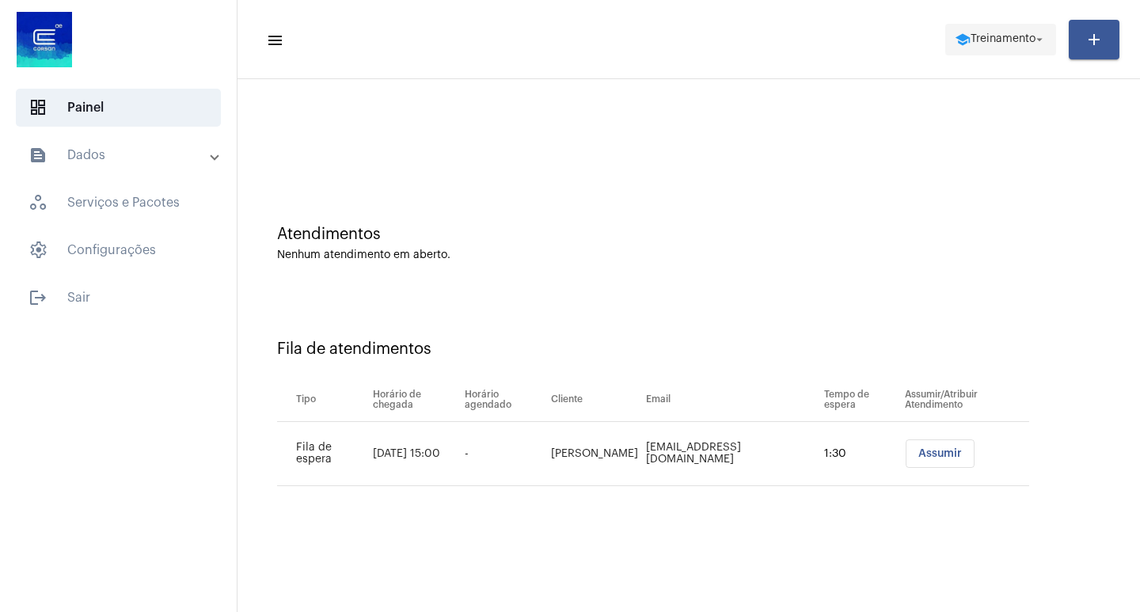
click at [1005, 40] on span "Treinamento" at bounding box center [1003, 39] width 65 height 11
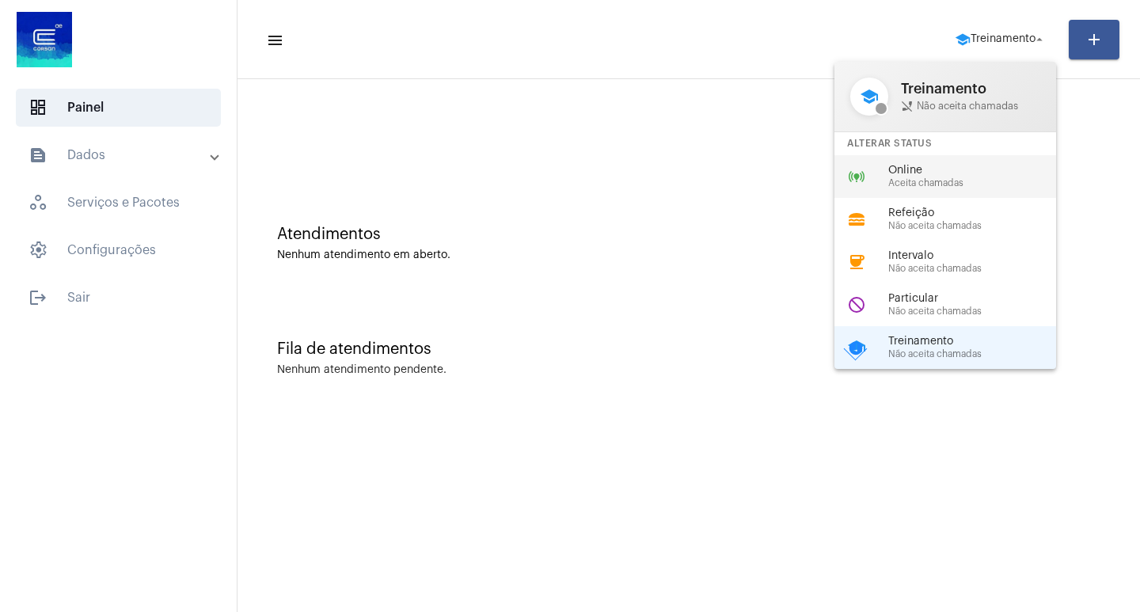
click at [971, 165] on span "Online" at bounding box center [978, 171] width 180 height 12
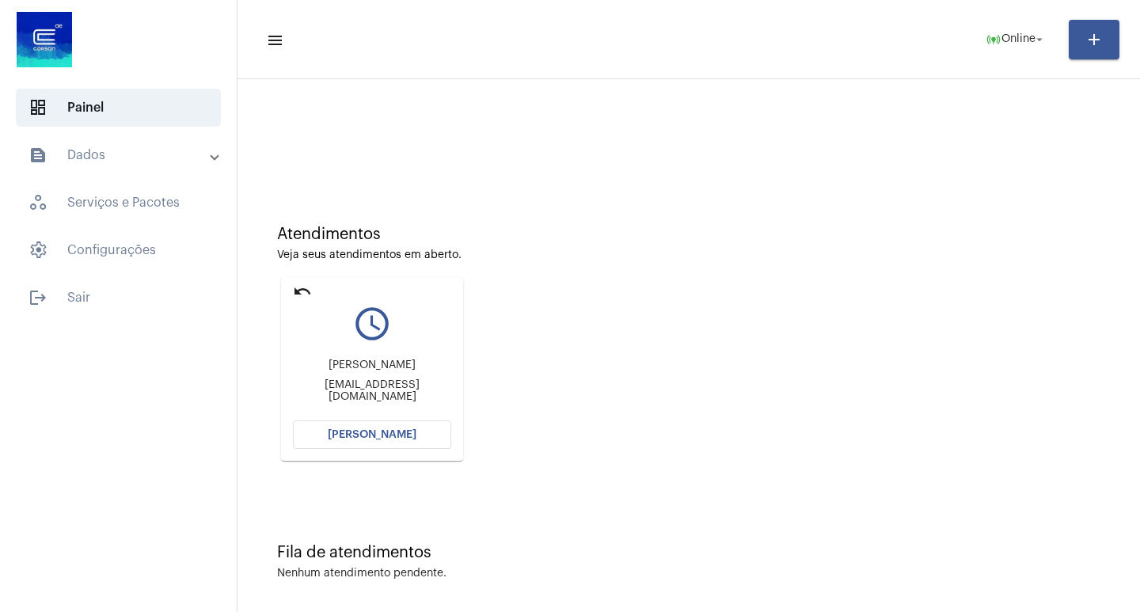
click at [337, 436] on span "[PERSON_NAME]" at bounding box center [372, 434] width 89 height 11
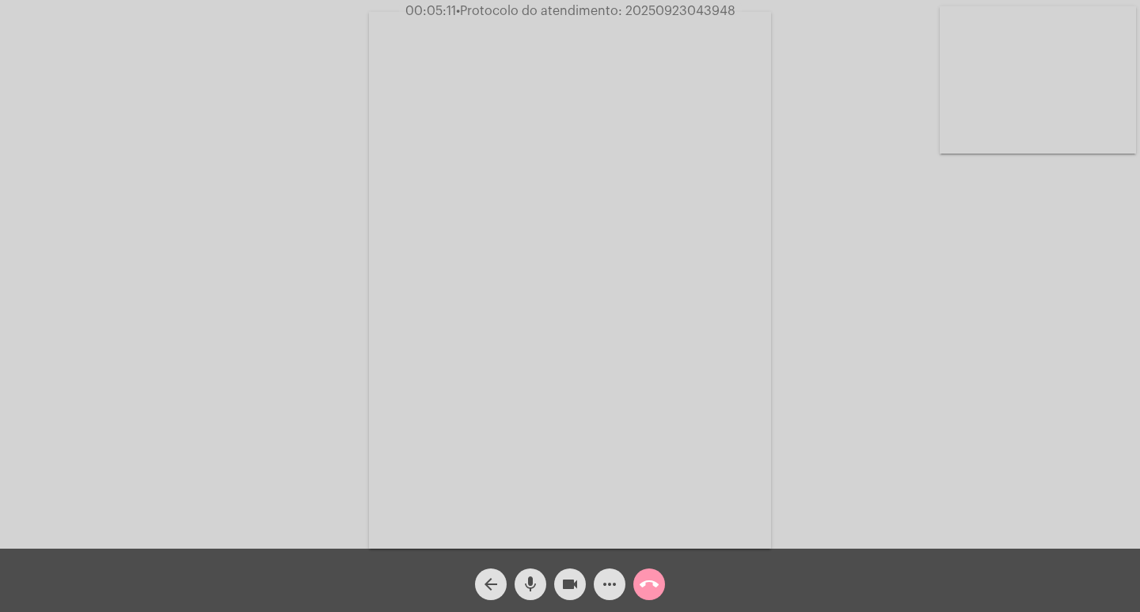
click at [564, 572] on span "videocam" at bounding box center [569, 584] width 19 height 32
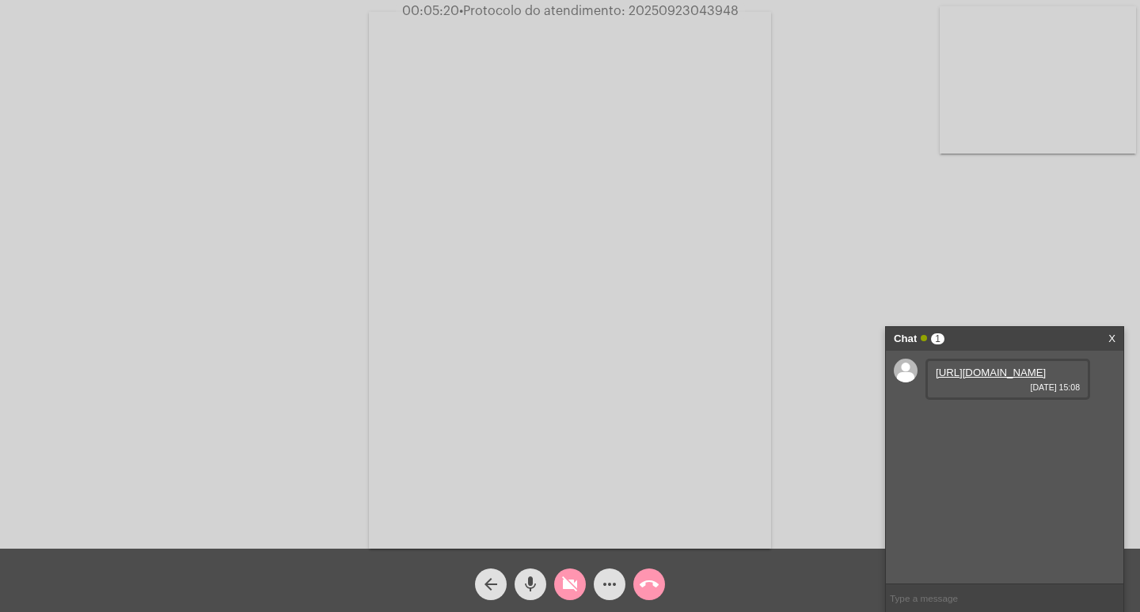
click at [1019, 378] on link "https://neft-transfer-bucket.s3.amazonaws.com/temp-e2353e94-5896-e840-548d-8676…" at bounding box center [991, 373] width 110 height 12
click at [1003, 424] on link "https://neft-transfer-bucket.s3.amazonaws.com/temp-91283cc6-96b3-35d2-cee4-5371…" at bounding box center [991, 418] width 110 height 12
click at [1050, 440] on div "https://neft-transfer-bucket.s3.amazonaws.com/temp-91283cc6-96b3-35d2-cee4-5371…" at bounding box center [1007, 424] width 165 height 41
drag, startPoint x: 968, startPoint y: 496, endPoint x: 963, endPoint y: 473, distance: 23.6
click at [963, 445] on div "https://neft-transfer-bucket.s3.amazonaws.com/temp-91283cc6-96b3-35d2-cee4-5371…" at bounding box center [1007, 424] width 165 height 41
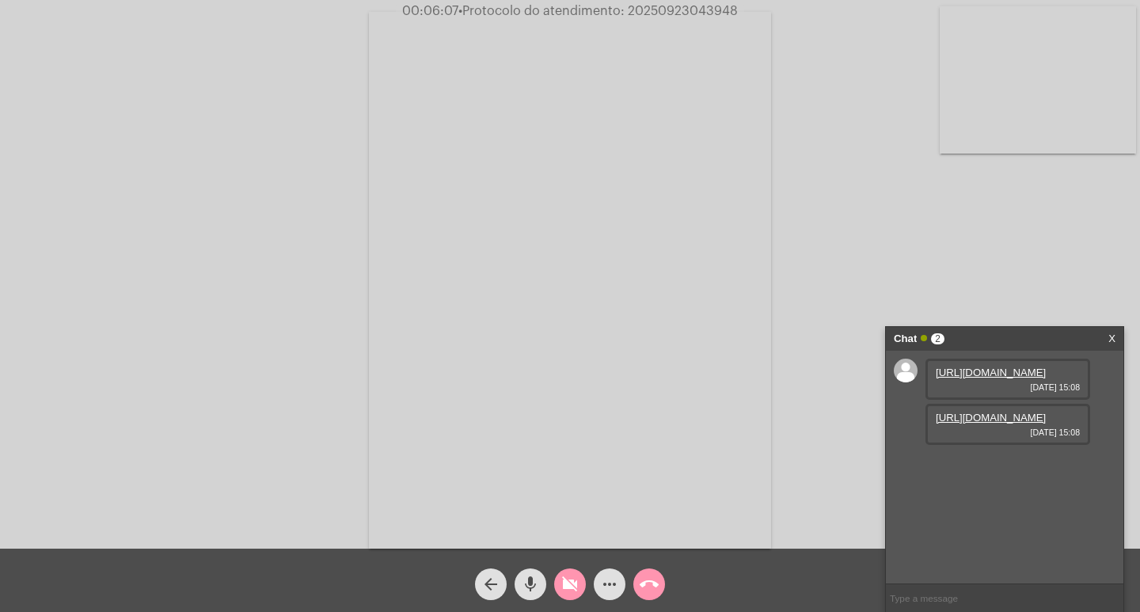
click at [1054, 519] on div "https://neft-transfer-bucket.s3.amazonaws.com/temp-e2353e94-5896-e840-548d-8676…" at bounding box center [1004, 467] width 237 height 233
click at [1039, 378] on link "https://neft-transfer-bucket.s3.amazonaws.com/temp-e2353e94-5896-e840-548d-8676…" at bounding box center [991, 373] width 110 height 12
click at [565, 578] on mat-icon "videocam_off" at bounding box center [569, 584] width 19 height 19
click at [103, 298] on div "Acessando Câmera e Microfone..." at bounding box center [570, 278] width 1137 height 549
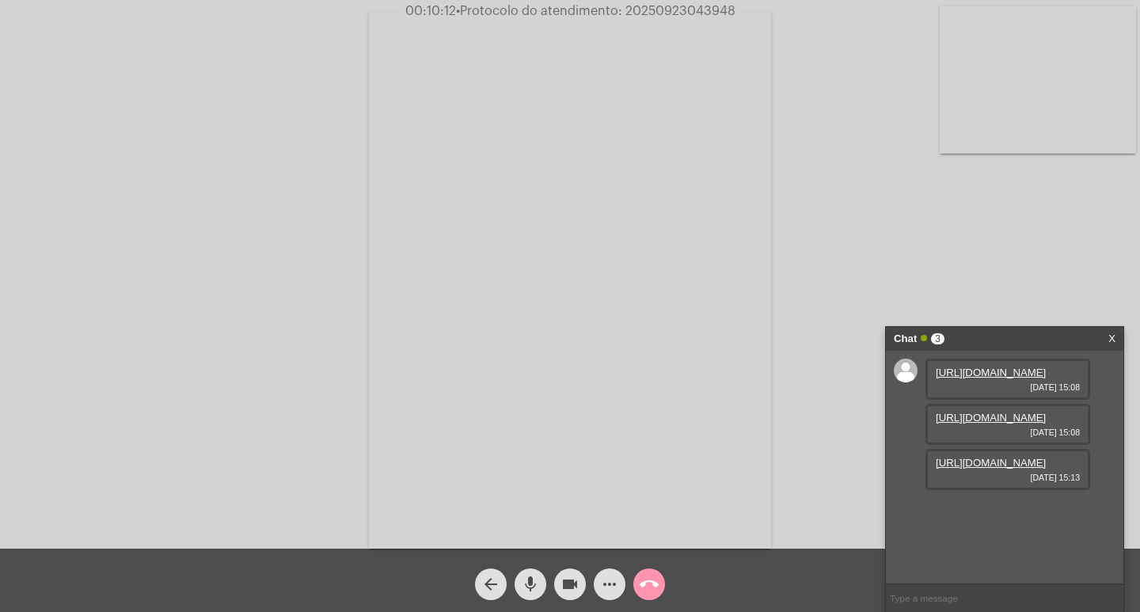
click at [987, 469] on link "https://neft-transfer-bucket.s3.amazonaws.com/temp-39ef6c12-44ef-f144-62e5-9c83…" at bounding box center [991, 463] width 110 height 12
click at [644, 581] on mat-icon "call_end" at bounding box center [649, 584] width 19 height 19
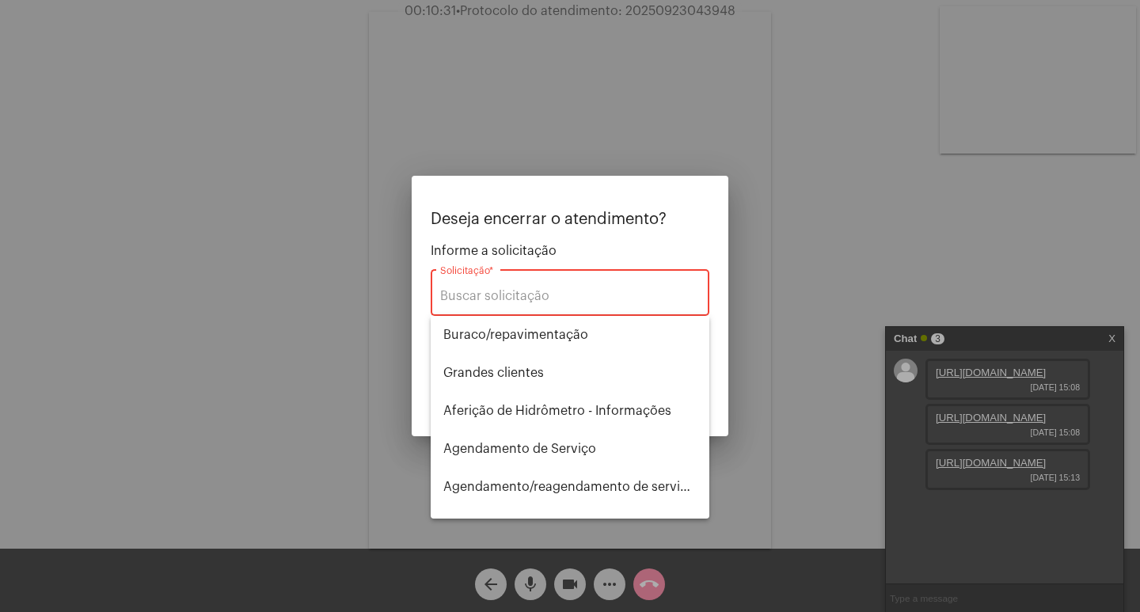
click at [744, 391] on div at bounding box center [570, 306] width 1140 height 612
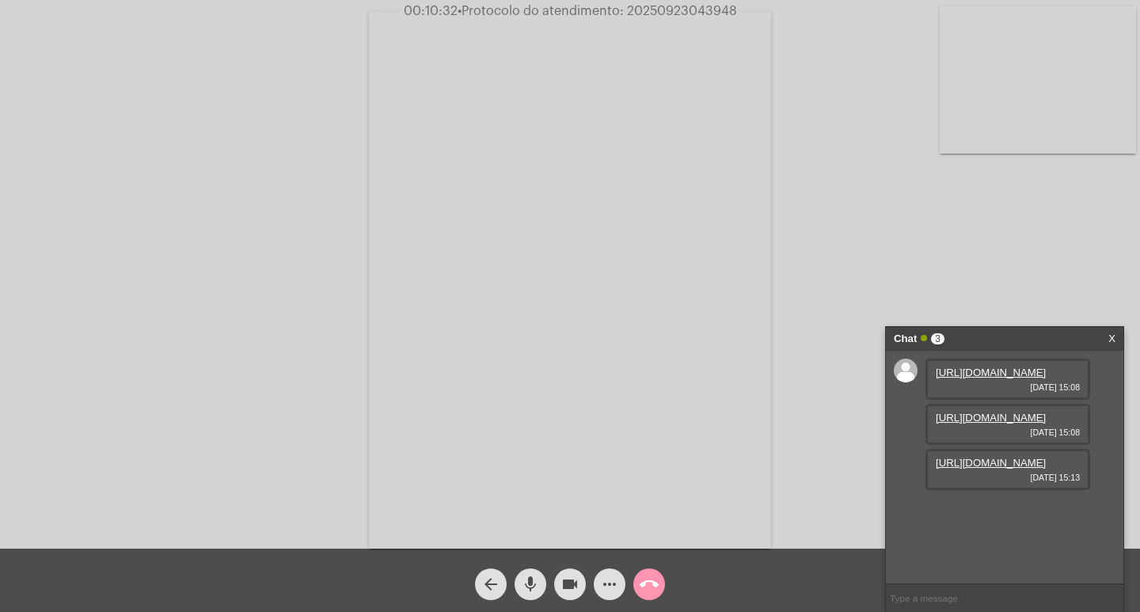
click at [683, 26] on video at bounding box center [570, 280] width 402 height 537
click at [682, 8] on span "• Protocolo do atendimento: 20250923043948" at bounding box center [597, 11] width 279 height 13
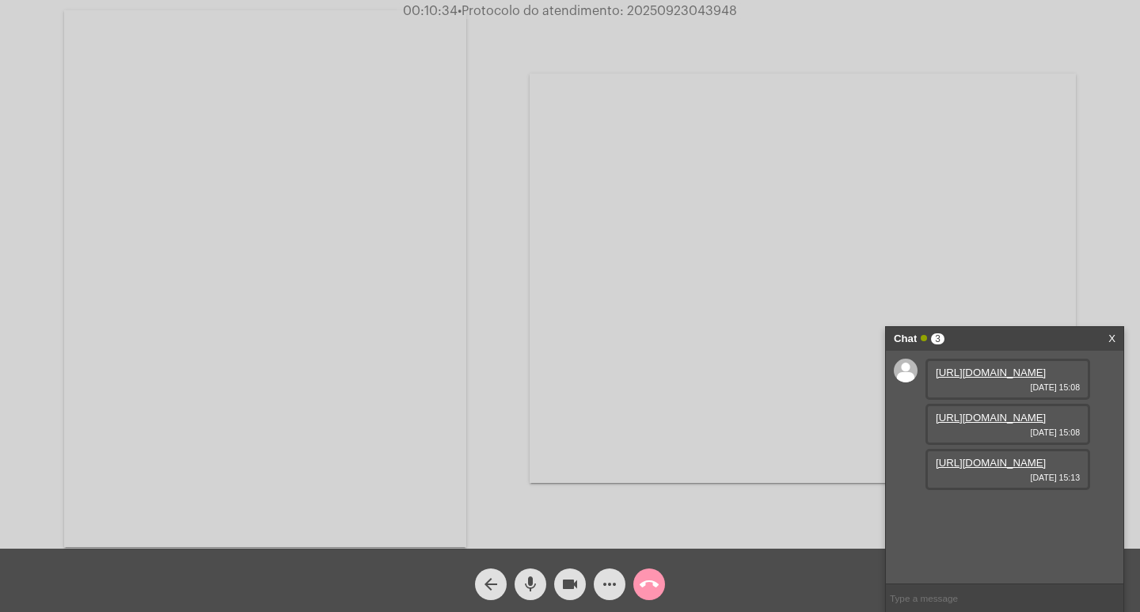
click at [682, 8] on span "• Protocolo do atendimento: 20250923043948" at bounding box center [597, 11] width 279 height 13
click at [647, 591] on mat-icon "call_end" at bounding box center [649, 584] width 19 height 19
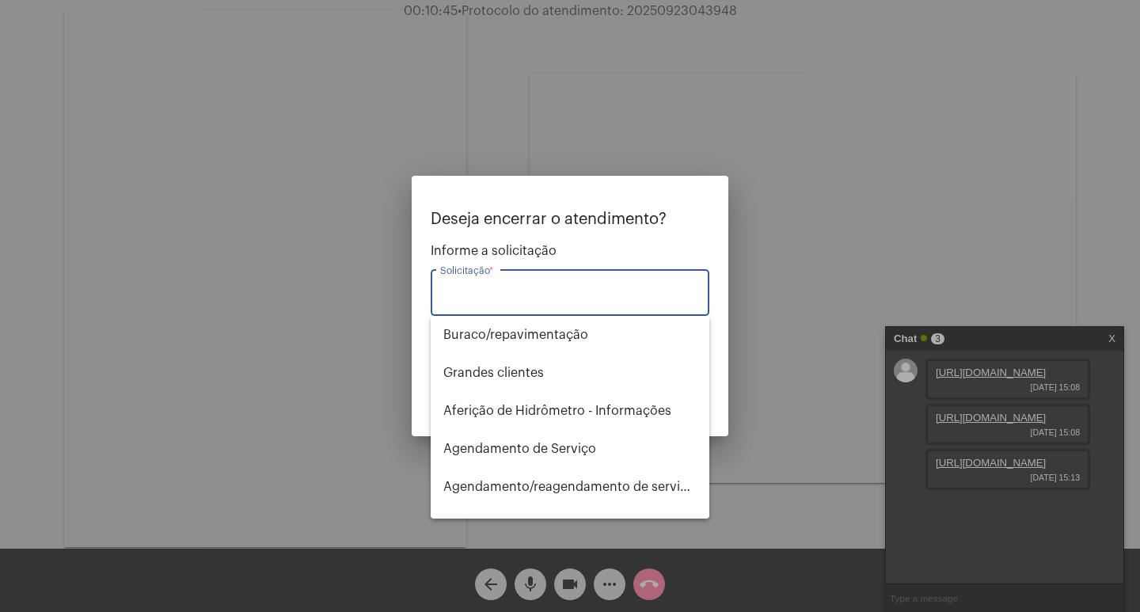
type input "I"
click at [553, 408] on span "Fatura Eventual" at bounding box center [569, 411] width 253 height 38
type input "Fatura Eventual"
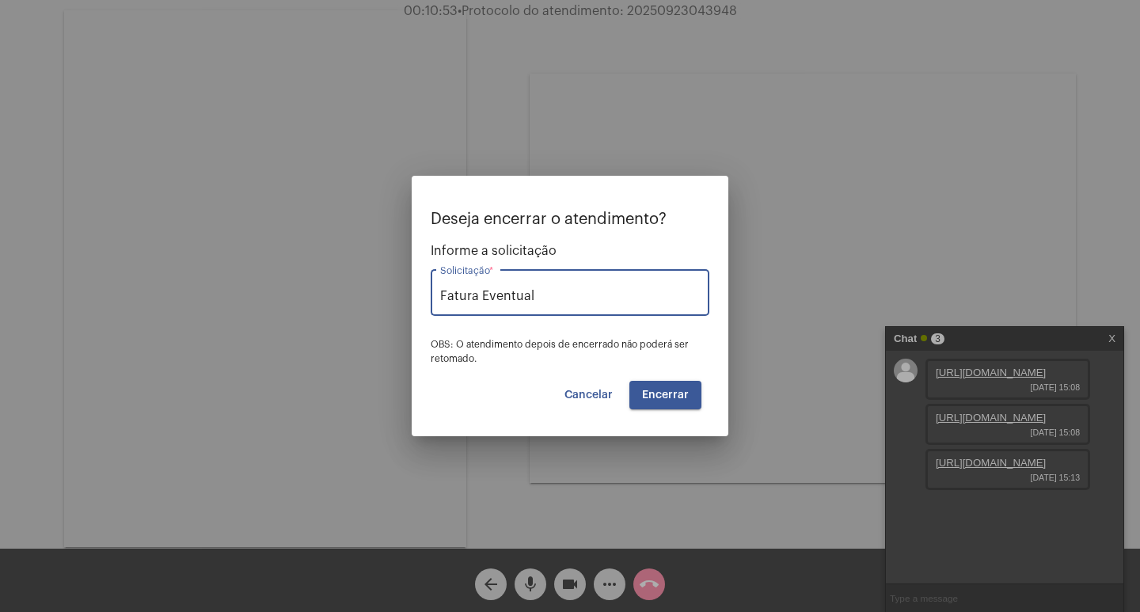
click at [660, 386] on button "Encerrar" at bounding box center [665, 395] width 72 height 28
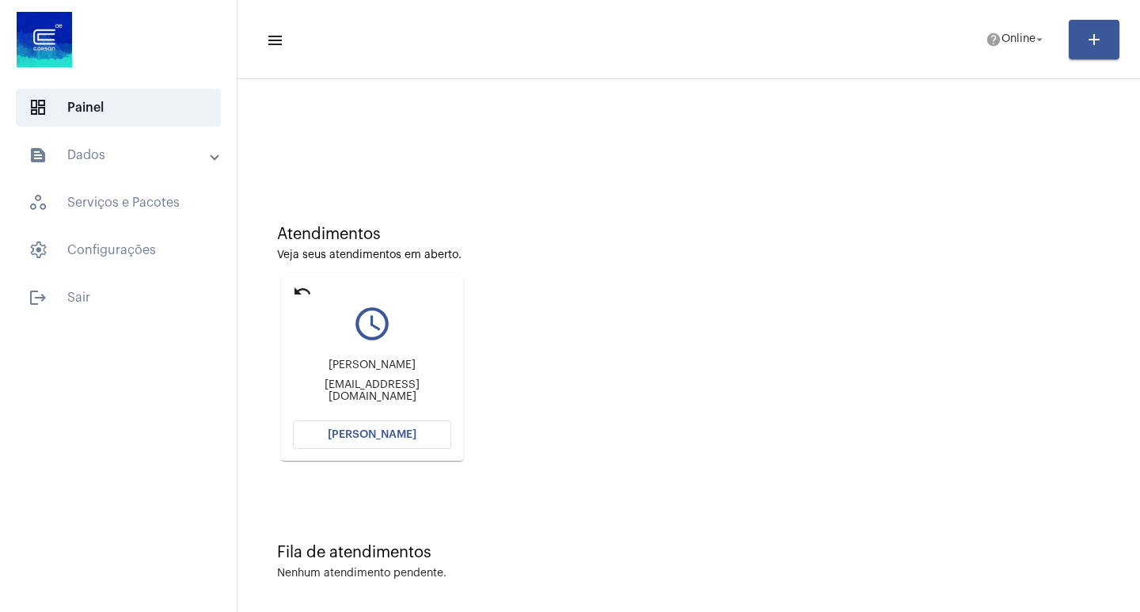
click at [298, 299] on mat-icon "undo" at bounding box center [302, 291] width 19 height 19
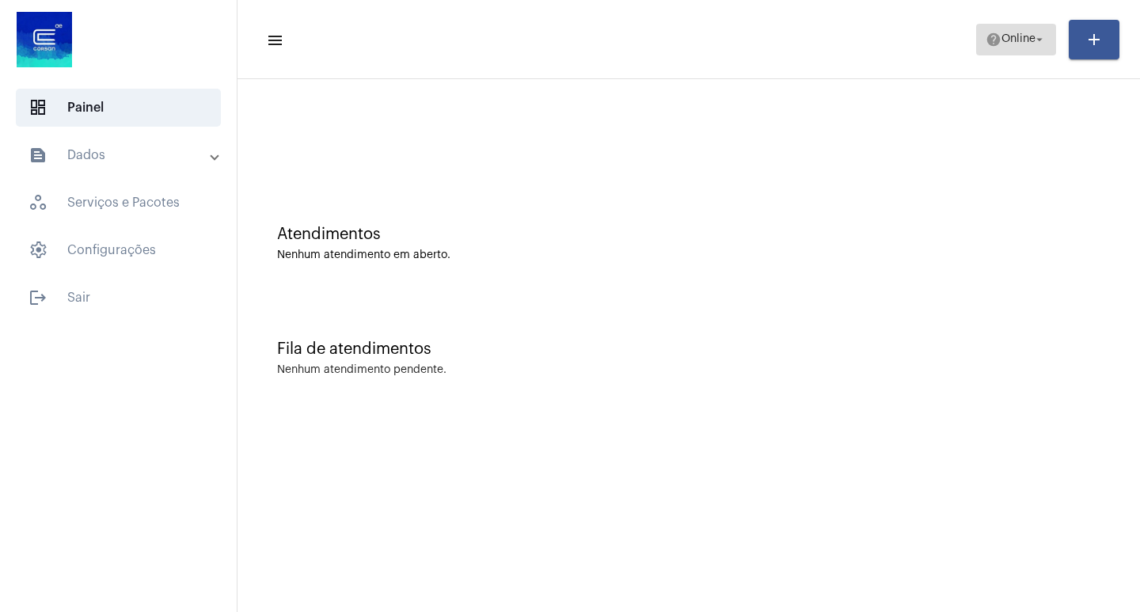
click at [1009, 44] on span "Online" at bounding box center [1018, 39] width 34 height 11
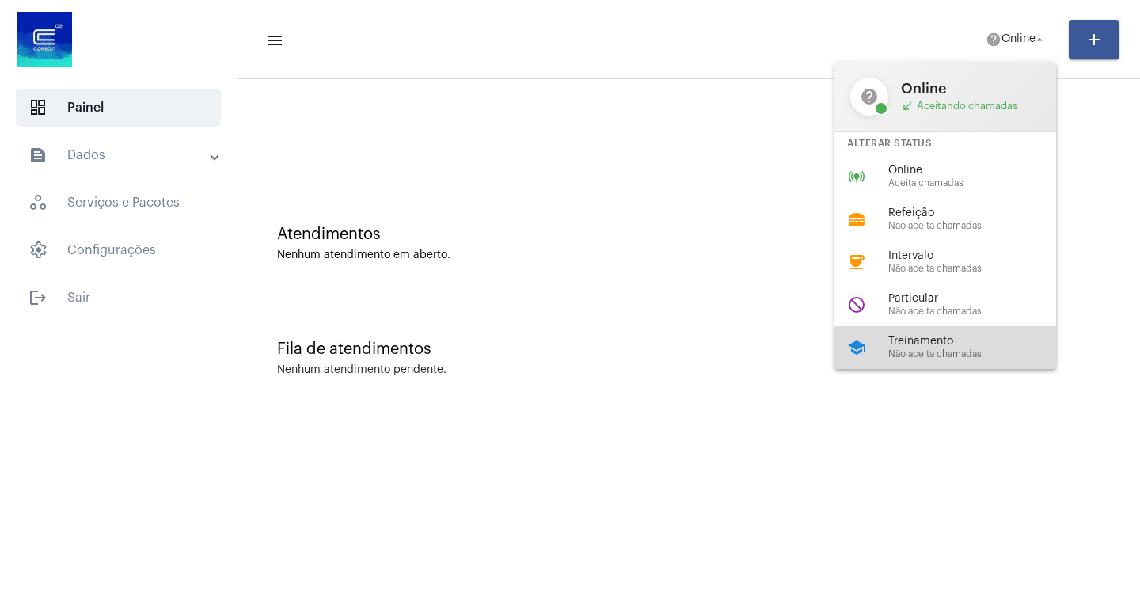
click at [970, 350] on span "Não aceita chamadas" at bounding box center [978, 354] width 180 height 10
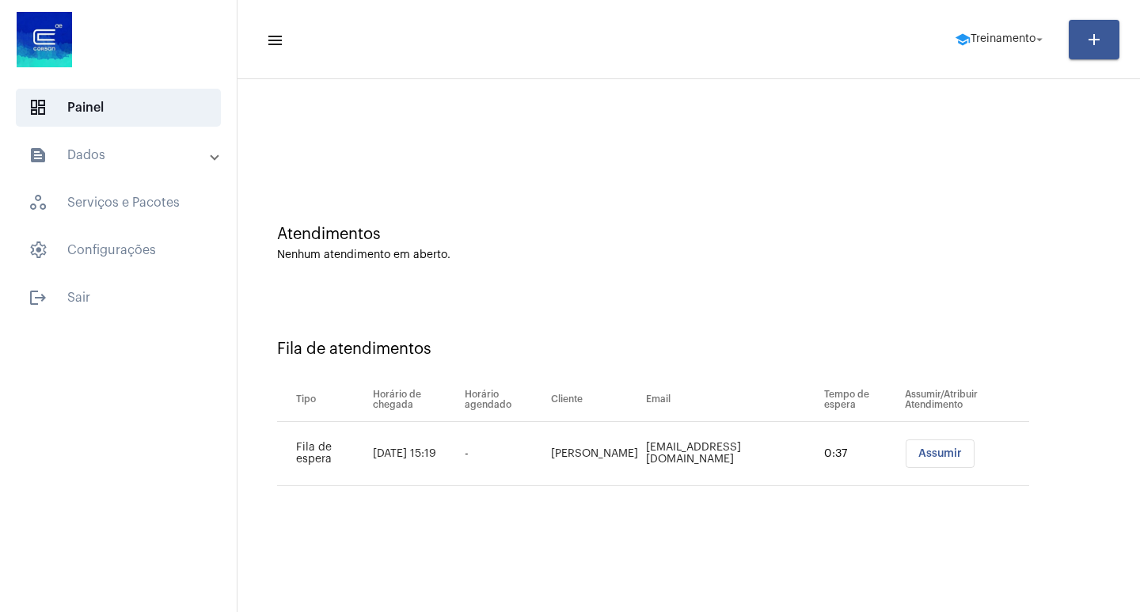
click at [940, 446] on button "Assumir" at bounding box center [940, 453] width 69 height 28
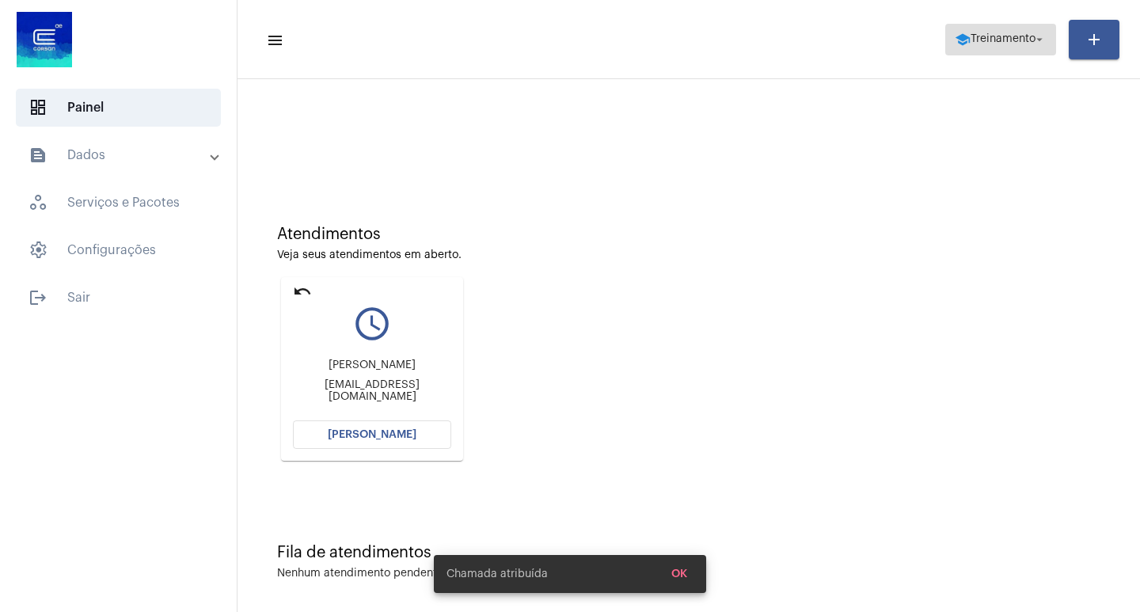
click at [1010, 50] on span "school Treinamento arrow_drop_down" at bounding box center [1001, 39] width 92 height 28
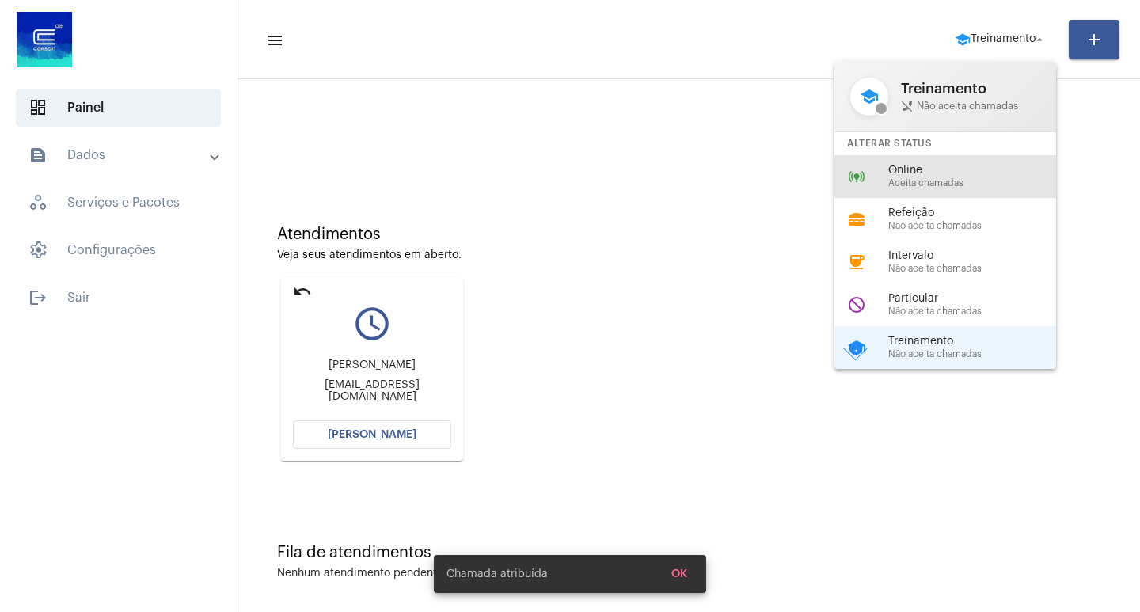
drag, startPoint x: 966, startPoint y: 171, endPoint x: 443, endPoint y: 351, distance: 553.5
click at [959, 175] on span "Online" at bounding box center [978, 171] width 180 height 12
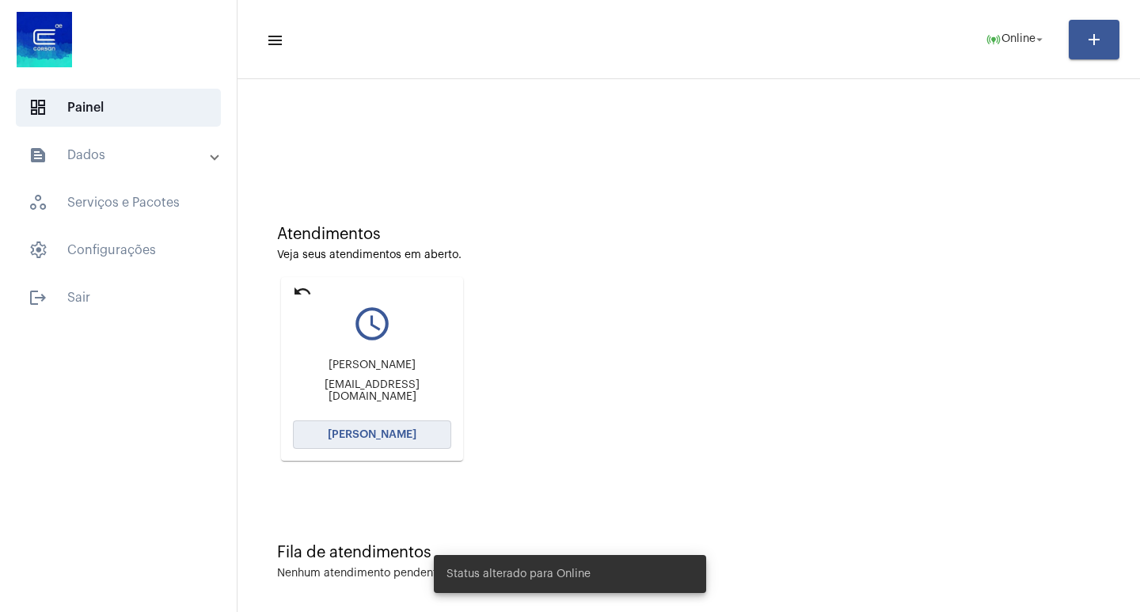
click at [359, 435] on span "[PERSON_NAME]" at bounding box center [372, 434] width 89 height 11
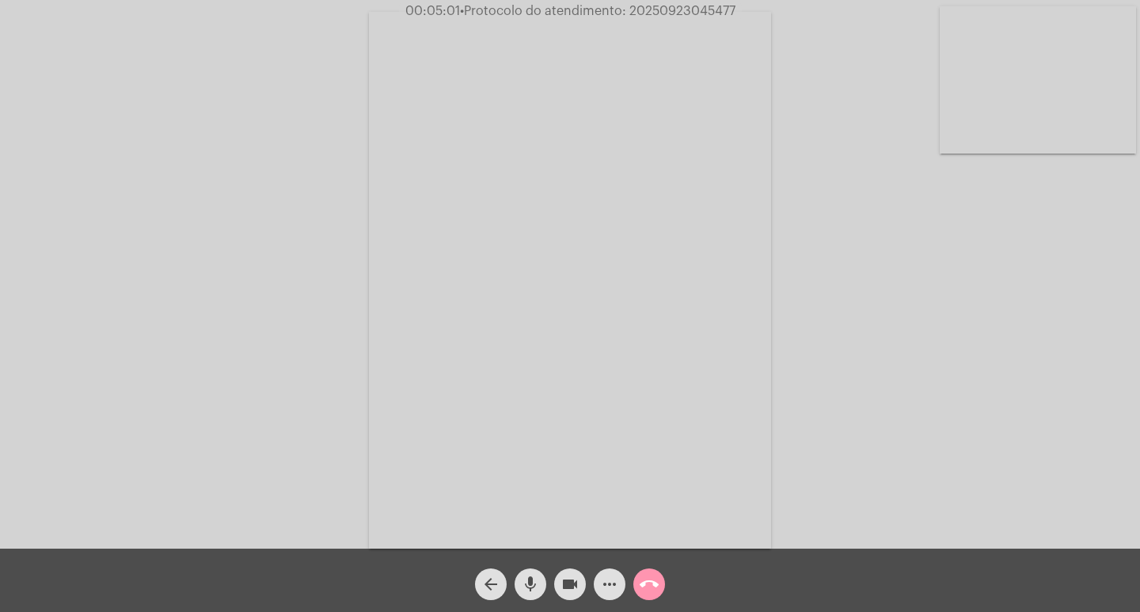
click at [607, 575] on mat-icon "more_horiz" at bounding box center [609, 584] width 19 height 19
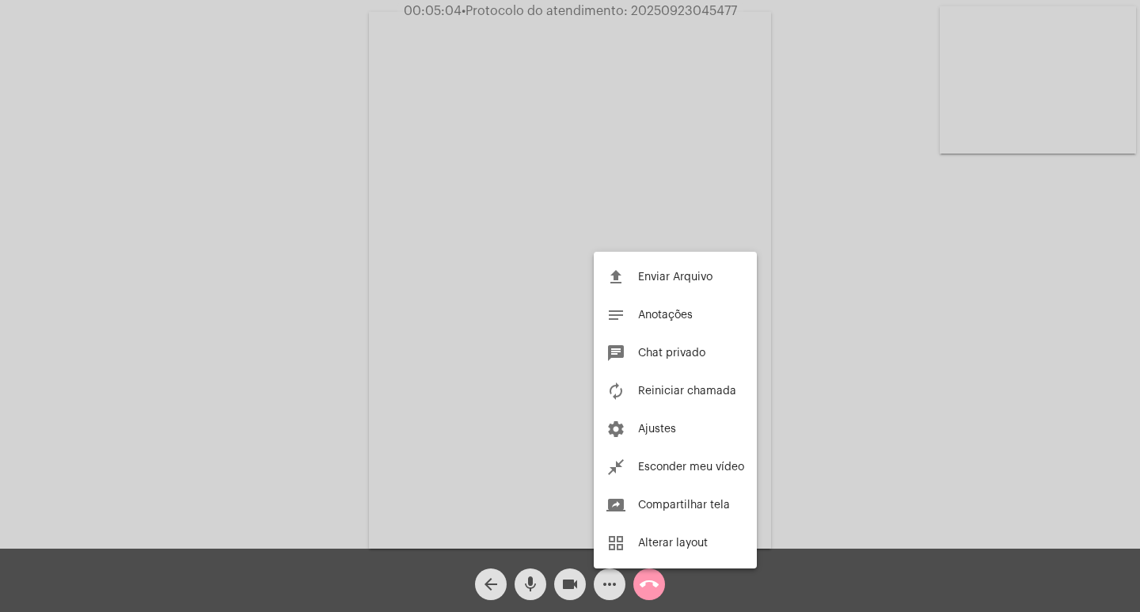
click at [93, 392] on div at bounding box center [570, 306] width 1140 height 612
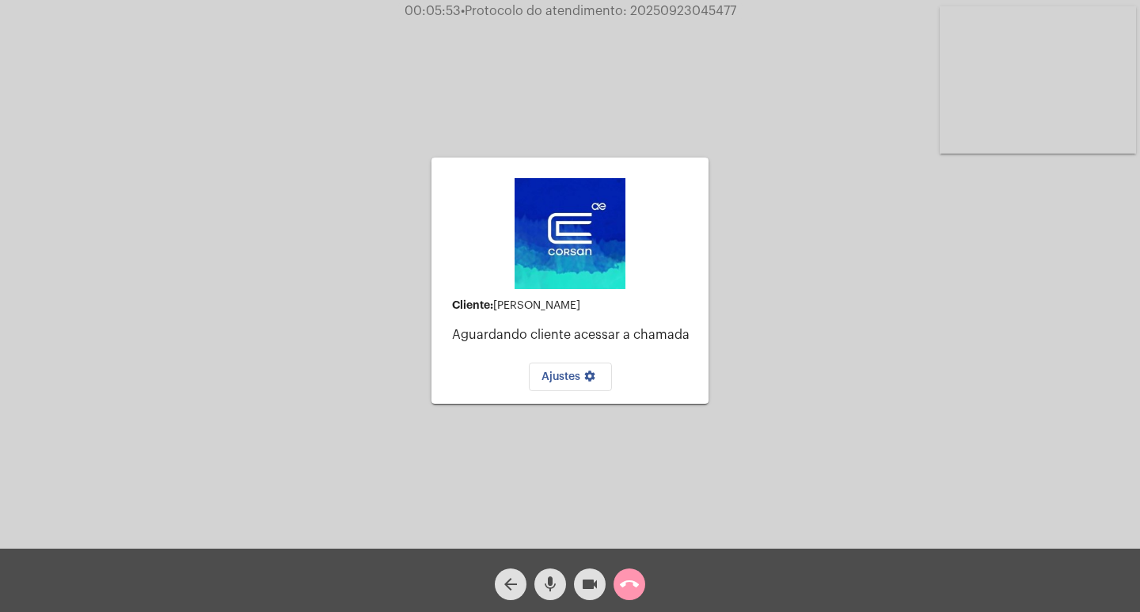
drag, startPoint x: 537, startPoint y: 11, endPoint x: 510, endPoint y: 93, distance: 85.9
click at [285, 83] on app-call "00:05:53 • Protocolo do atendimento: 20250923045477 Cliente: Carmen heralides R…" at bounding box center [570, 306] width 1140 height 612
click at [632, 588] on mat-icon "call_end" at bounding box center [629, 584] width 19 height 19
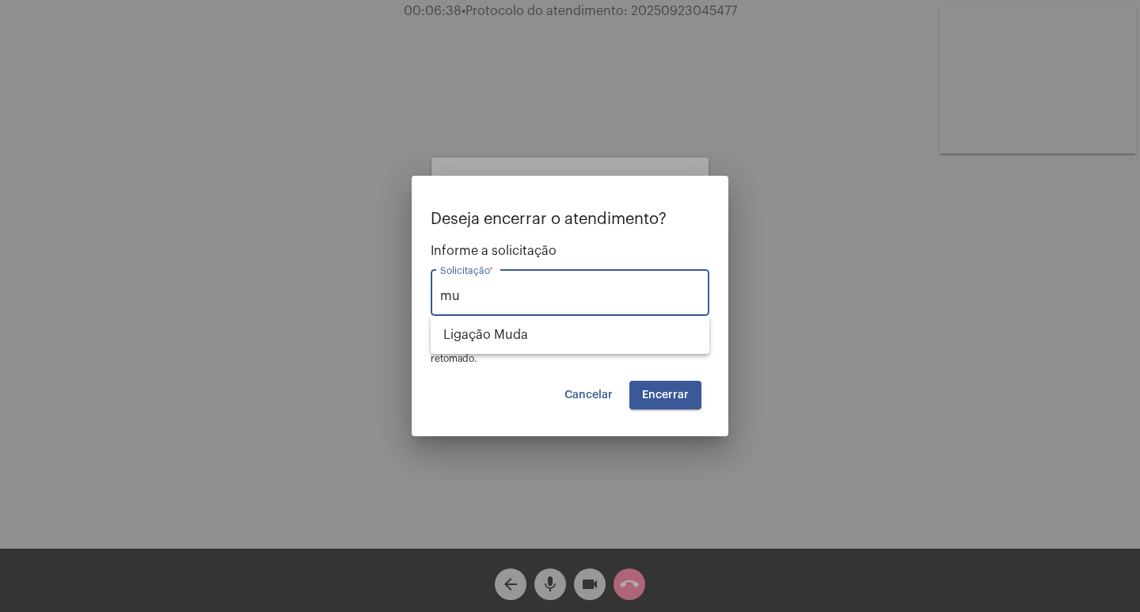
type input "m"
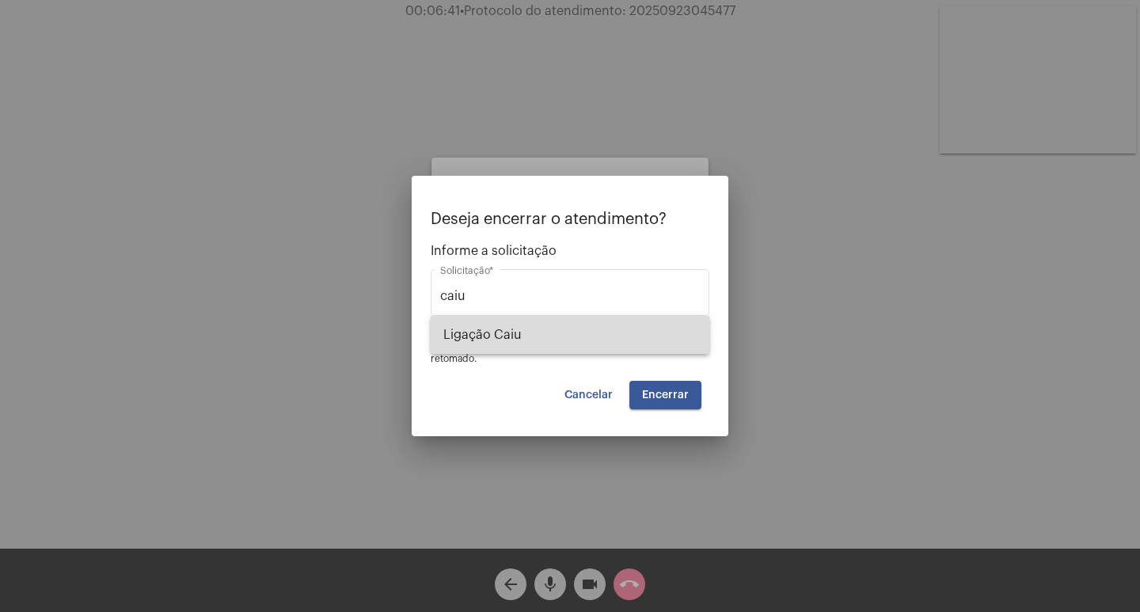
click at [530, 348] on span "Ligação Caiu" at bounding box center [569, 335] width 253 height 38
type input "Ligação Caiu"
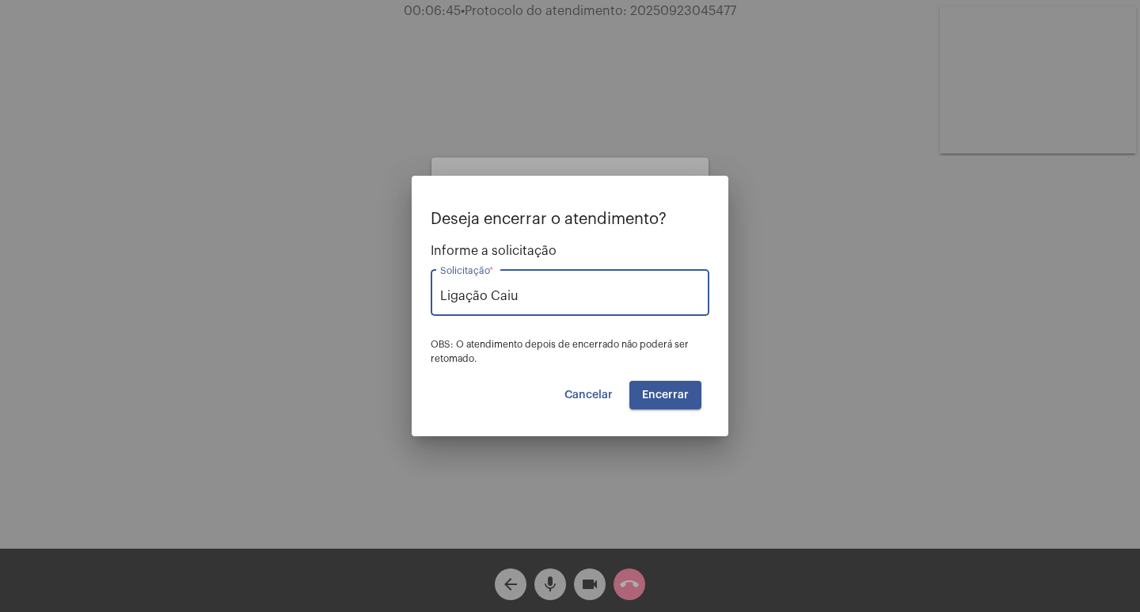
click at [641, 397] on button "Encerrar" at bounding box center [665, 395] width 72 height 28
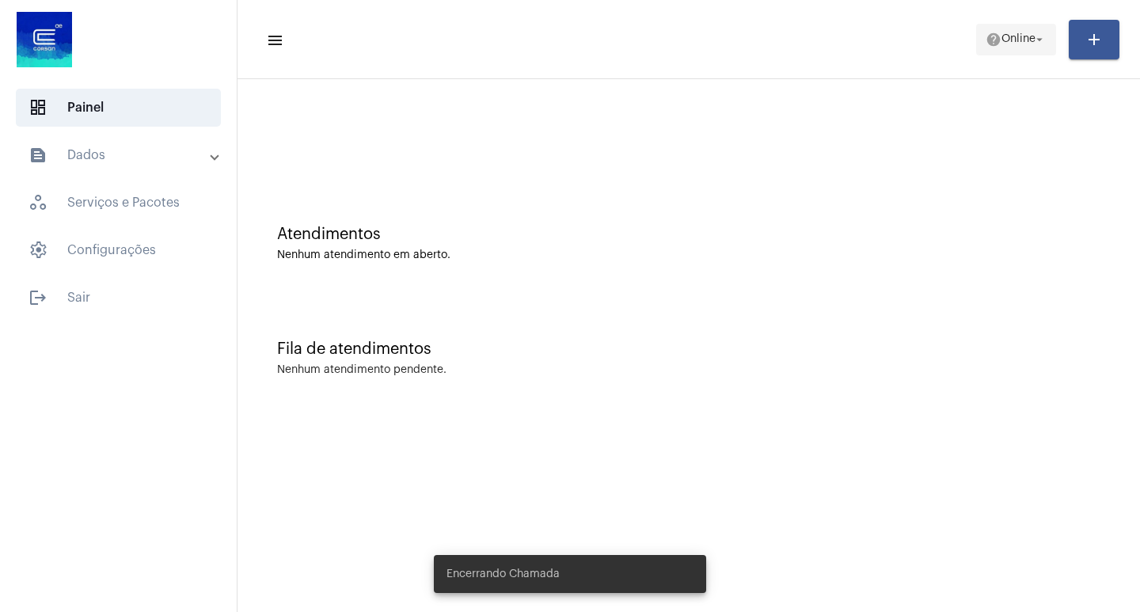
click at [1030, 53] on span "help Online arrow_drop_down" at bounding box center [1016, 39] width 61 height 28
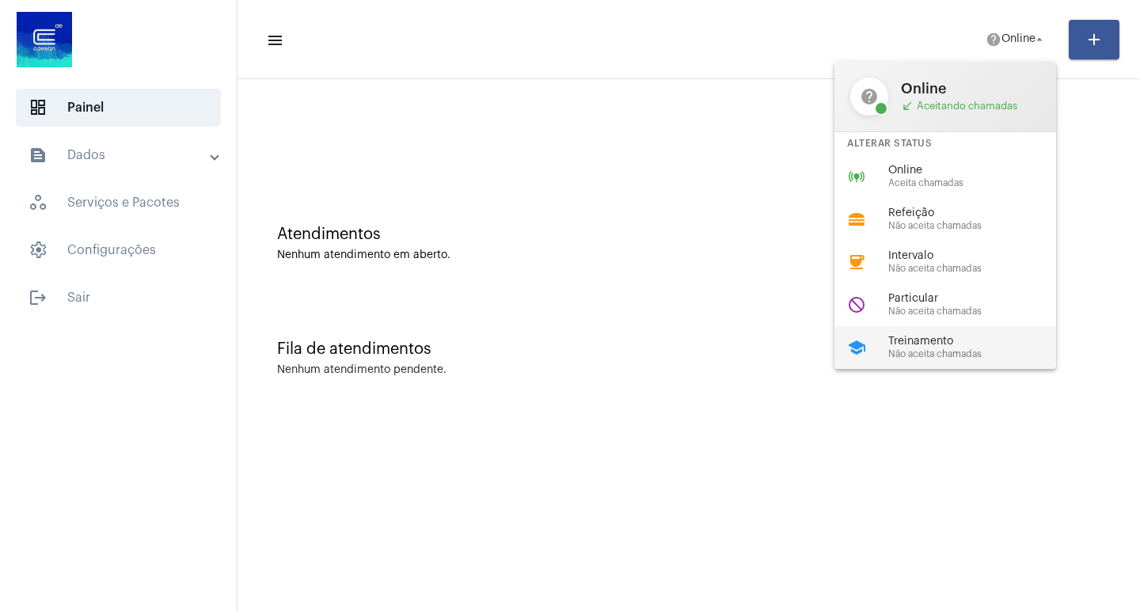
click at [938, 341] on span "Treinamento" at bounding box center [978, 342] width 180 height 12
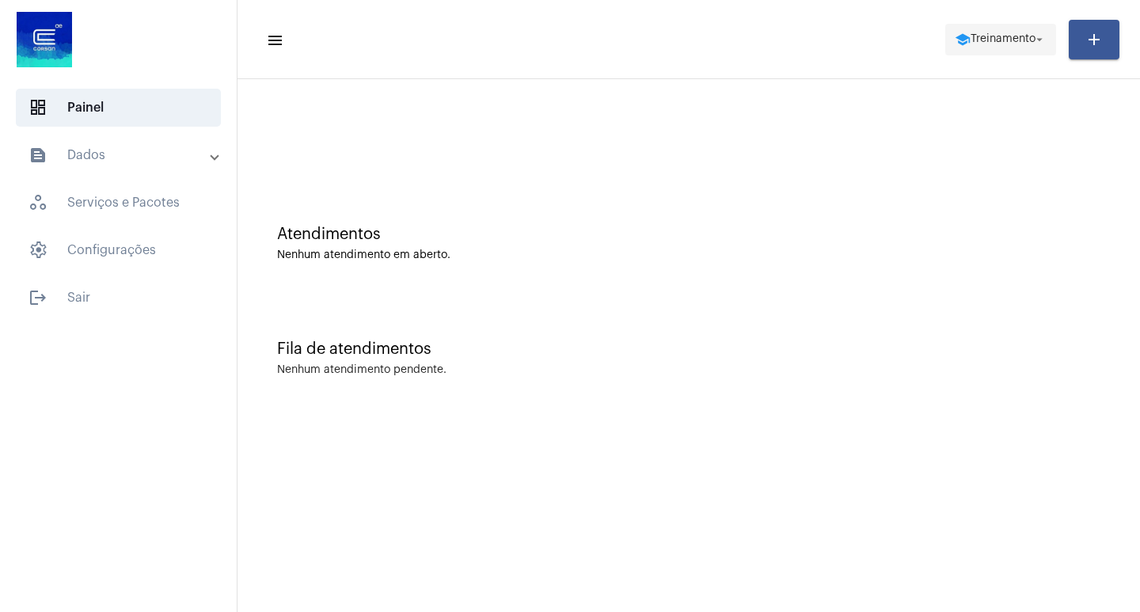
click at [986, 30] on span "school Treinamento arrow_drop_down" at bounding box center [1001, 39] width 92 height 28
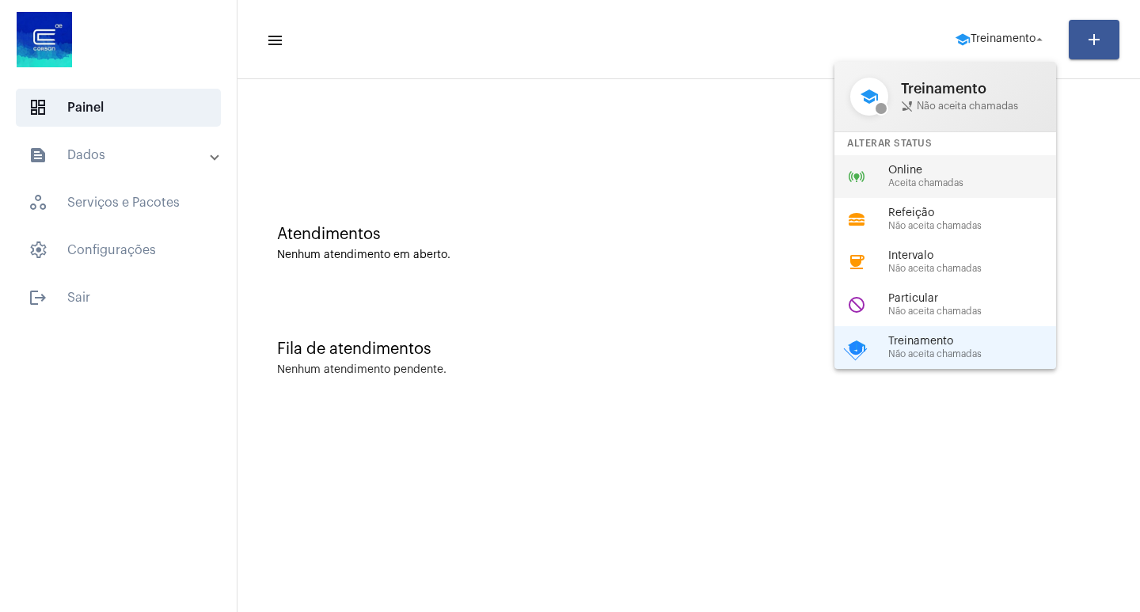
click at [975, 170] on span "Online" at bounding box center [978, 171] width 180 height 12
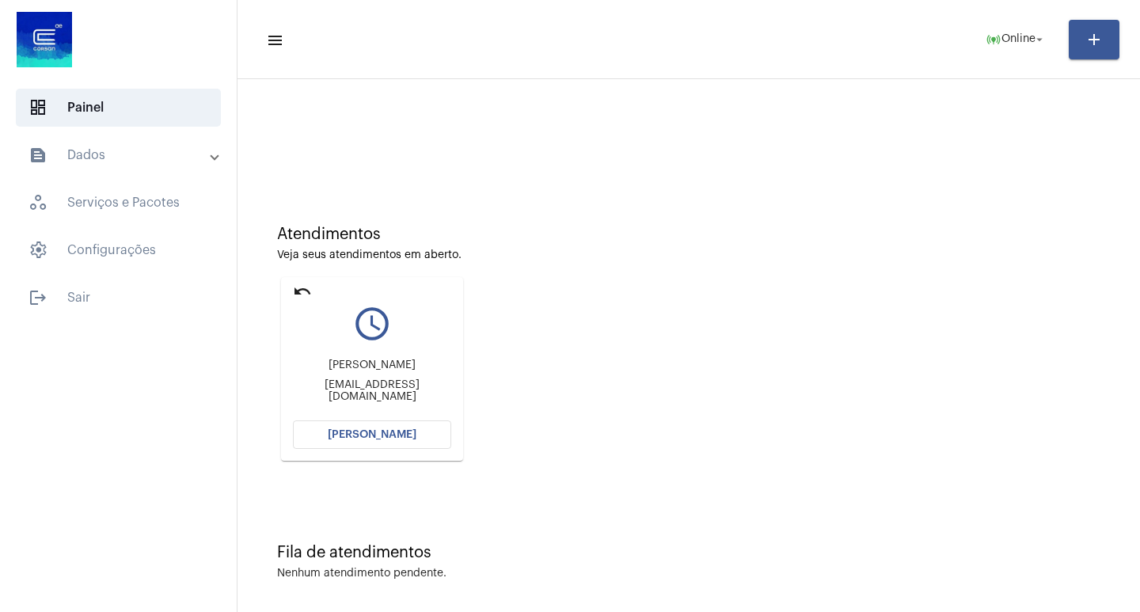
click at [371, 432] on span "[PERSON_NAME]" at bounding box center [372, 434] width 89 height 11
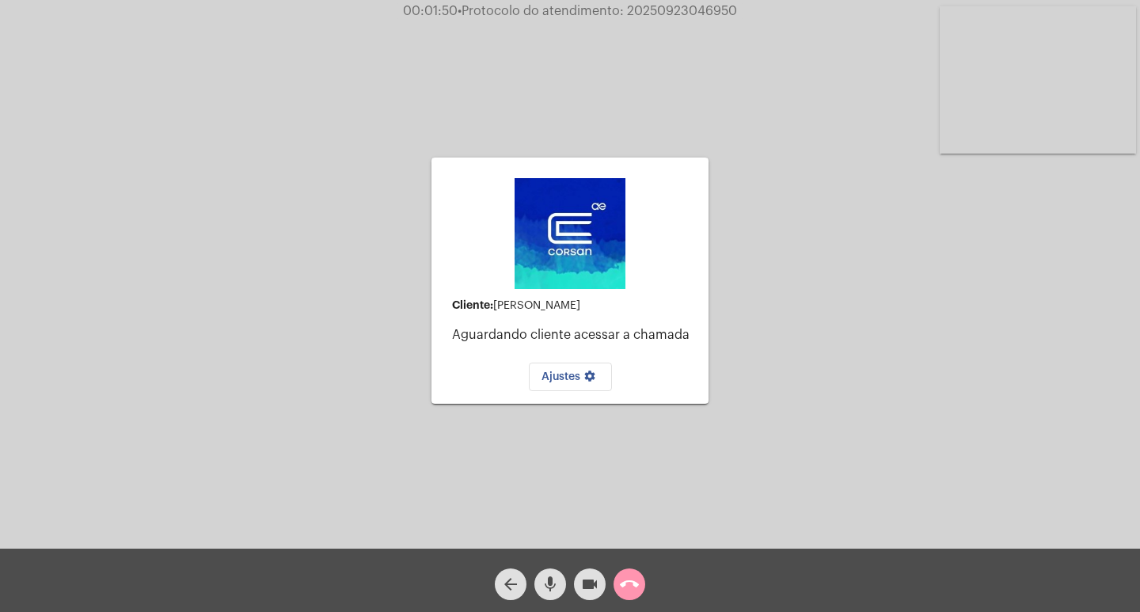
click at [646, 583] on div "call_end" at bounding box center [630, 580] width 40 height 40
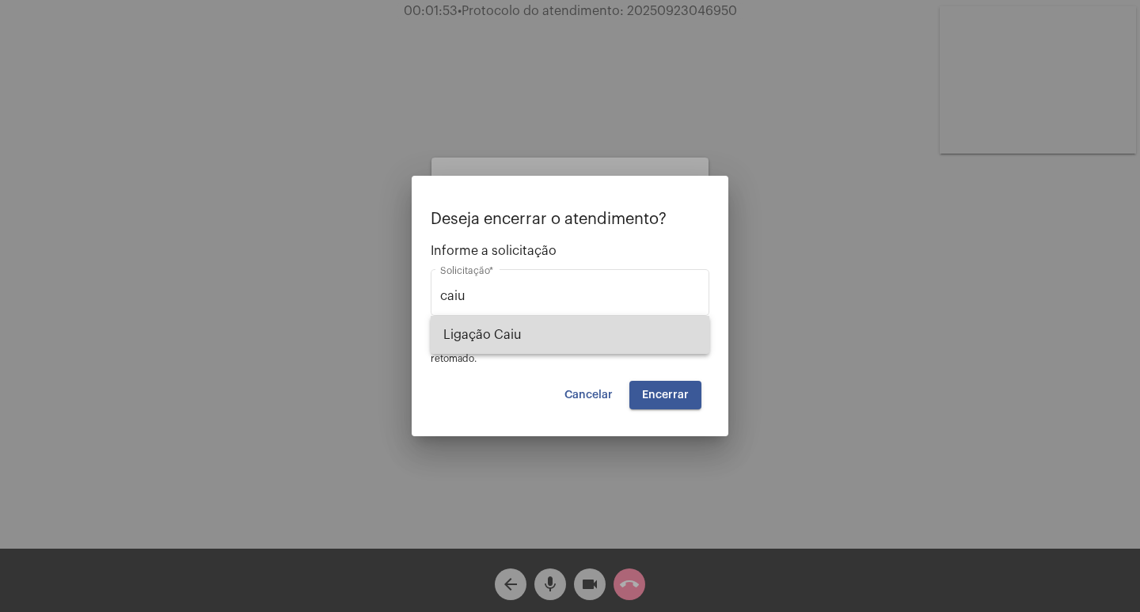
click at [598, 344] on span "Ligação Caiu" at bounding box center [569, 335] width 253 height 38
type input "Ligação Caiu"
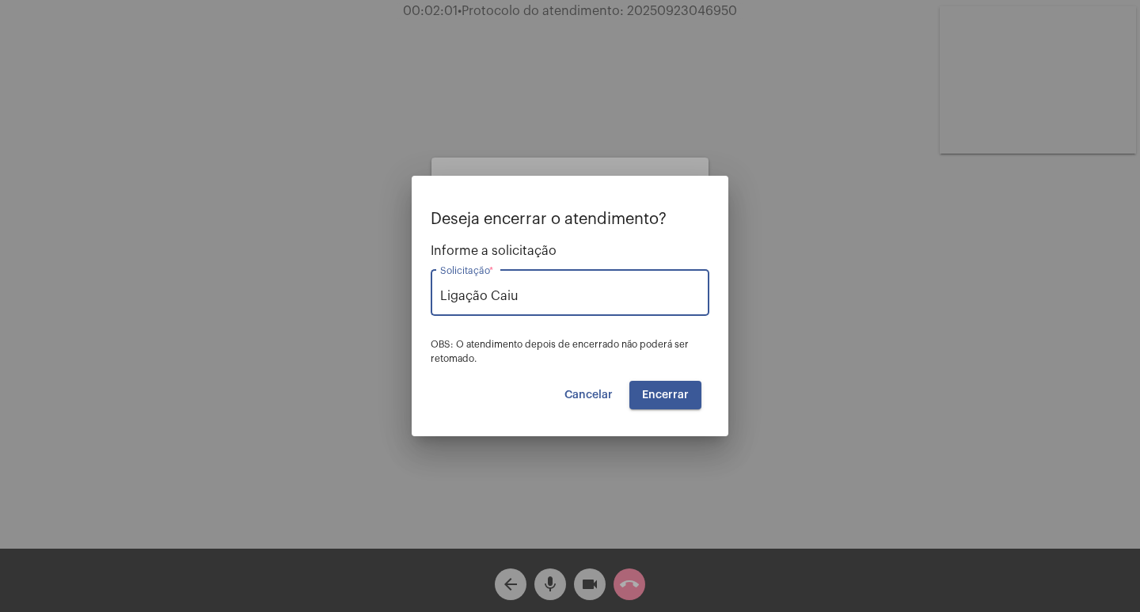
click at [675, 386] on button "Encerrar" at bounding box center [665, 395] width 72 height 28
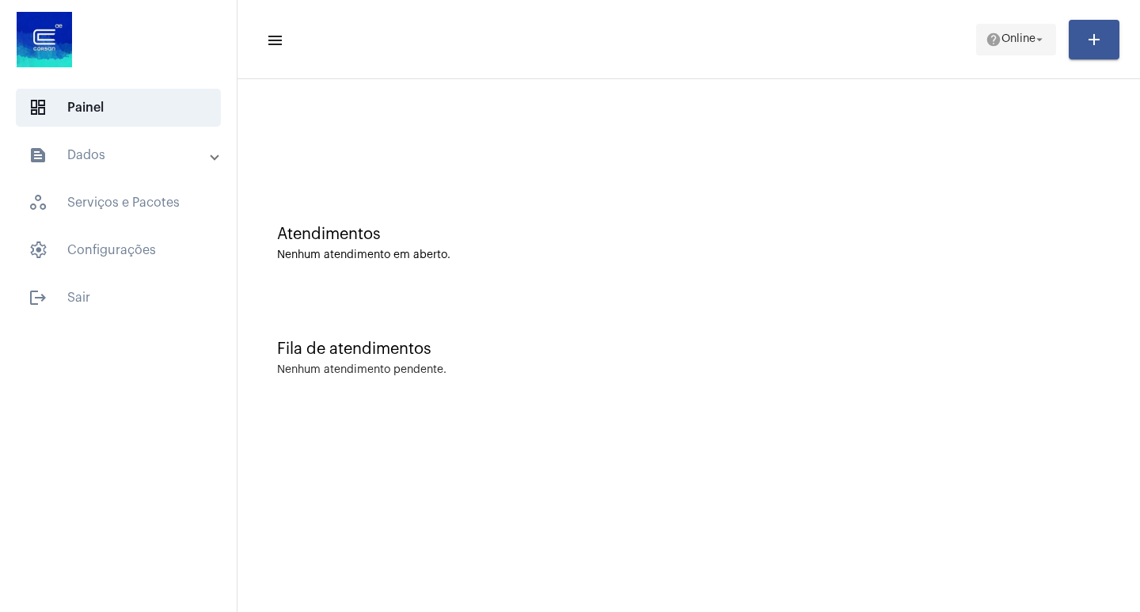
click at [986, 40] on mat-icon "help" at bounding box center [994, 40] width 16 height 16
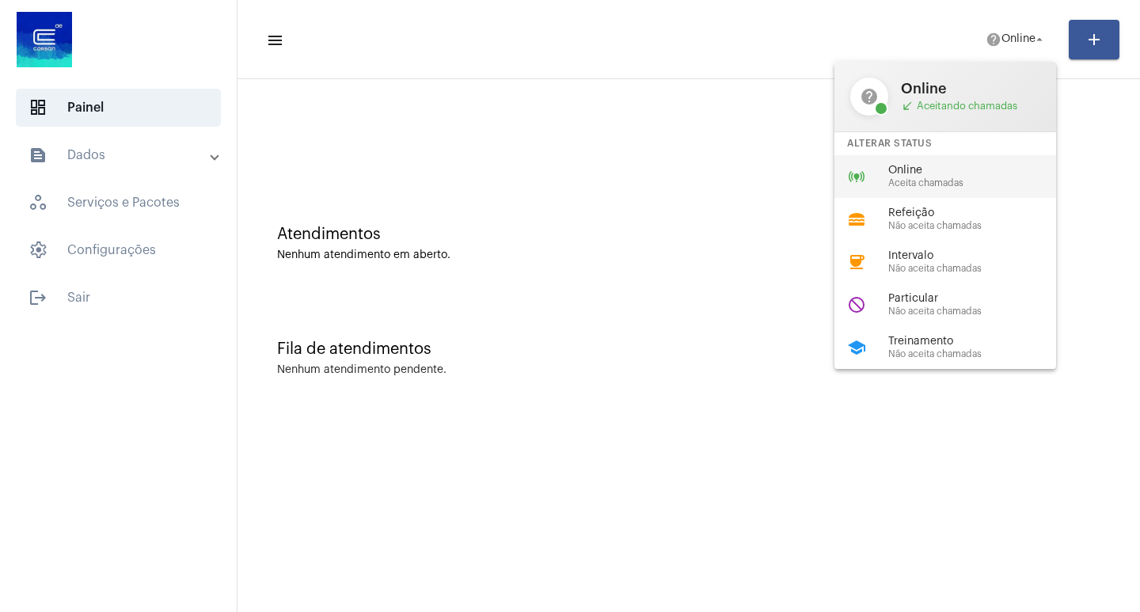
click at [927, 170] on span "Online" at bounding box center [978, 171] width 180 height 12
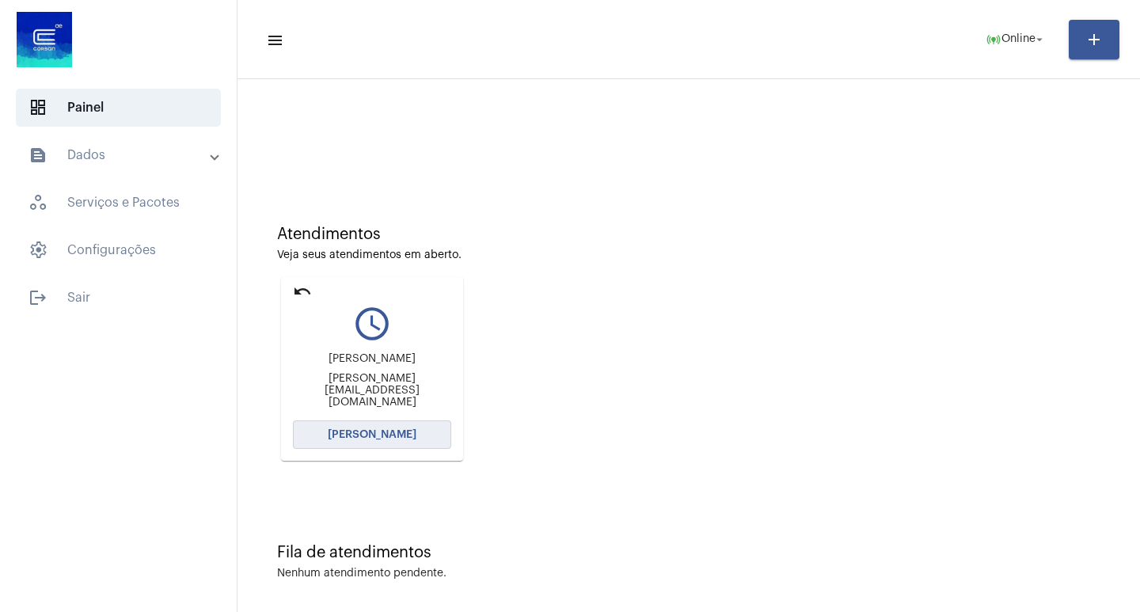
click at [370, 438] on span "[PERSON_NAME]" at bounding box center [372, 434] width 89 height 11
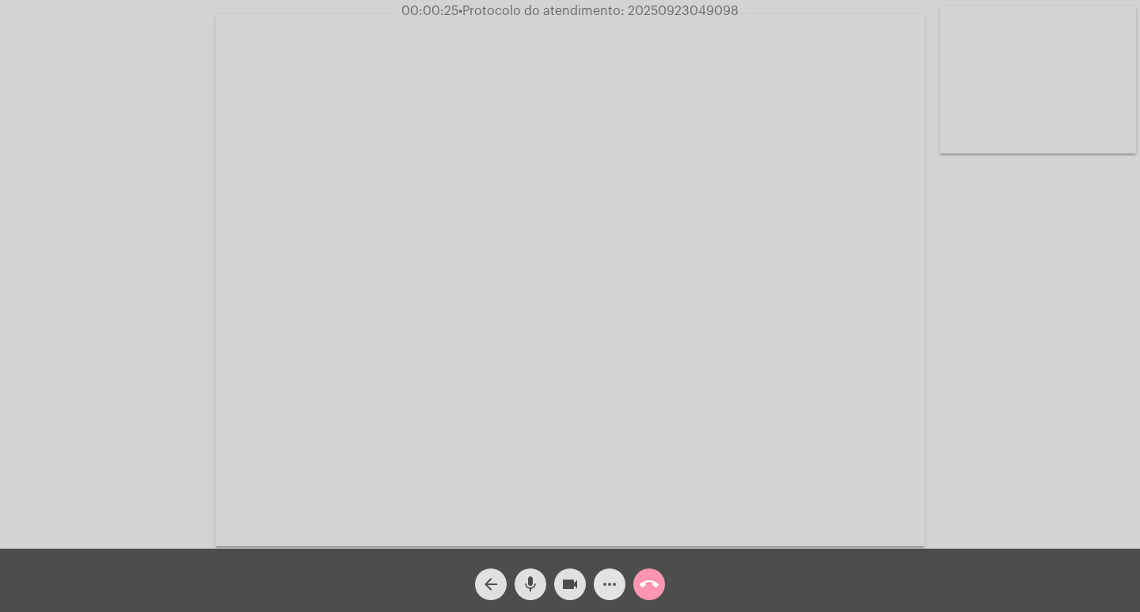
click at [613, 571] on span "more_horiz" at bounding box center [609, 584] width 19 height 32
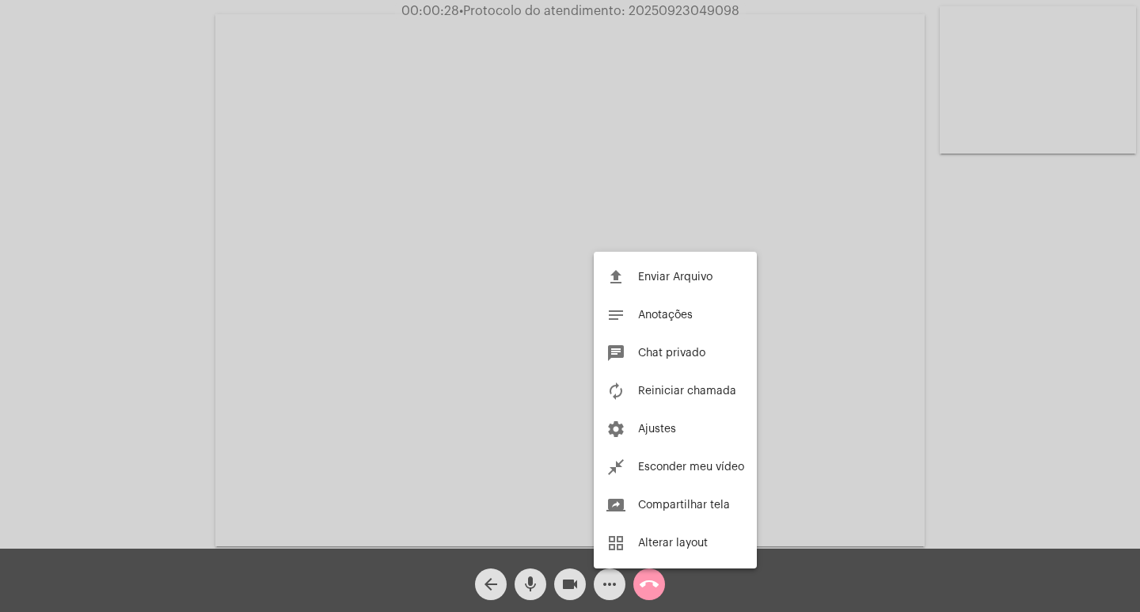
click at [217, 312] on div at bounding box center [570, 306] width 1140 height 612
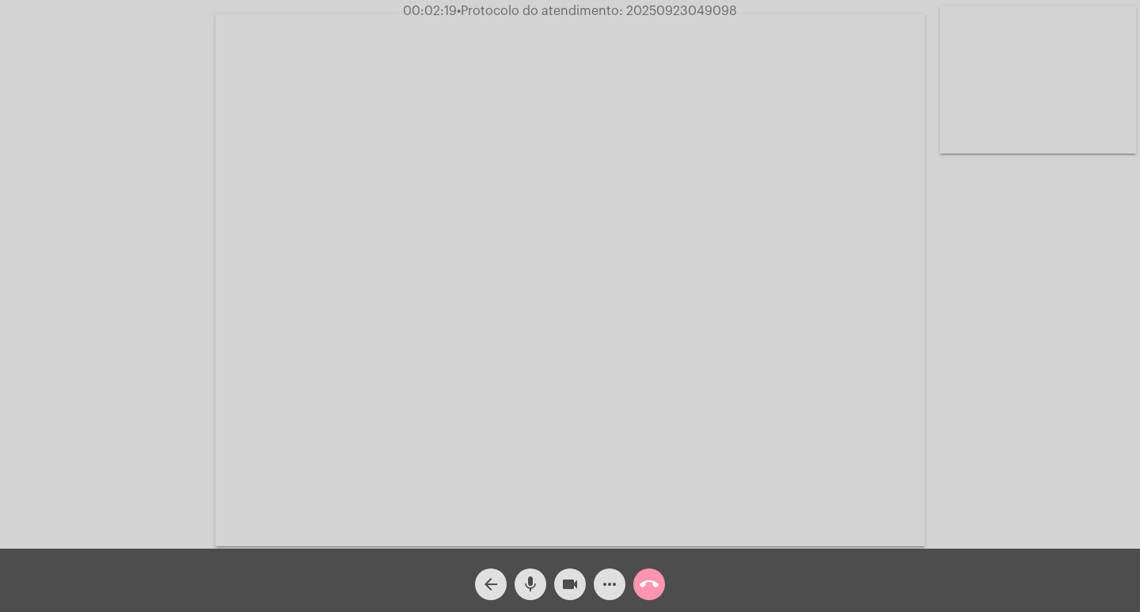
click at [566, 211] on video at bounding box center [569, 280] width 709 height 532
drag, startPoint x: 184, startPoint y: 274, endPoint x: 205, endPoint y: 272, distance: 20.6
click at [205, 272] on video at bounding box center [289, 278] width 546 height 409
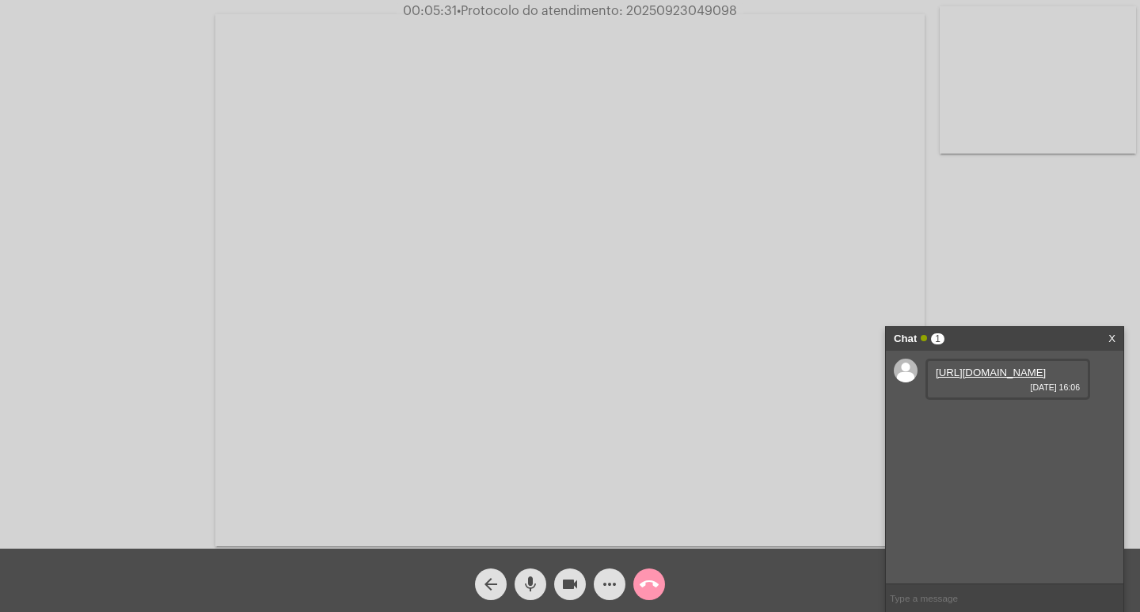
click at [1001, 378] on link "https://neft-transfer-bucket.s3.amazonaws.com/temp-4d034e4d-05c7-9ee4-cc38-eadb…" at bounding box center [991, 373] width 110 height 12
click at [982, 424] on link "https://neft-transfer-bucket.s3.amazonaws.com/temp-55bbe59e-f5b3-9a71-69ac-b1da…" at bounding box center [991, 418] width 110 height 12
click at [642, 15] on span "• Protocolo do atendimento: 20250923049098" at bounding box center [594, 11] width 280 height 13
copy span "20250923049098"
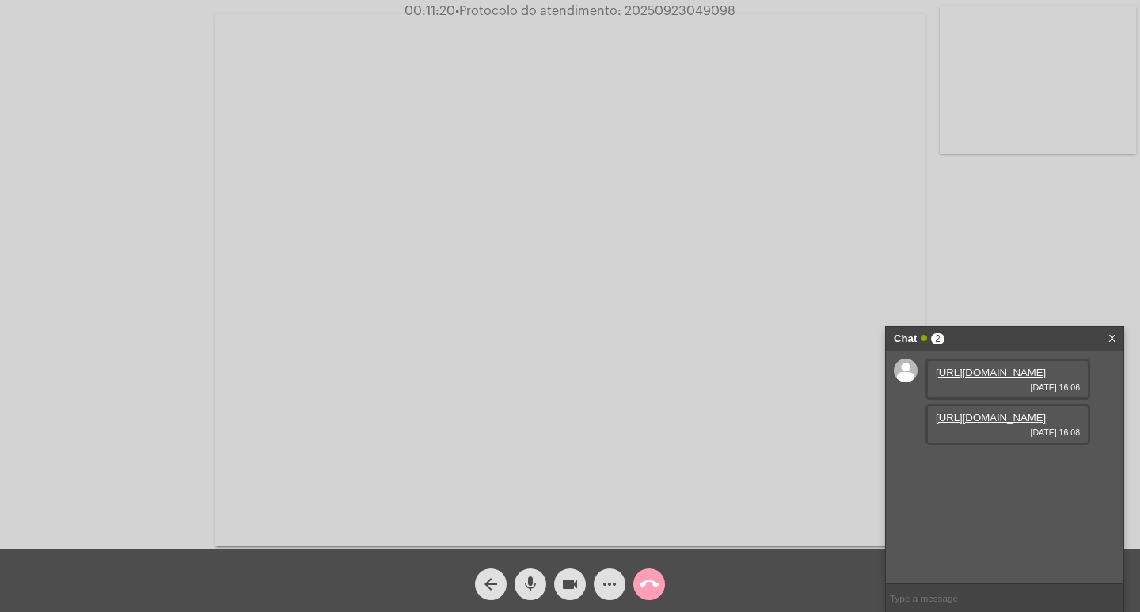
click at [657, 582] on mat-icon "call_end" at bounding box center [649, 584] width 19 height 19
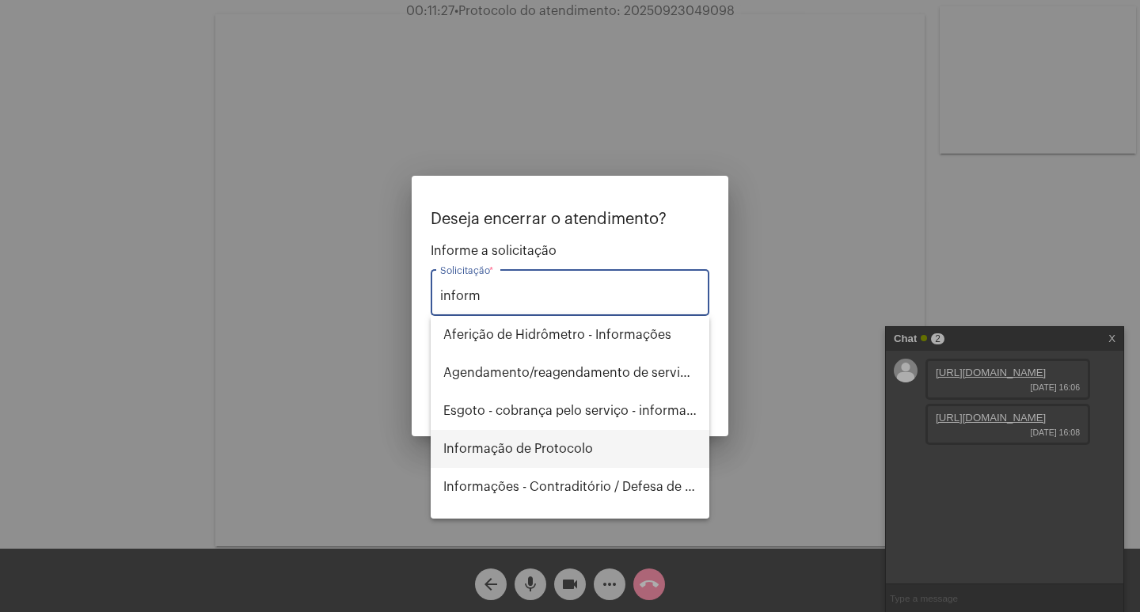
click at [543, 439] on span "Informação de Protocolo" at bounding box center [569, 449] width 253 height 38
type input "Informação de Protocolo"
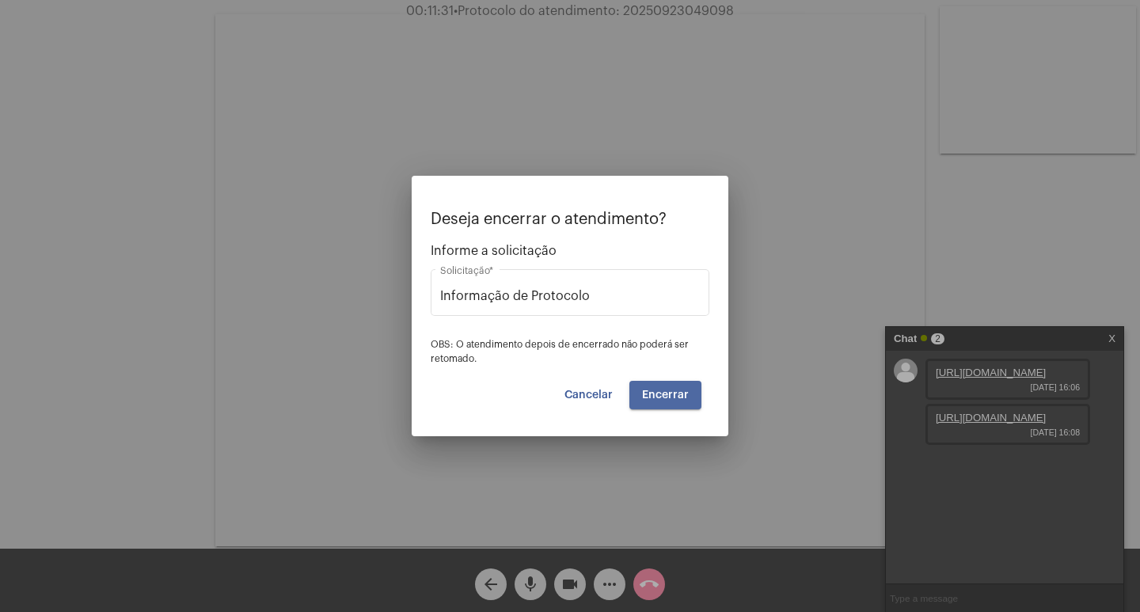
click at [663, 401] on button "Encerrar" at bounding box center [665, 395] width 72 height 28
click at [663, 400] on span "Encerrar" at bounding box center [665, 394] width 47 height 11
click at [663, 399] on span "Encerrar" at bounding box center [665, 394] width 47 height 11
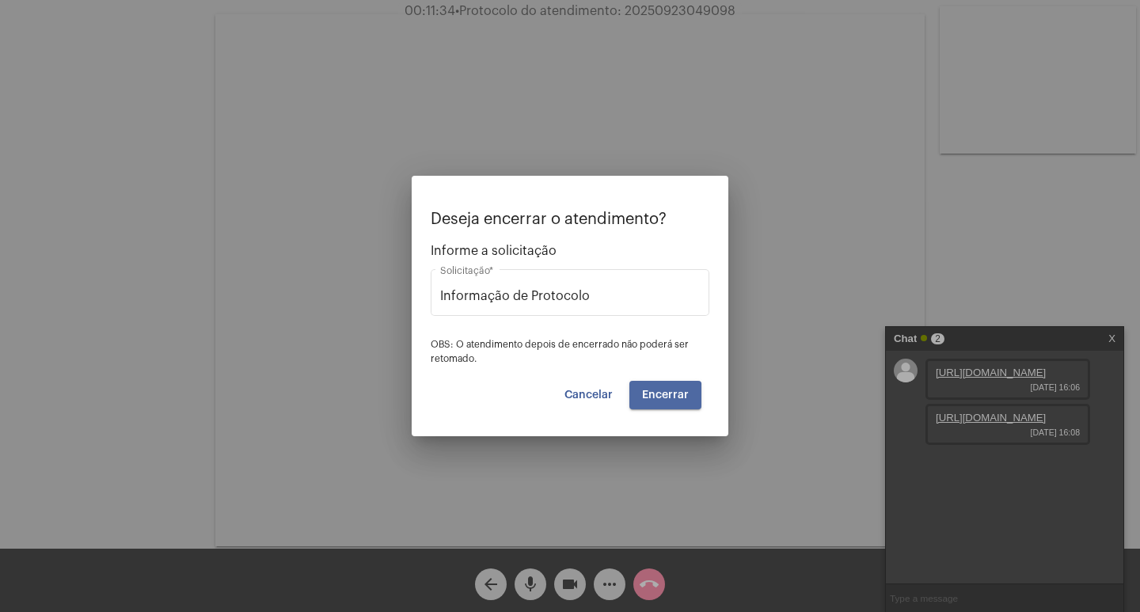
drag, startPoint x: 663, startPoint y: 397, endPoint x: 672, endPoint y: 387, distance: 13.4
click at [669, 389] on span "Encerrar" at bounding box center [665, 394] width 47 height 11
click at [672, 387] on button "Encerrar" at bounding box center [665, 395] width 72 height 28
click at [582, 404] on button "Cancelar" at bounding box center [589, 395] width 74 height 28
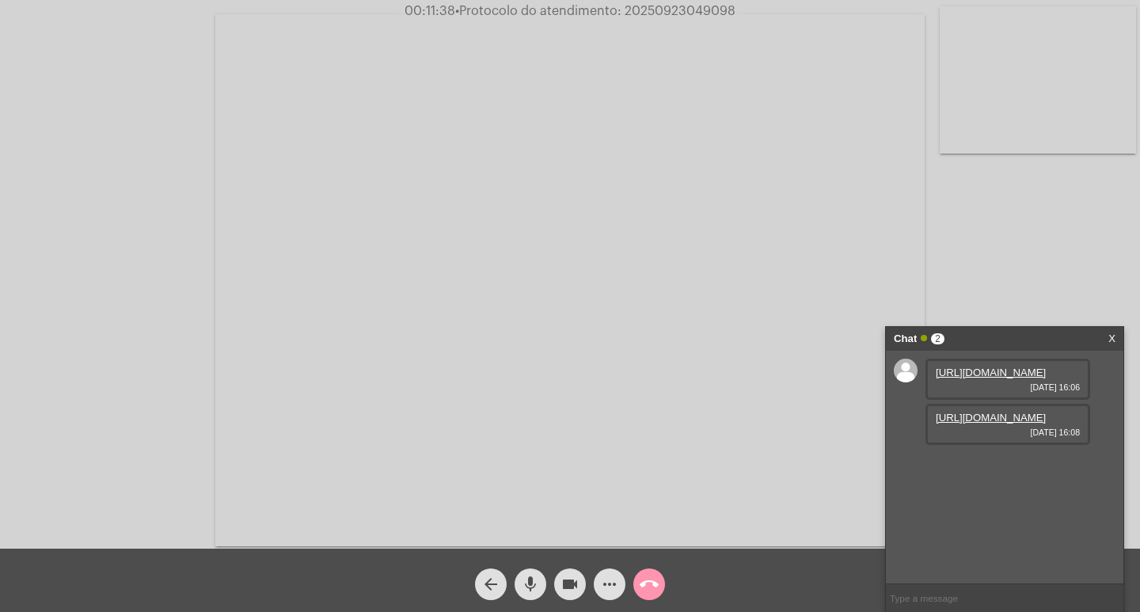
click at [637, 579] on div "call_end" at bounding box center [649, 580] width 40 height 40
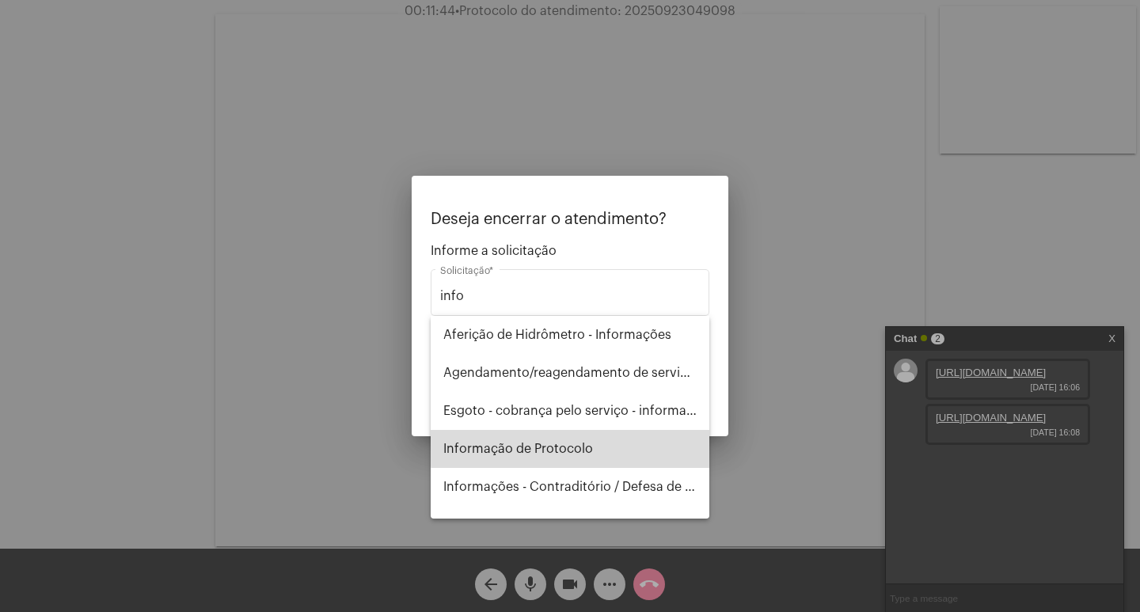
click at [620, 442] on span "Informação de Protocolo" at bounding box center [569, 449] width 253 height 38
type input "Informação de Protocolo"
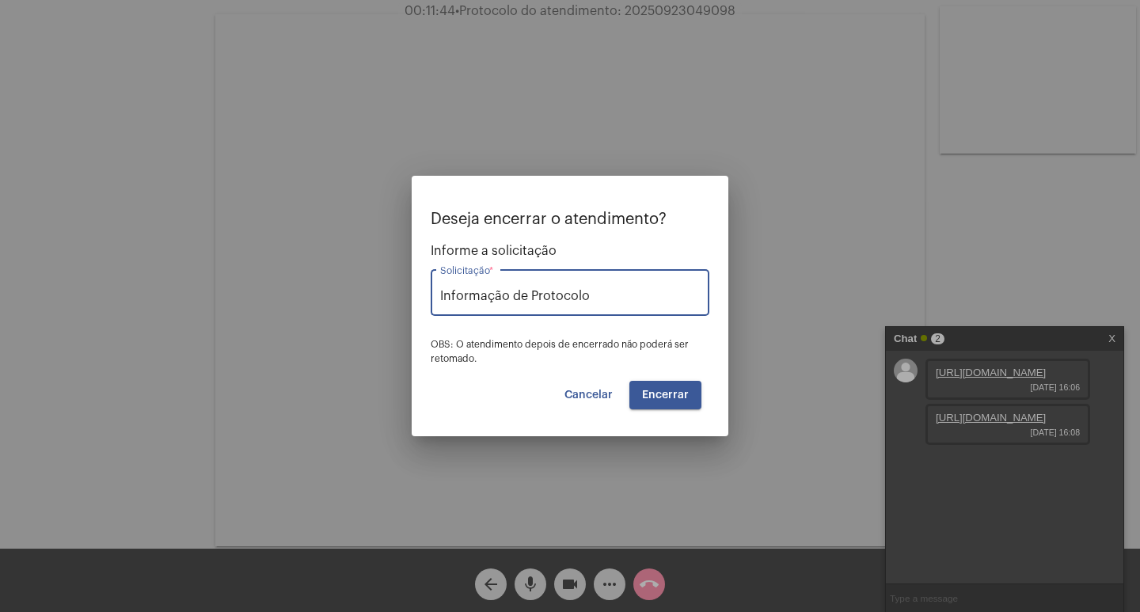
click at [676, 392] on span "Encerrar" at bounding box center [665, 394] width 47 height 11
click at [677, 392] on span "Encerrar" at bounding box center [665, 394] width 47 height 11
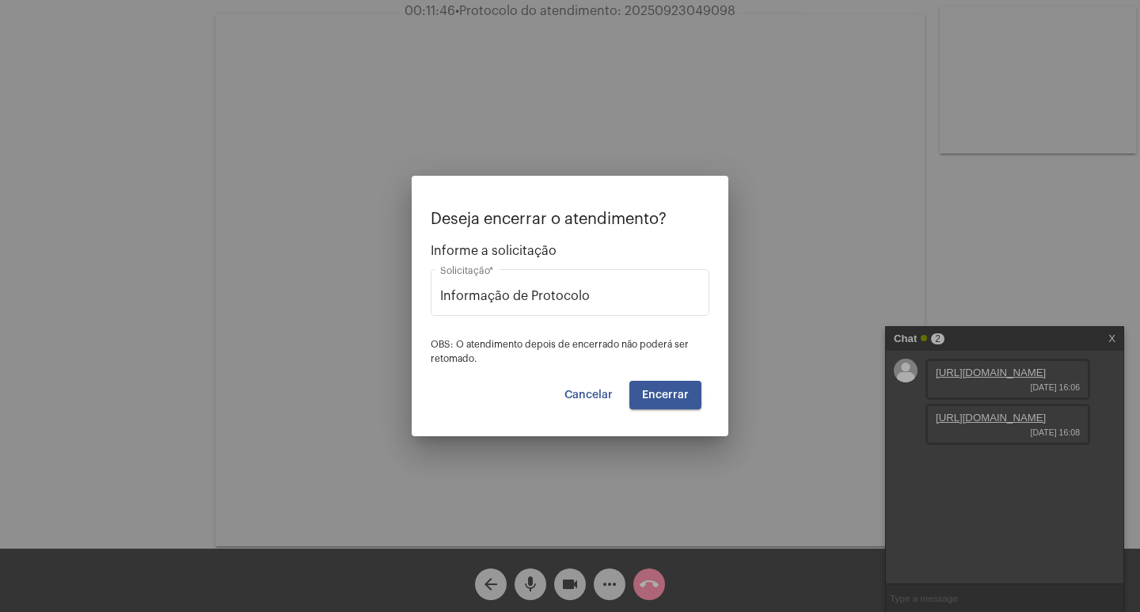
click at [598, 396] on span "Cancelar" at bounding box center [588, 394] width 48 height 11
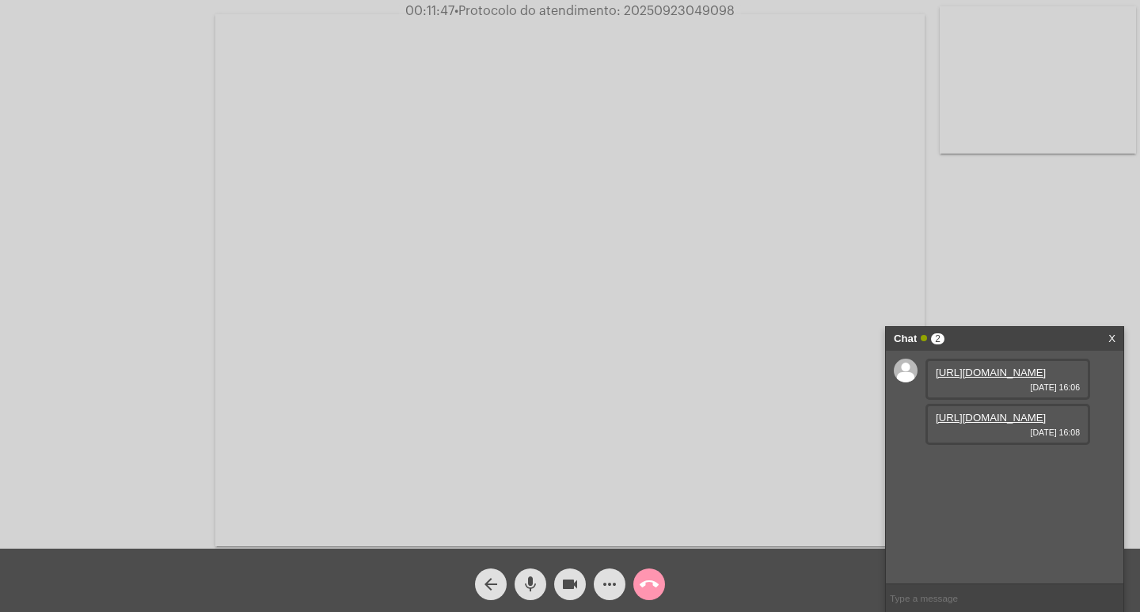
drag, startPoint x: 647, startPoint y: 606, endPoint x: 645, endPoint y: 583, distance: 23.0
click at [647, 603] on div "arrow_back mic videocam more_horiz call_end" at bounding box center [570, 580] width 1140 height 63
click at [645, 579] on mat-icon "call_end" at bounding box center [649, 584] width 19 height 19
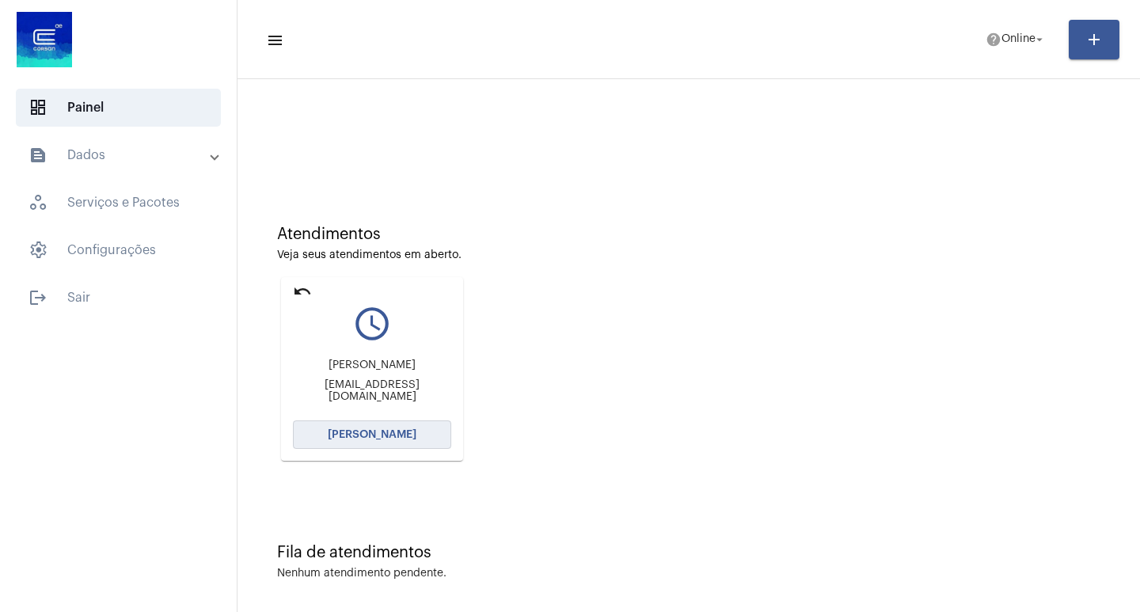
click at [400, 438] on span "[PERSON_NAME]" at bounding box center [372, 434] width 89 height 11
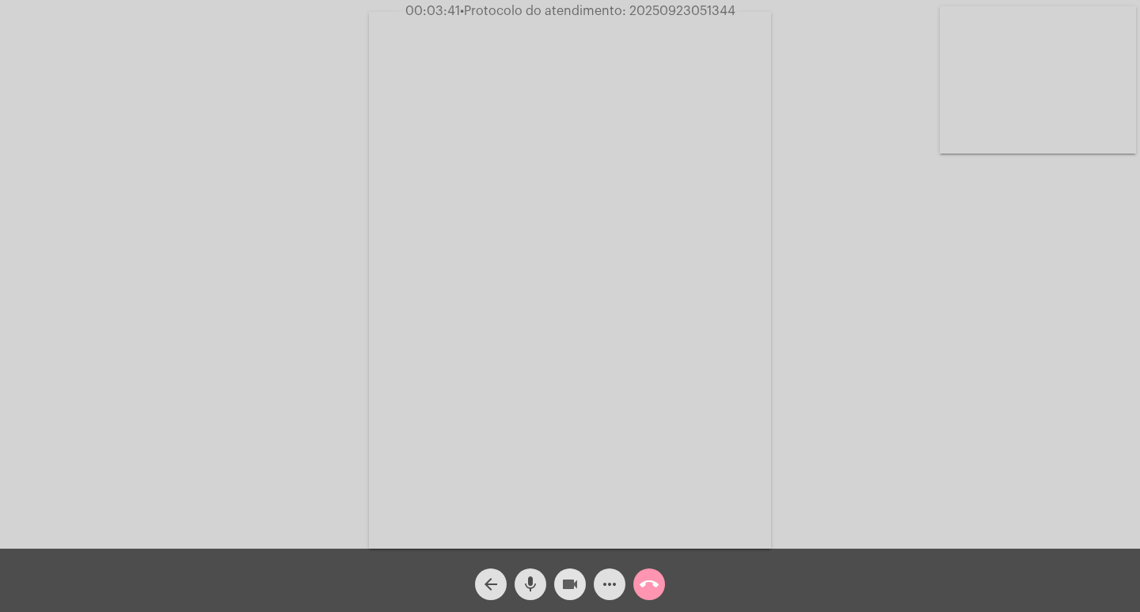
click at [575, 572] on span "videocam" at bounding box center [569, 584] width 19 height 32
click at [561, 587] on mat-icon "videocam_off" at bounding box center [569, 584] width 19 height 19
click at [617, 585] on mat-icon "more_horiz" at bounding box center [609, 584] width 19 height 19
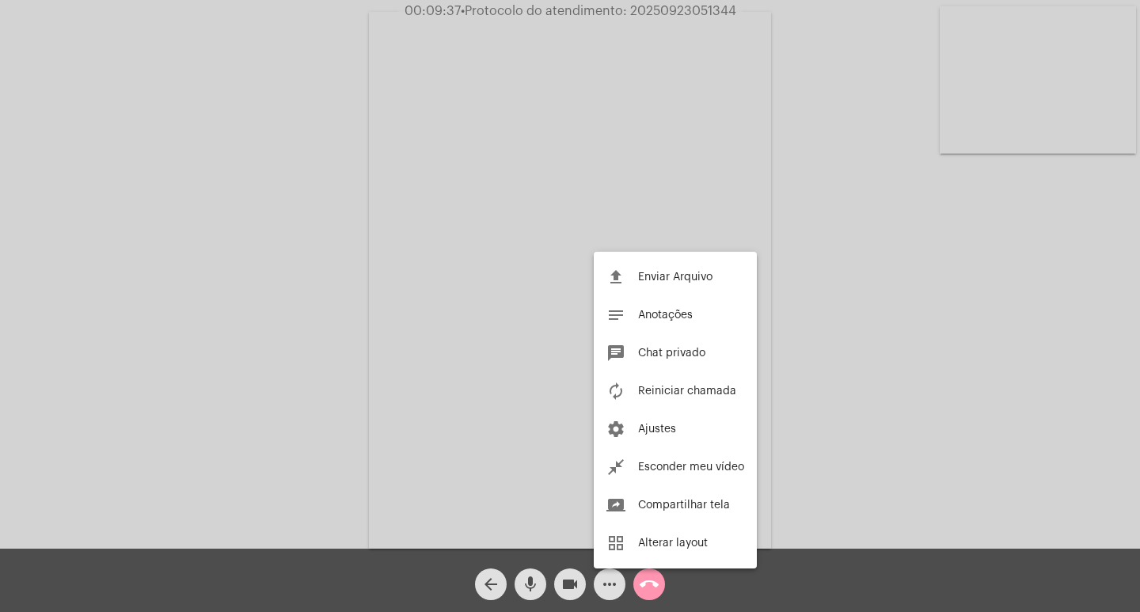
click at [223, 377] on div at bounding box center [570, 306] width 1140 height 612
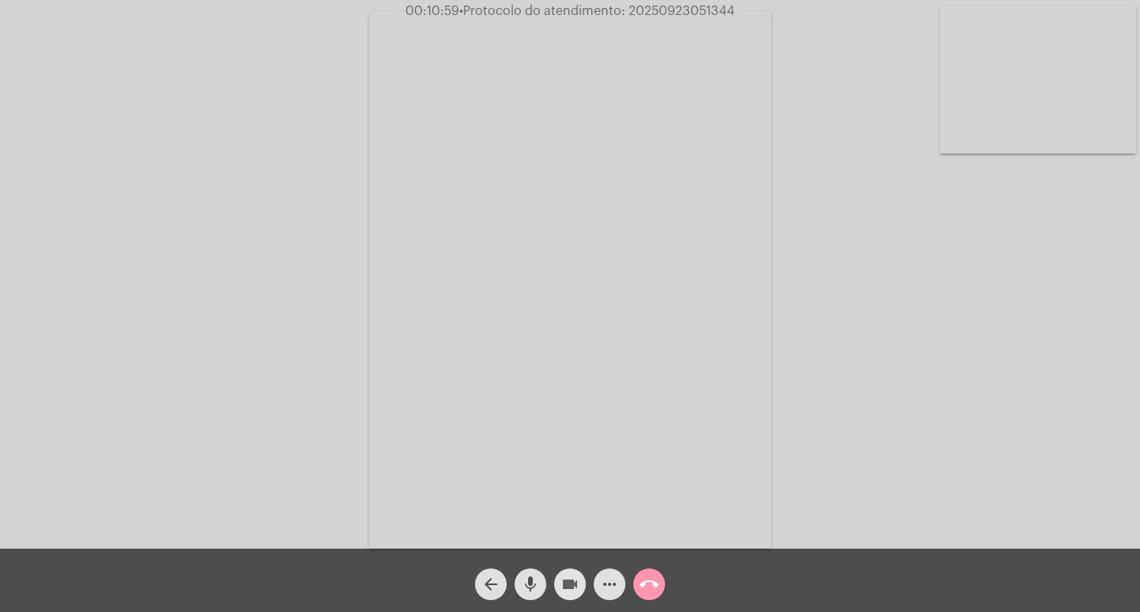
click at [567, 582] on mat-icon "videocam" at bounding box center [569, 584] width 19 height 19
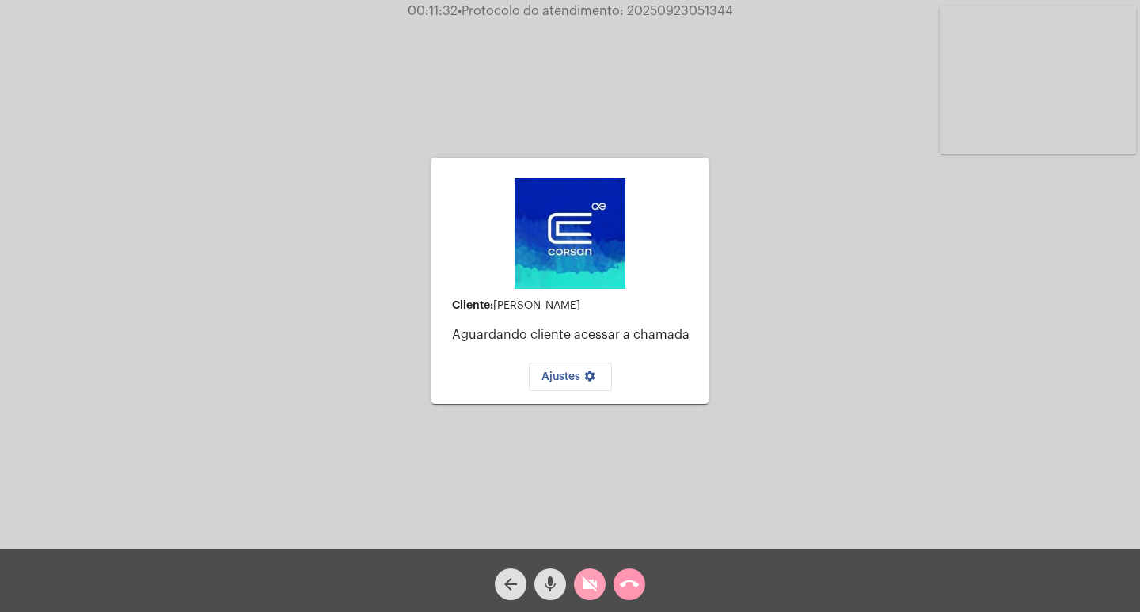
click at [600, 581] on button "videocam_off" at bounding box center [590, 584] width 32 height 32
click at [638, 579] on mat-icon "call_end" at bounding box center [629, 584] width 19 height 19
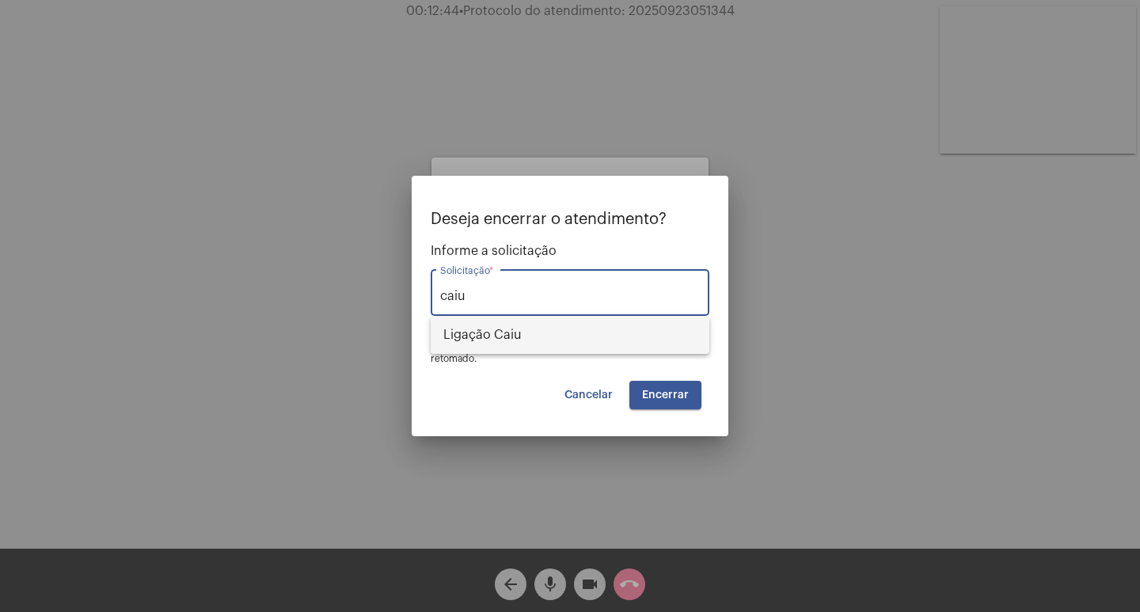
click at [532, 348] on span "Ligação Caiu" at bounding box center [569, 335] width 253 height 38
type input "Ligação Caiu"
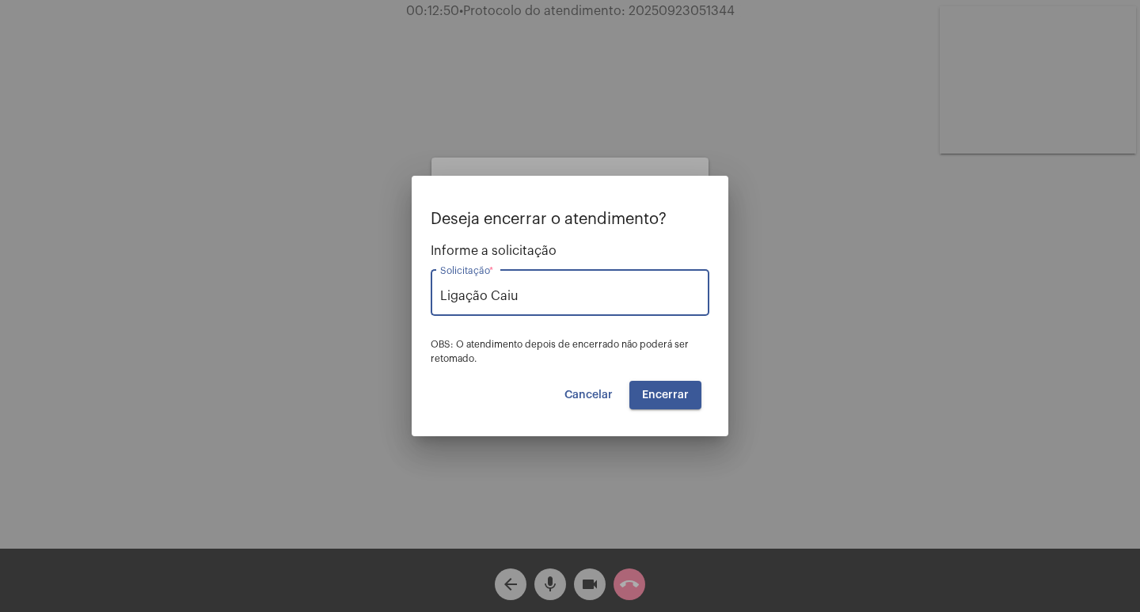
click at [640, 389] on button "Encerrar" at bounding box center [665, 395] width 72 height 28
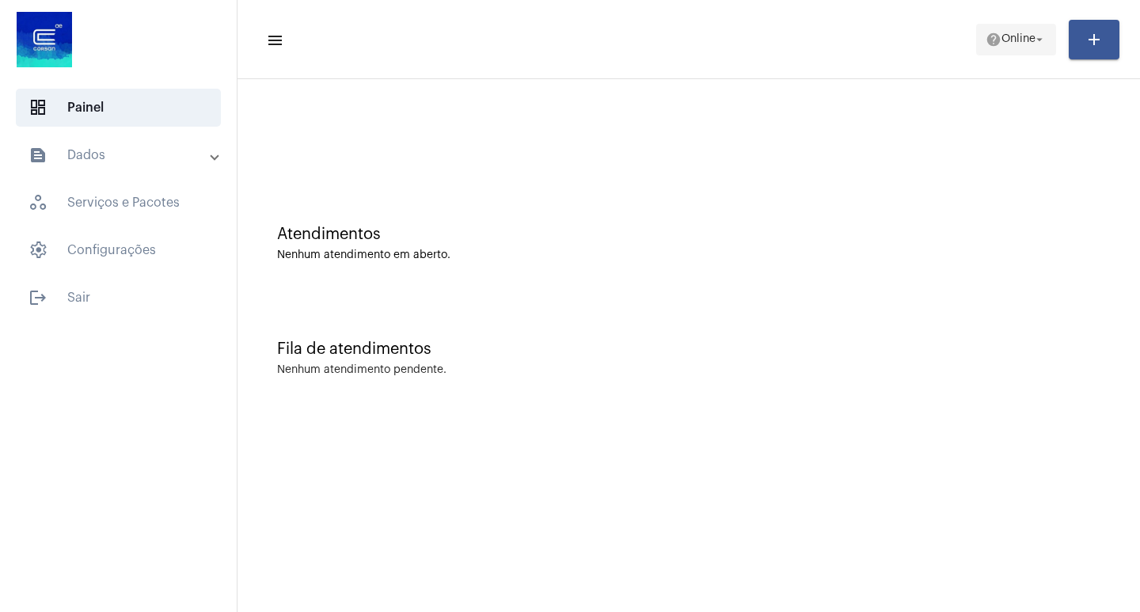
click at [1050, 28] on button "help Online arrow_drop_down" at bounding box center [1016, 40] width 80 height 32
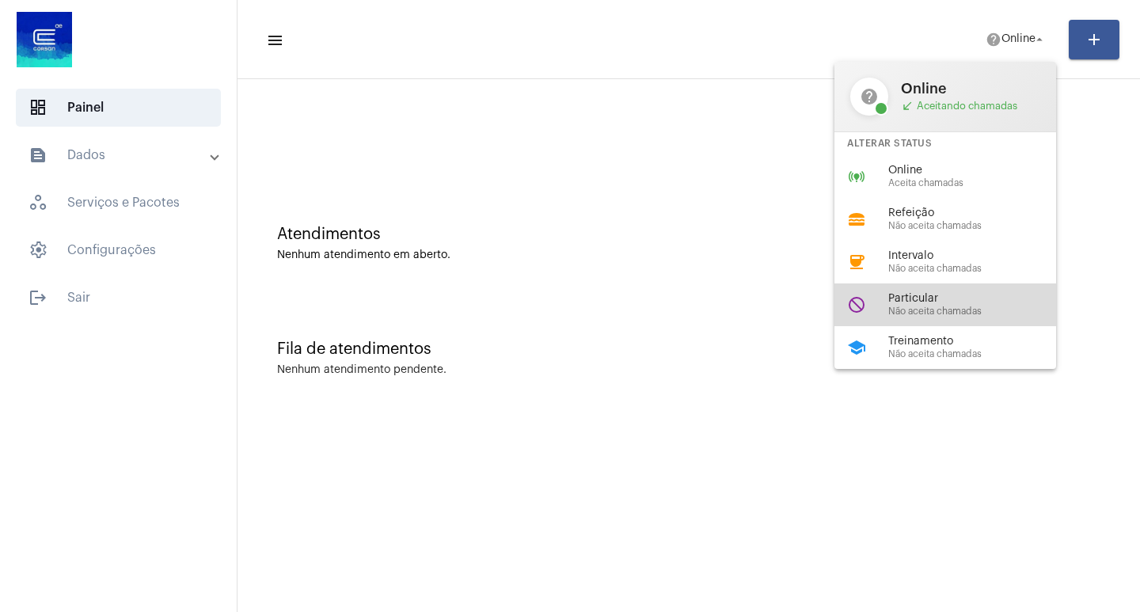
click at [929, 307] on span "Não aceita chamadas" at bounding box center [978, 311] width 180 height 10
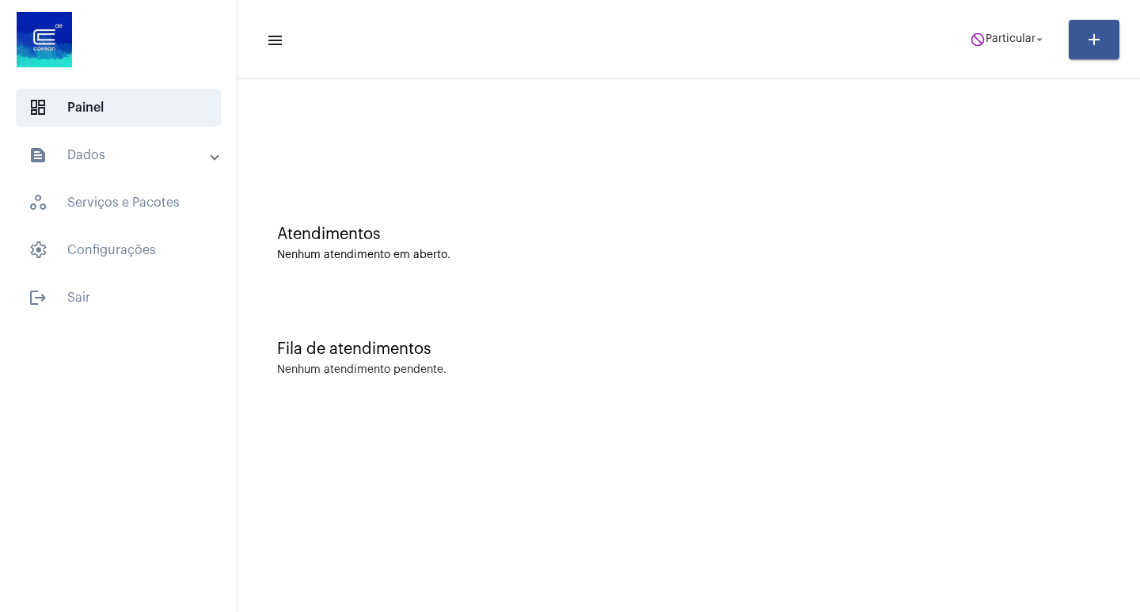
click at [1025, 58] on mat-toolbar-row "menu do_not_disturb Particular arrow_drop_down add" at bounding box center [688, 39] width 902 height 51
click at [1020, 49] on span "do_not_disturb Particular arrow_drop_down" at bounding box center [1008, 39] width 77 height 28
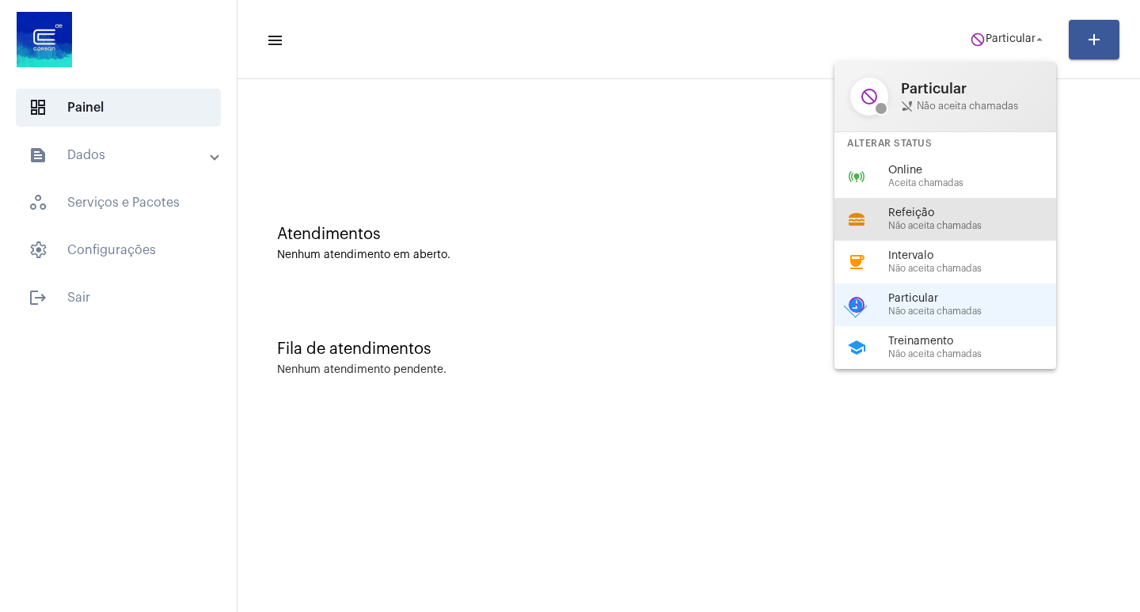
click at [913, 208] on span "Refeição" at bounding box center [978, 213] width 180 height 12
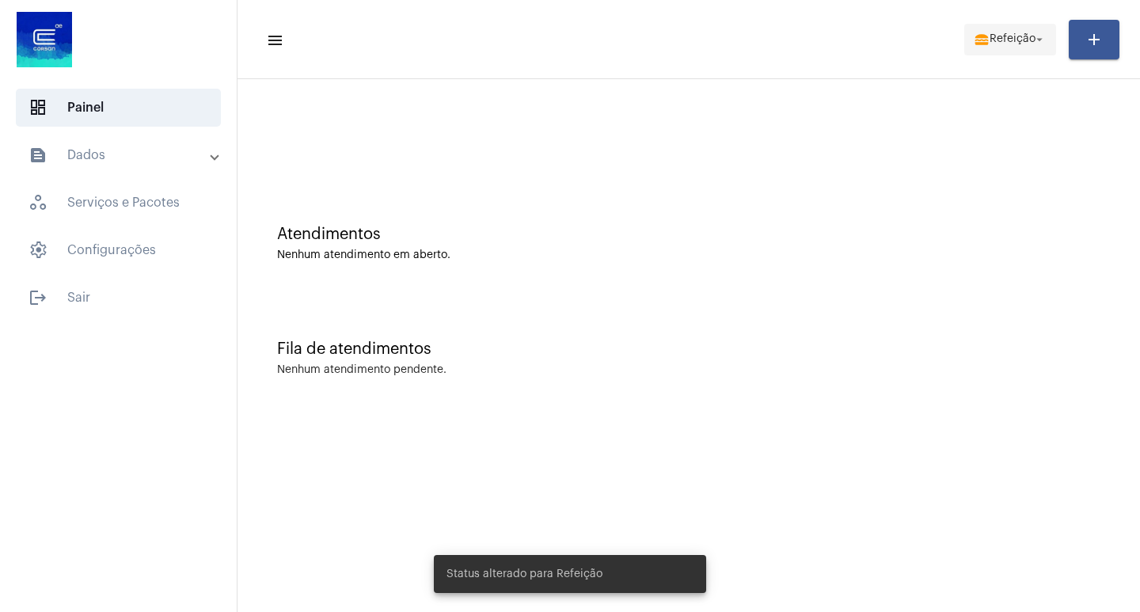
click at [1022, 40] on span "Refeição" at bounding box center [1013, 39] width 46 height 11
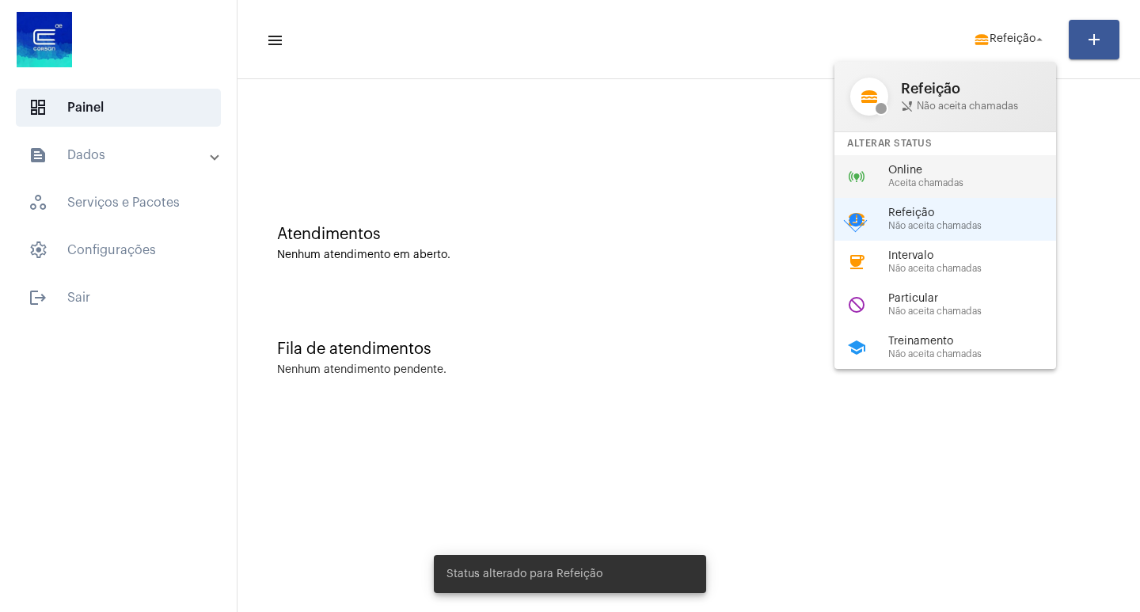
click at [978, 176] on span "Online" at bounding box center [978, 171] width 180 height 12
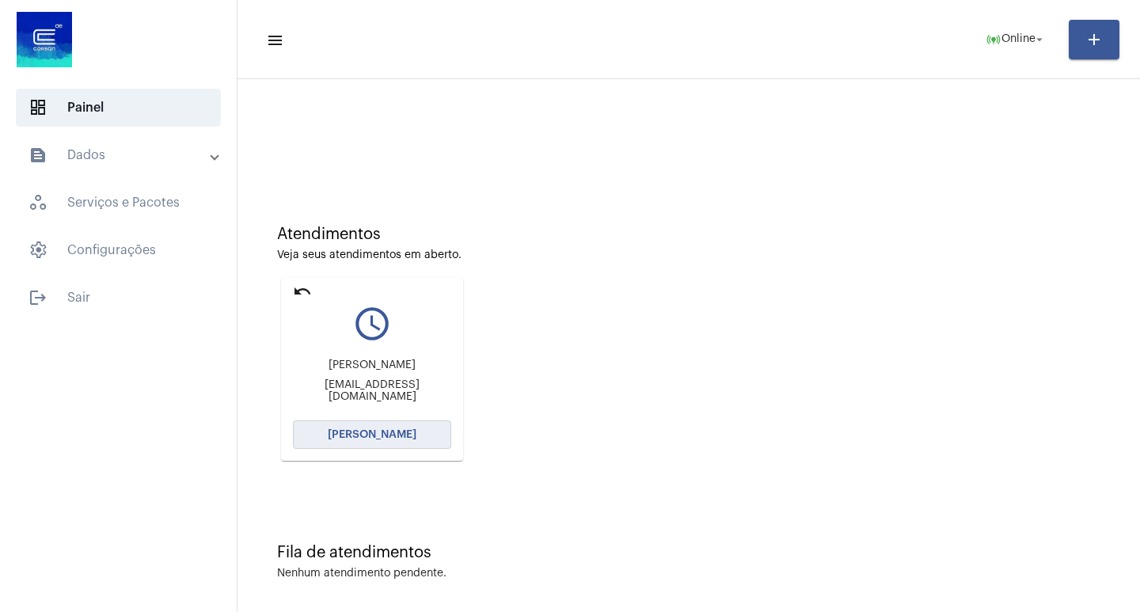
click at [386, 442] on button "[PERSON_NAME]" at bounding box center [372, 434] width 158 height 28
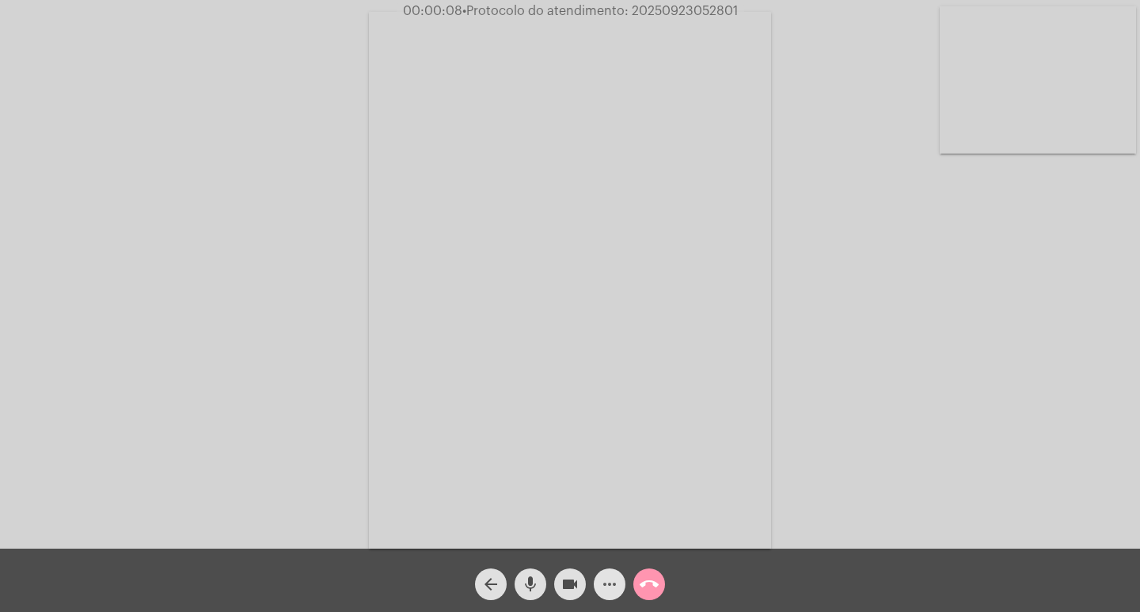
click at [617, 587] on mat-icon "more_horiz" at bounding box center [609, 584] width 19 height 19
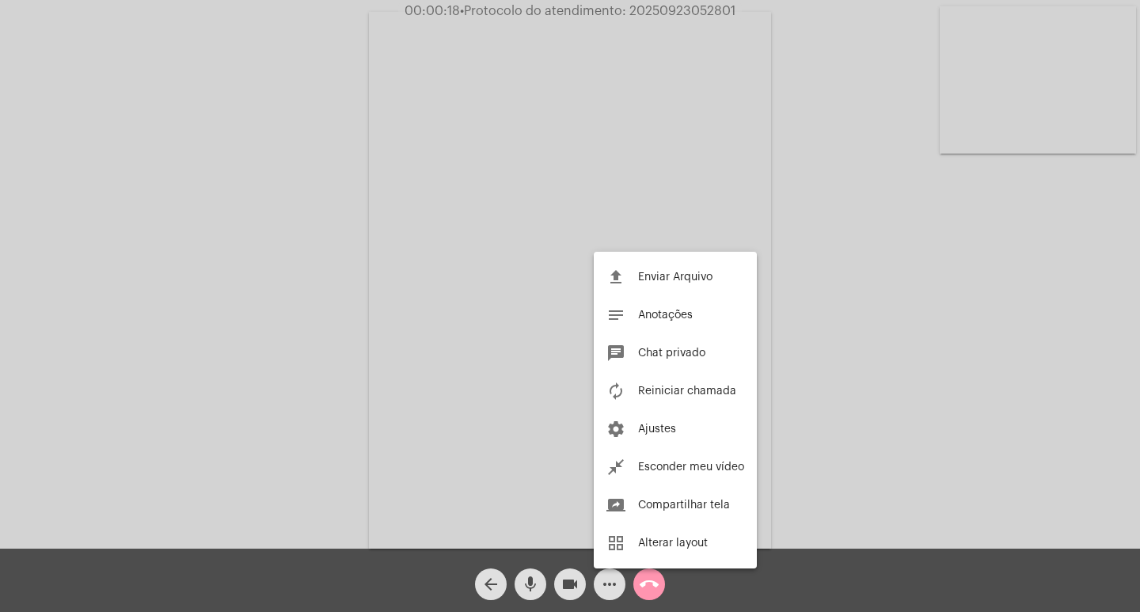
click at [70, 194] on div at bounding box center [570, 306] width 1140 height 612
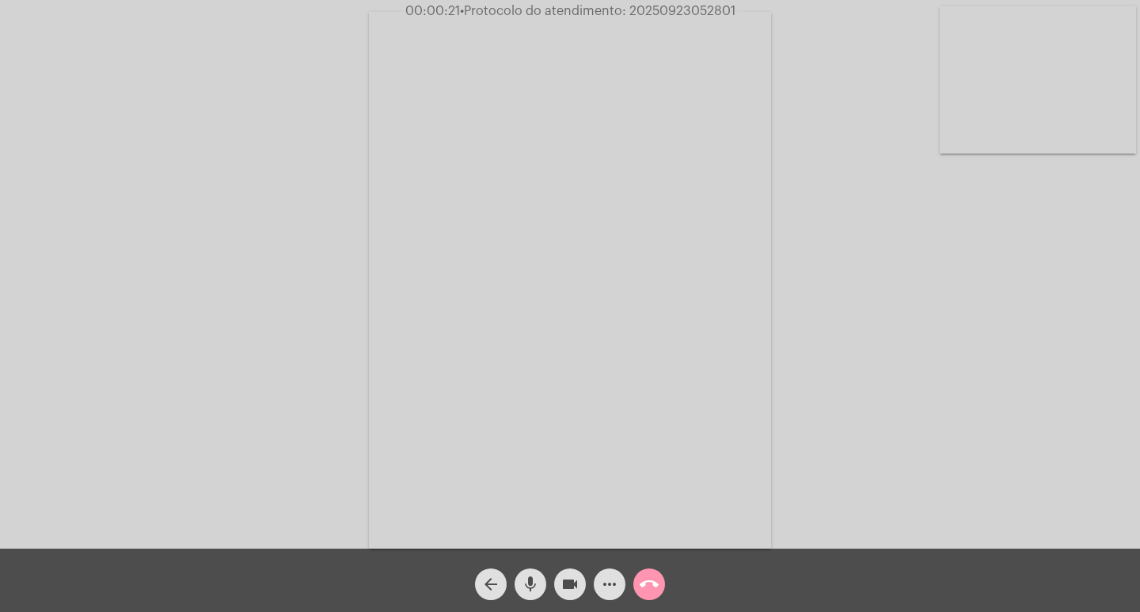
click at [618, 595] on span "more_horiz" at bounding box center [609, 584] width 19 height 32
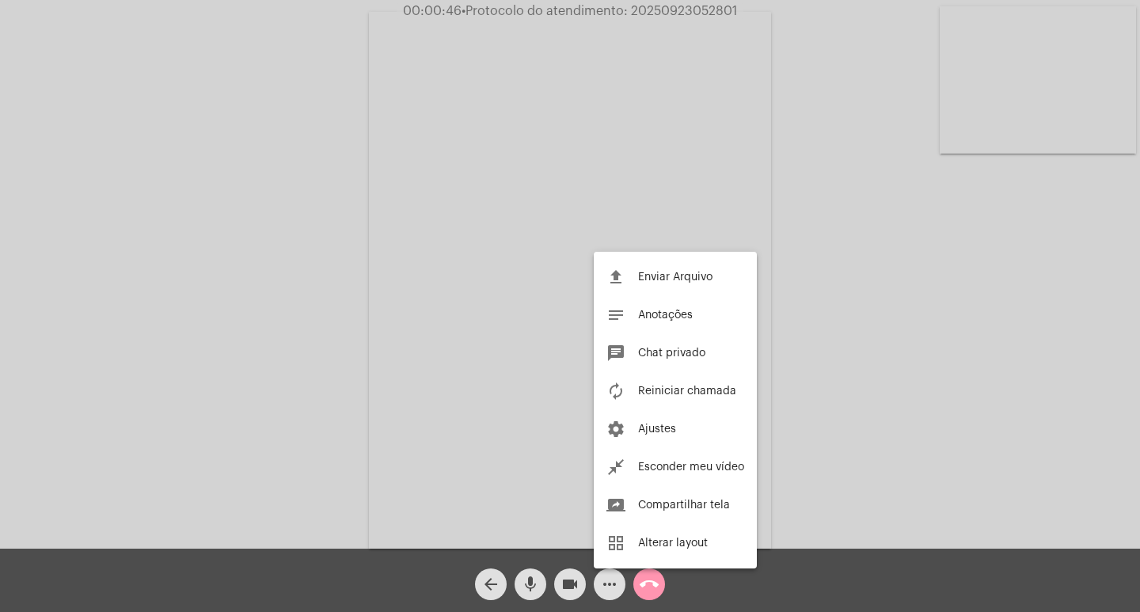
click at [305, 264] on div at bounding box center [570, 306] width 1140 height 612
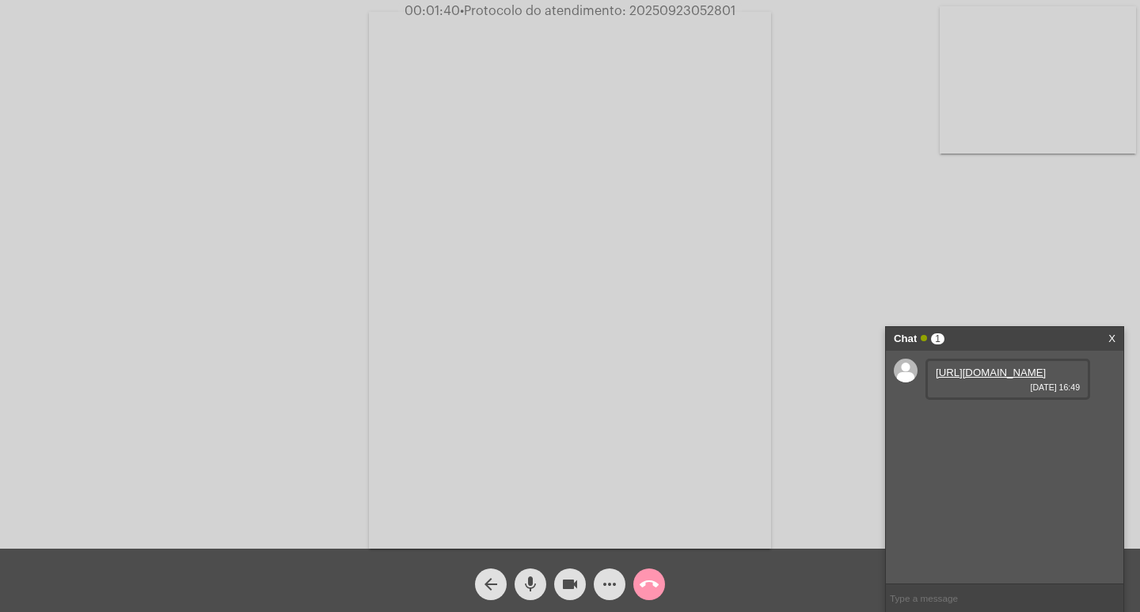
click at [979, 378] on link "https://neft-transfer-bucket.s3.amazonaws.com/temp-d591e809-a4d2-cffb-8494-3c86…" at bounding box center [991, 373] width 110 height 12
click at [568, 590] on mat-icon "videocam" at bounding box center [569, 584] width 19 height 19
click at [572, 578] on mat-icon "videocam_off" at bounding box center [569, 584] width 19 height 19
click at [559, 583] on button "videocam" at bounding box center [570, 584] width 32 height 32
click at [556, 586] on button "videocam_off" at bounding box center [570, 584] width 32 height 32
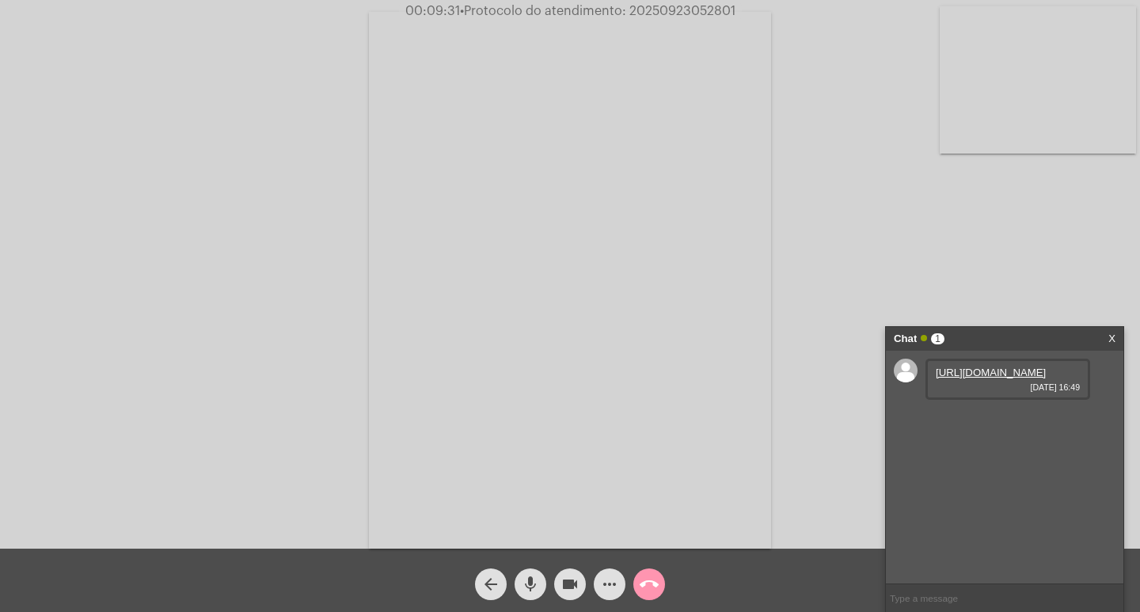
click at [713, 13] on span "• Protocolo do atendimento: 20250923052801" at bounding box center [597, 11] width 275 height 13
click at [716, 3] on span "00:09:35 • Protocolo do atendimento: 20250923052801" at bounding box center [569, 11] width 345 height 16
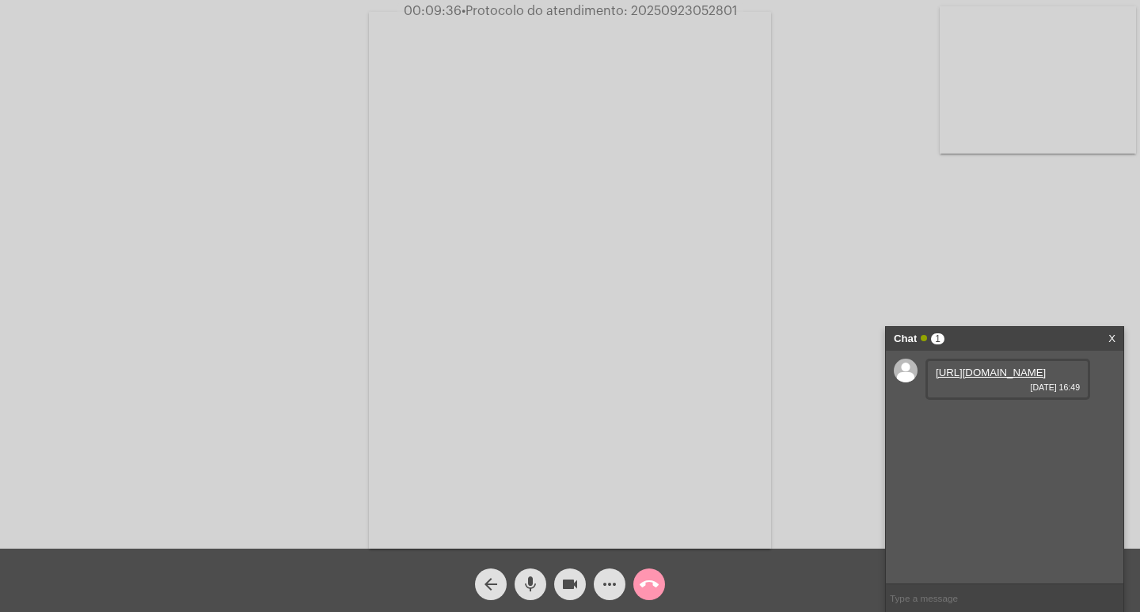
click at [706, 5] on span "• Protocolo do atendimento: 20250923052801" at bounding box center [599, 11] width 275 height 13
click at [682, 13] on span "• Protocolo do atendimento: 20250923052801" at bounding box center [598, 11] width 275 height 13
click at [651, 573] on span "call_end" at bounding box center [649, 584] width 19 height 32
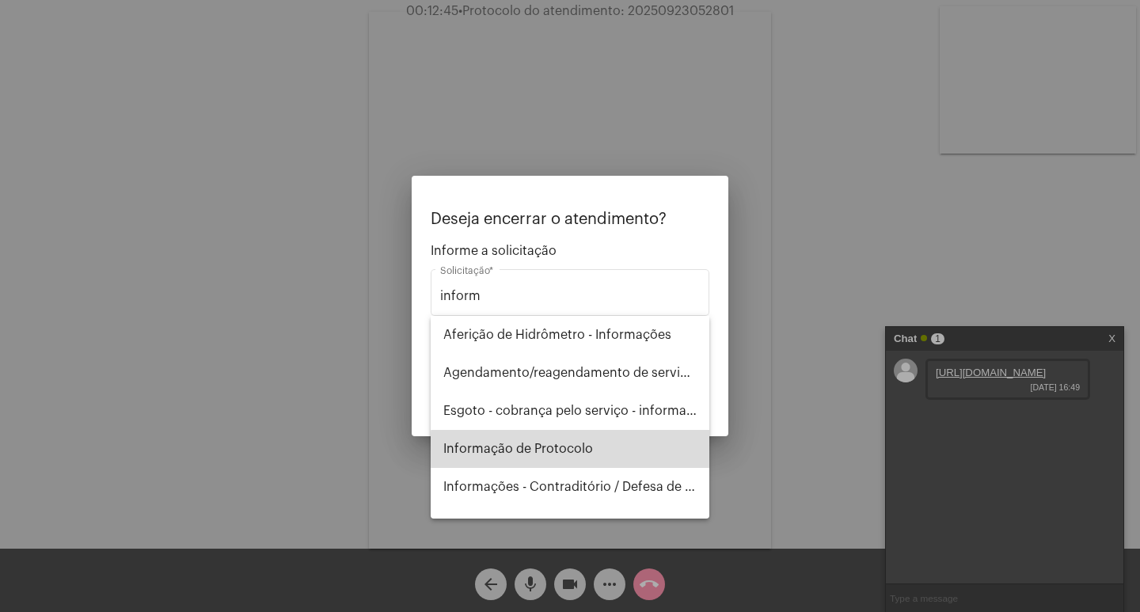
click at [606, 456] on span "Informação de Protocolo" at bounding box center [569, 449] width 253 height 38
type input "Informação de Protocolo"
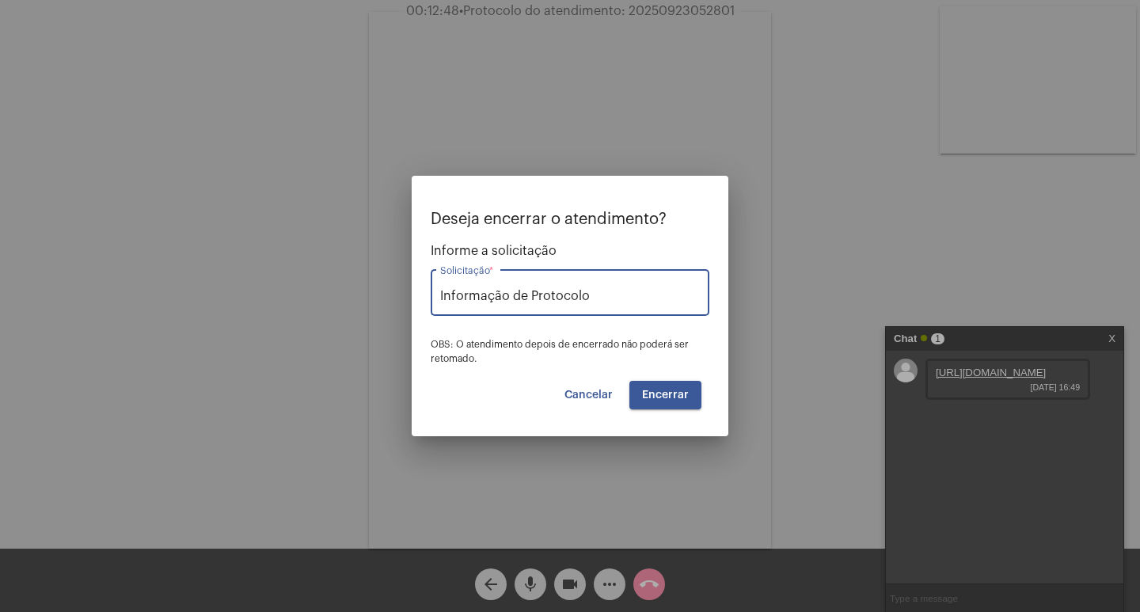
click at [657, 399] on span "Encerrar" at bounding box center [665, 394] width 47 height 11
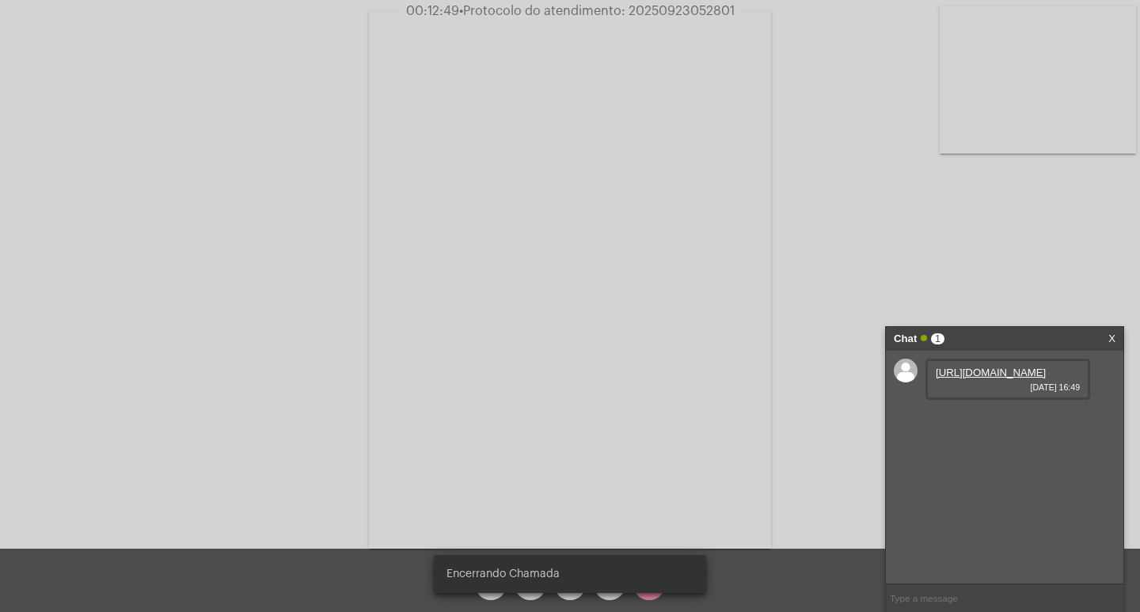
click at [656, 398] on video at bounding box center [570, 280] width 402 height 537
